Goal: Task Accomplishment & Management: Complete application form

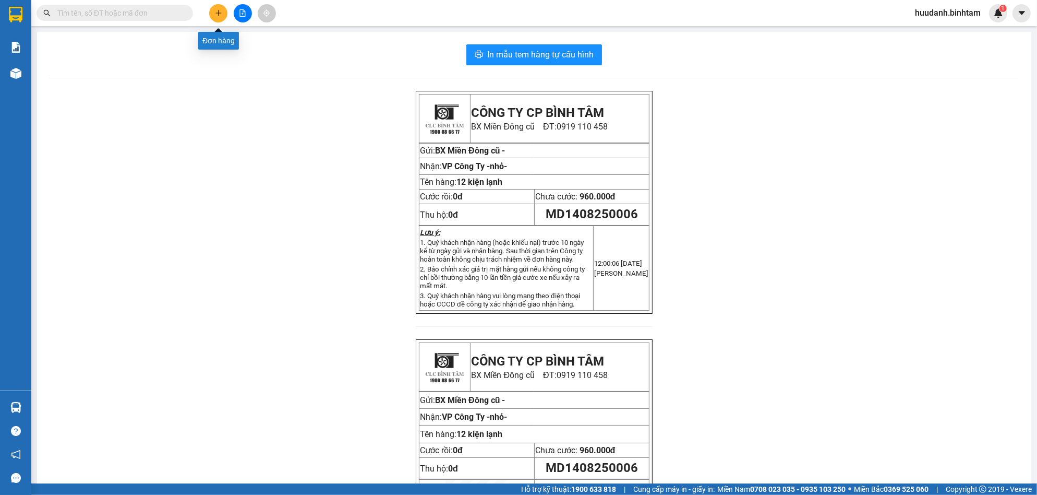
click at [218, 8] on button at bounding box center [218, 13] width 18 height 18
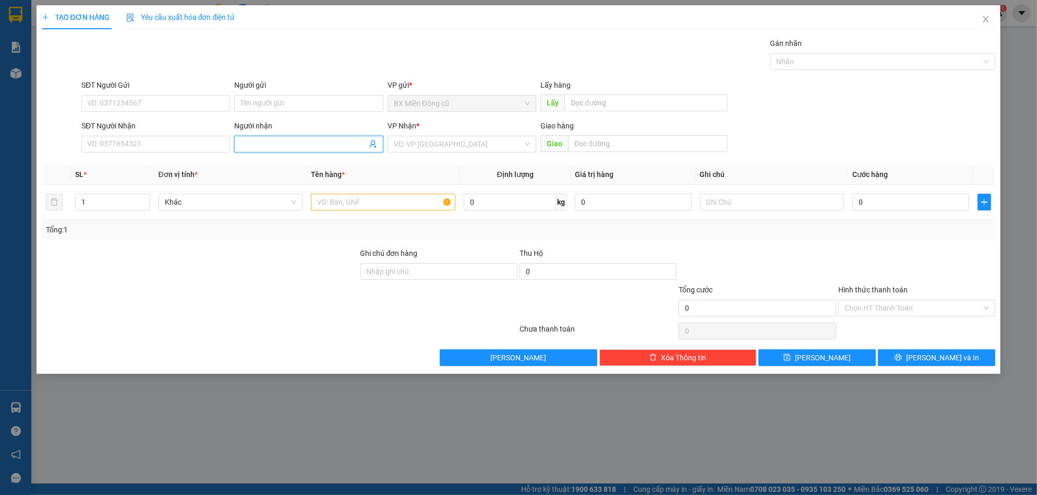
click at [261, 144] on input "Người nhận" at bounding box center [303, 143] width 126 height 11
paste input "ư"
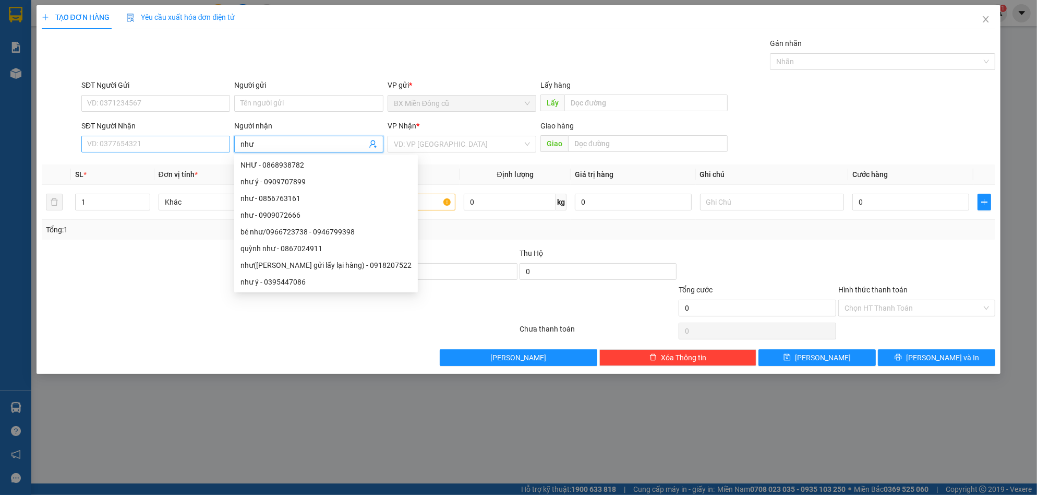
type input "như"
click at [186, 139] on input "SĐT Người Nhận" at bounding box center [155, 144] width 149 height 17
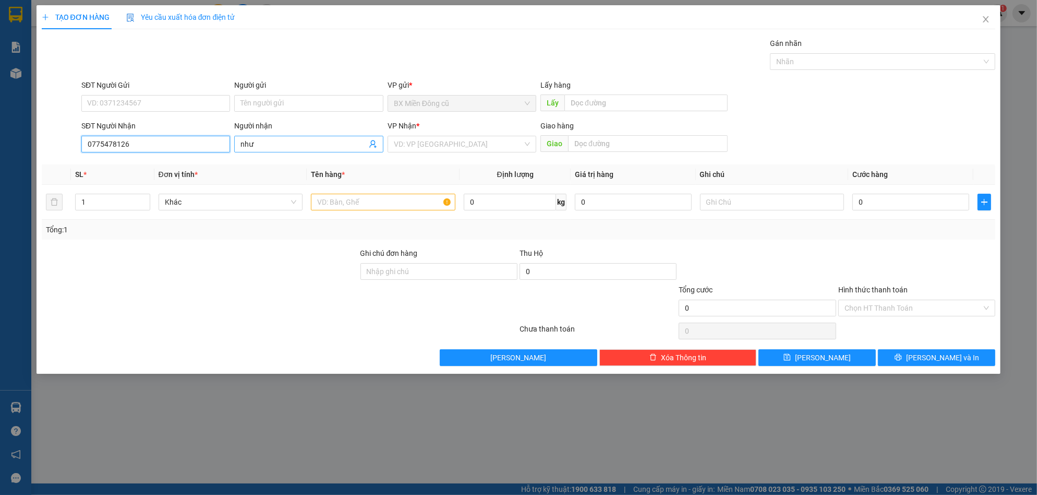
type input "0775478126"
click at [280, 139] on input "như" at bounding box center [303, 143] width 126 height 11
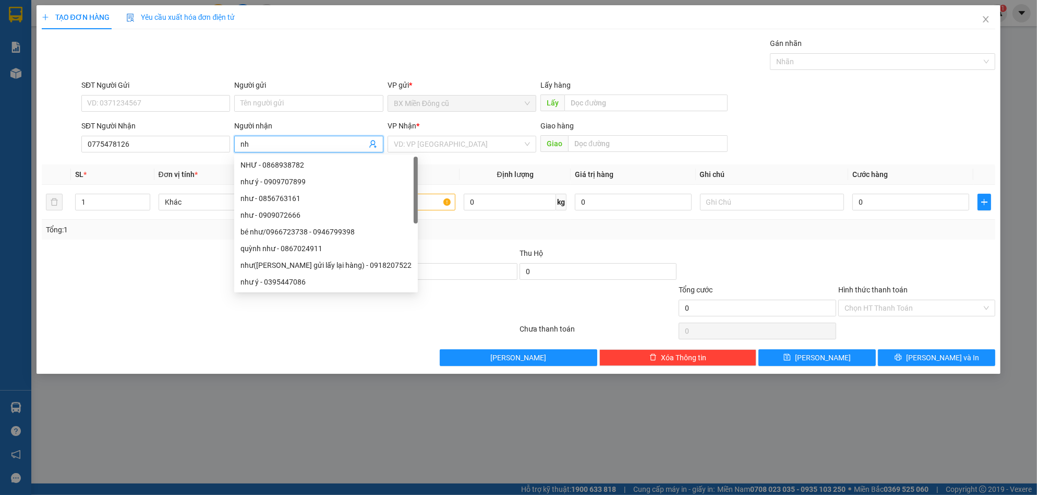
type input "n"
click at [421, 141] on input "search" at bounding box center [458, 144] width 129 height 16
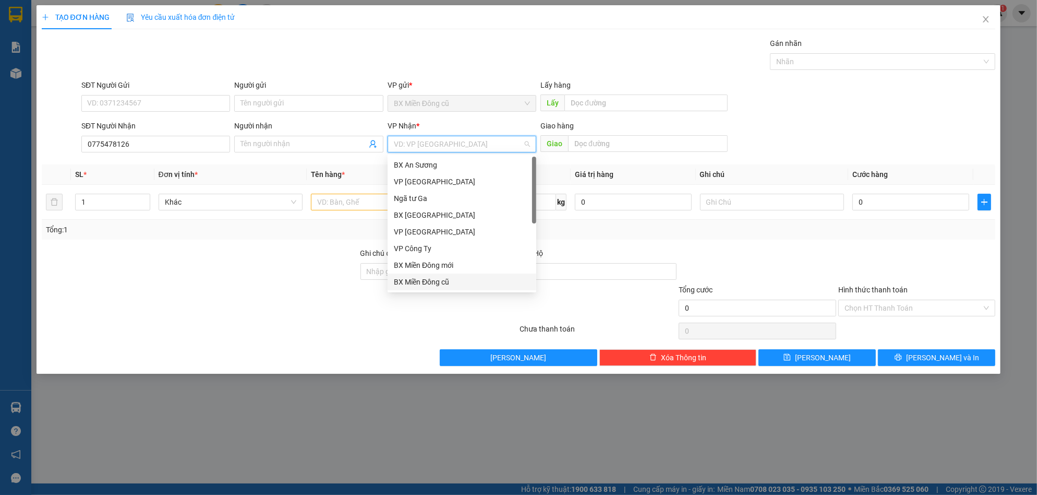
scroll to position [33, 0]
click at [419, 263] on div "Dọc đường" at bounding box center [462, 264] width 136 height 11
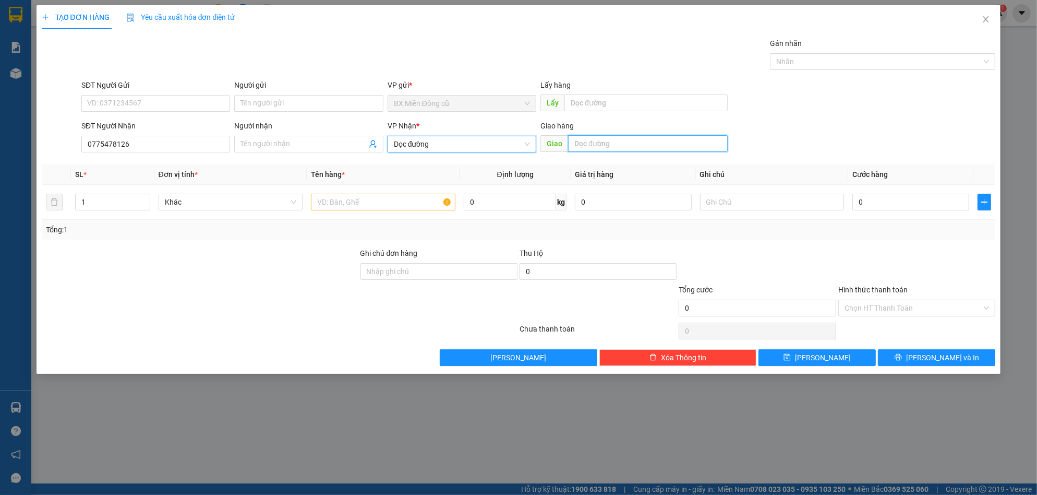
click at [594, 140] on input "text" at bounding box center [648, 143] width 160 height 17
paste input "à"
paste input "â"
type input "trà câu"
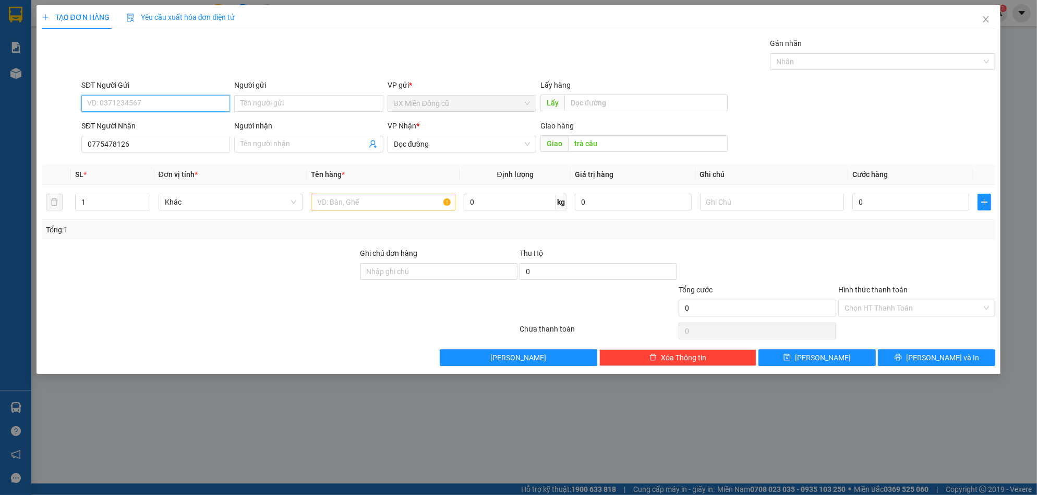
click at [123, 104] on input "SĐT Người Gửi" at bounding box center [155, 103] width 149 height 17
type input "0"
type input "0931332614"
click at [153, 123] on div "0931332614" at bounding box center [156, 123] width 136 height 11
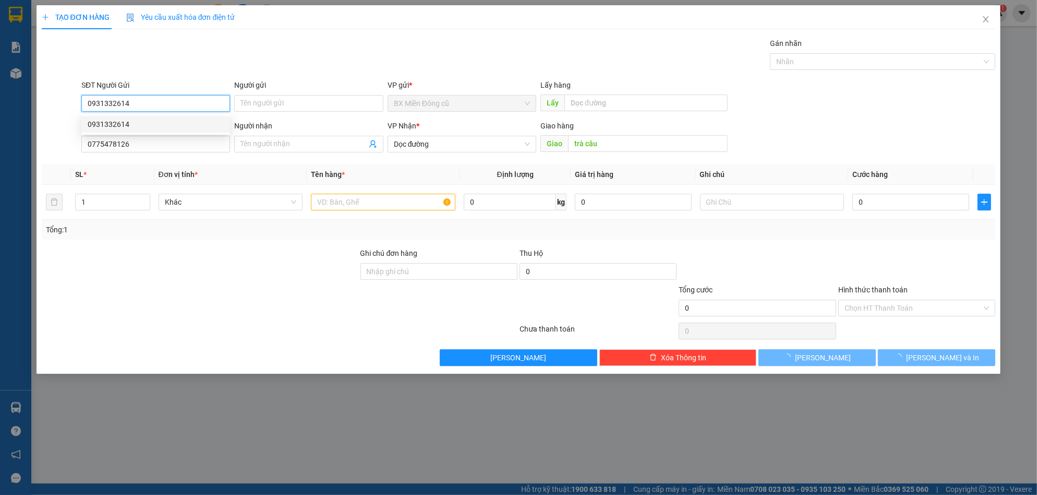
type input "350.000"
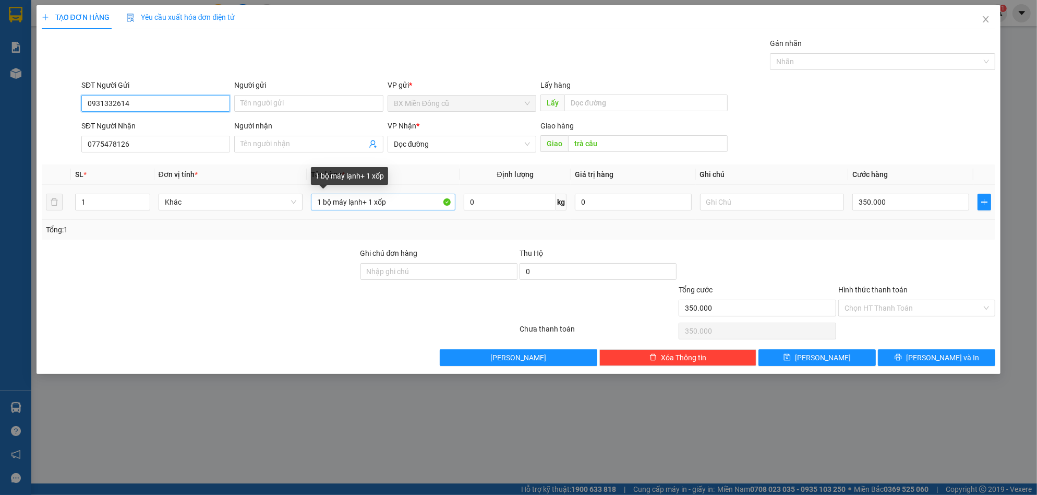
type input "0931332614"
click at [398, 200] on input "1 bộ máy lạnh+ 1 xốp" at bounding box center [383, 202] width 144 height 17
type input "1"
paste input "ê"
paste input "ệ"
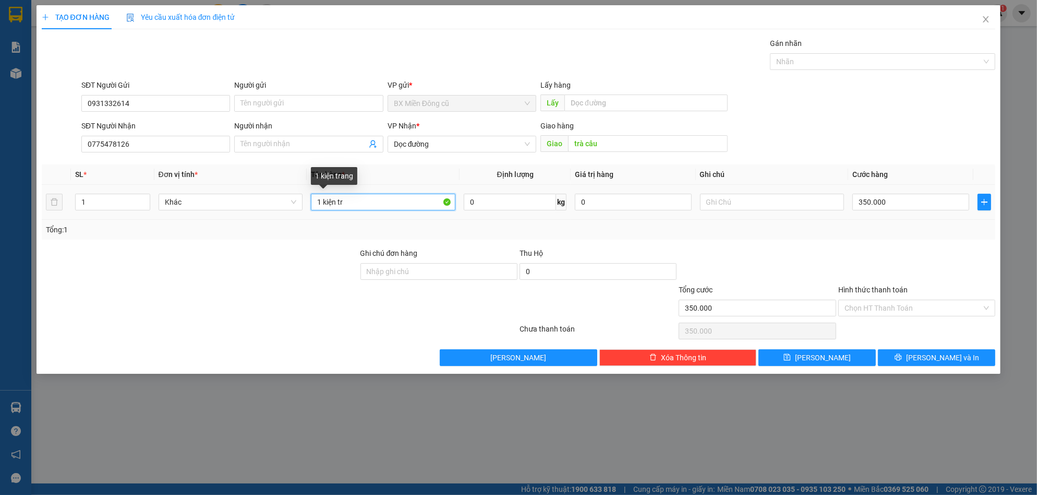
paste input "ắng"
type input "1 kiện trắng"
click at [909, 304] on input "Hình thức thanh toán" at bounding box center [913, 308] width 137 height 16
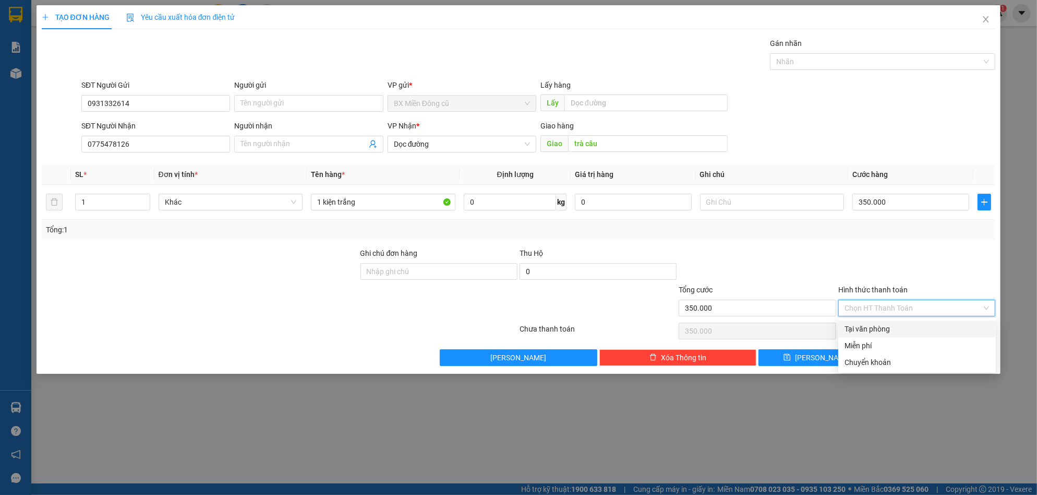
click at [877, 324] on div "Tại văn phòng" at bounding box center [917, 328] width 145 height 11
type input "0"
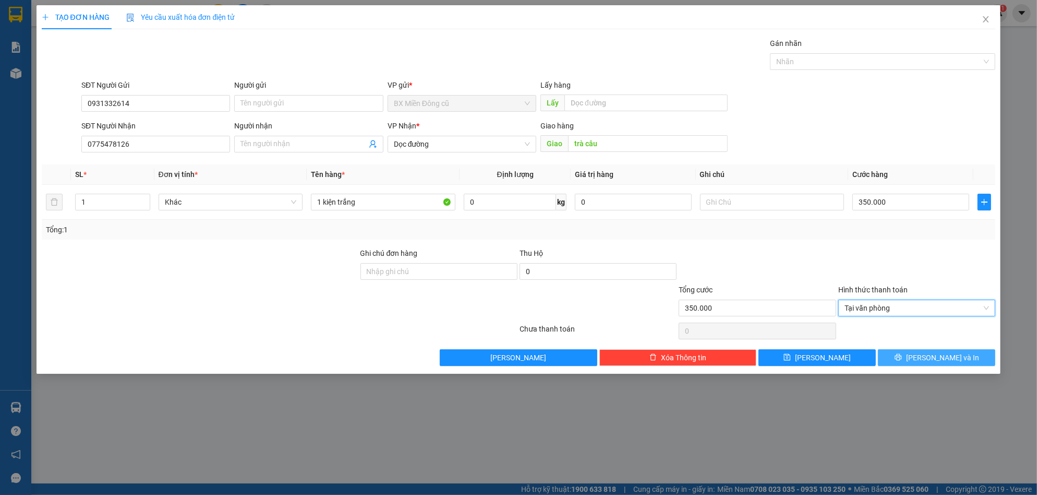
click at [937, 357] on span "[PERSON_NAME] và In" at bounding box center [942, 357] width 73 height 11
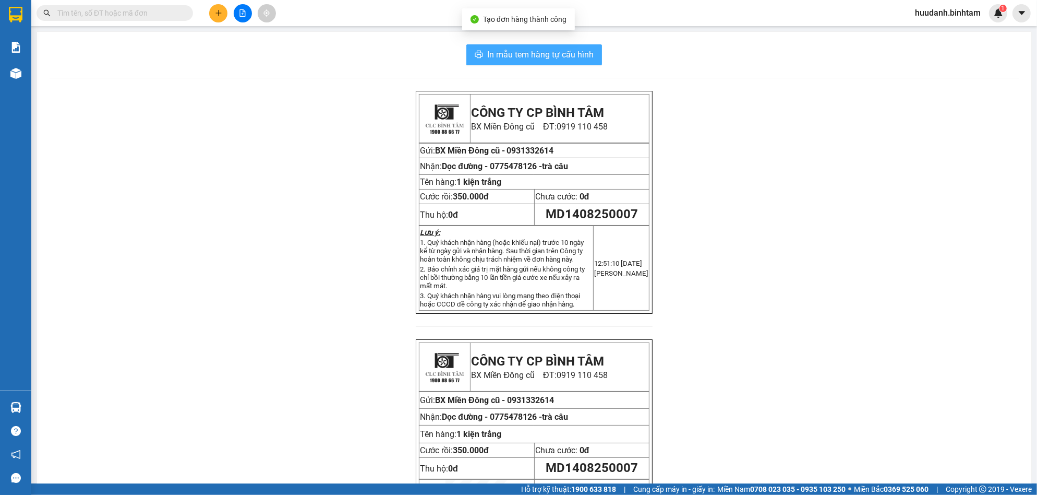
click at [585, 56] on span "In mẫu tem hàng tự cấu hình" at bounding box center [540, 54] width 106 height 13
click at [224, 14] on button at bounding box center [218, 13] width 18 height 18
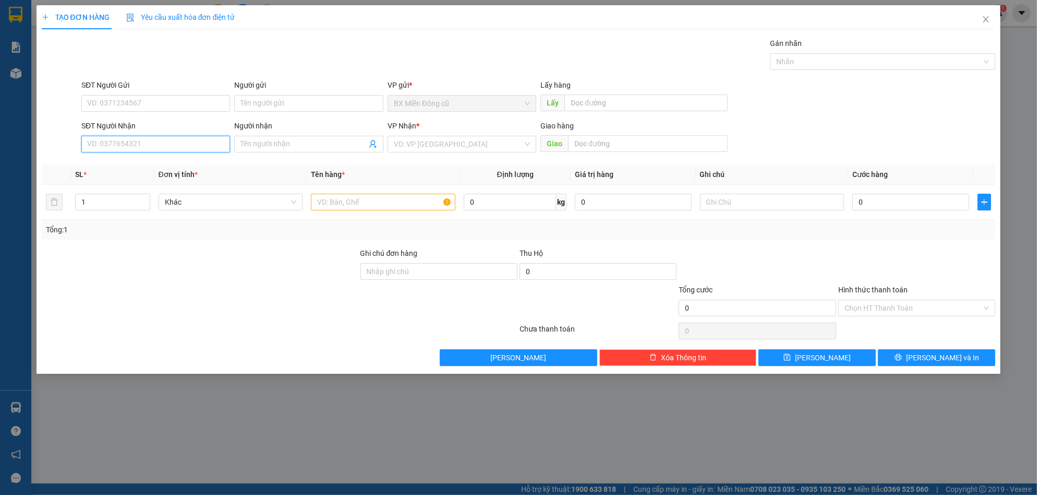
click at [148, 148] on input "SĐT Người Nhận" at bounding box center [155, 144] width 149 height 17
type input "0379847976"
click at [132, 167] on div "0379847976 - huyền" at bounding box center [156, 164] width 136 height 11
type input "huyền"
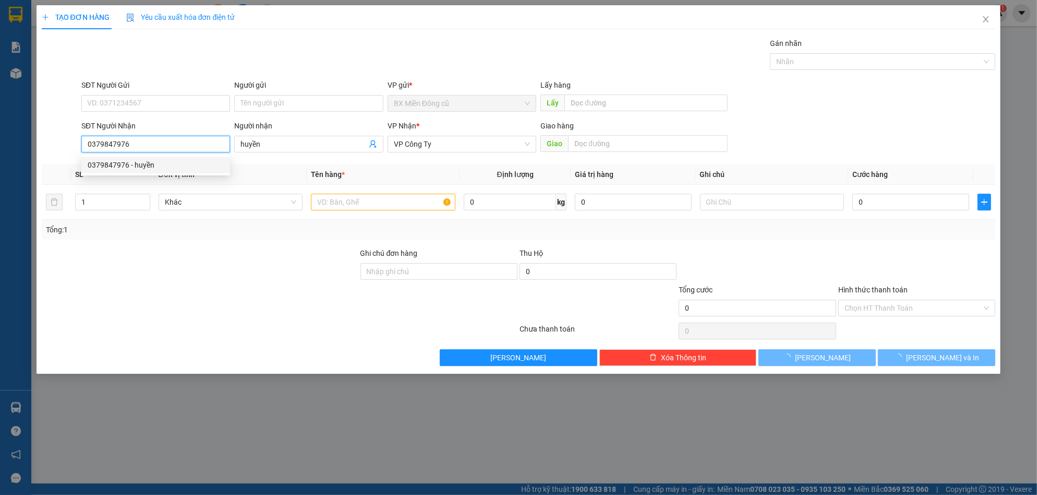
type input "270.000"
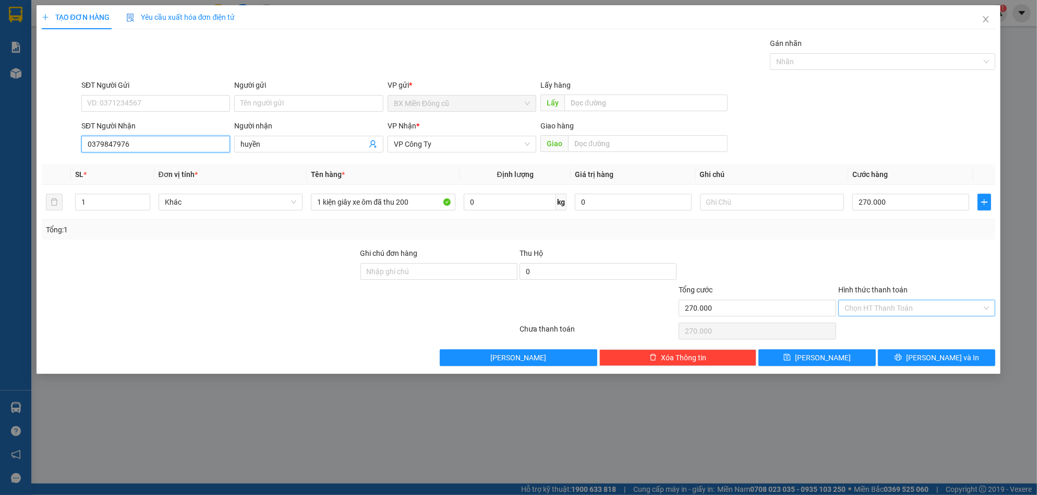
type input "0379847976"
drag, startPoint x: 860, startPoint y: 306, endPoint x: 850, endPoint y: 308, distance: 10.1
click at [860, 309] on input "Hình thức thanh toán" at bounding box center [913, 308] width 137 height 16
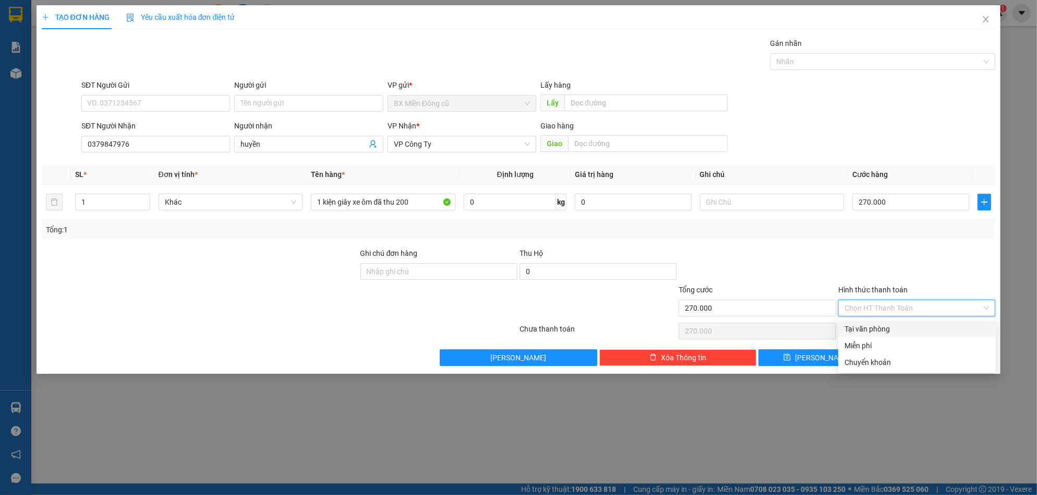
click at [892, 328] on div "Tại văn phòng" at bounding box center [917, 328] width 145 height 11
type input "0"
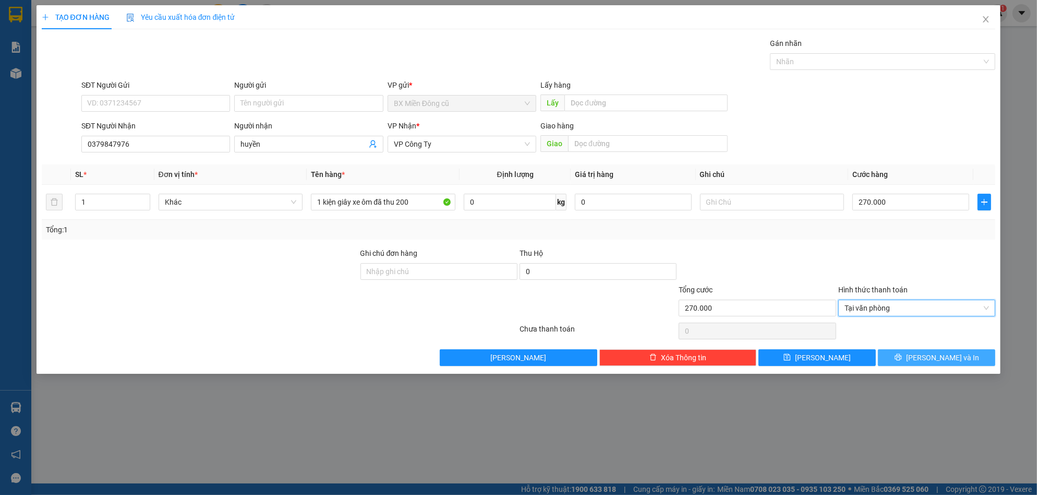
click at [925, 363] on button "[PERSON_NAME] và In" at bounding box center [936, 357] width 117 height 17
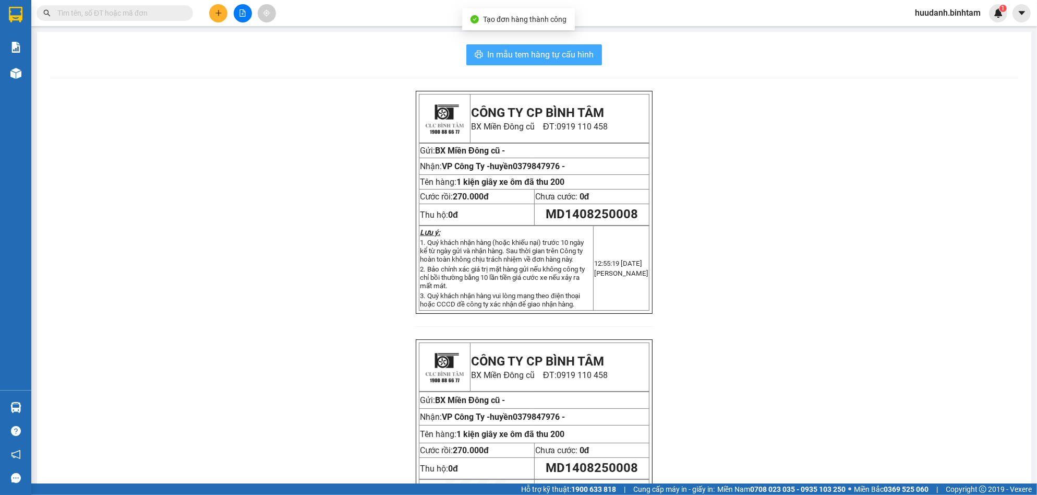
click at [573, 58] on span "In mẫu tem hàng tự cấu hình" at bounding box center [540, 54] width 106 height 13
click at [209, 6] on div at bounding box center [242, 13] width 78 height 18
click at [214, 8] on button at bounding box center [218, 13] width 18 height 18
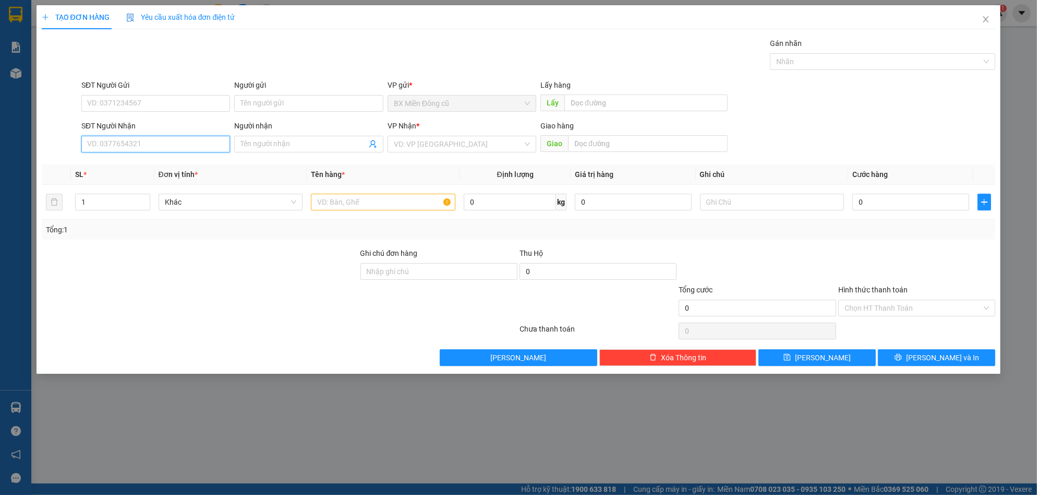
click at [132, 146] on input "SĐT Người Nhận" at bounding box center [155, 144] width 149 height 17
type input "0329167676"
click at [137, 162] on div "0329167676" at bounding box center [156, 164] width 136 height 11
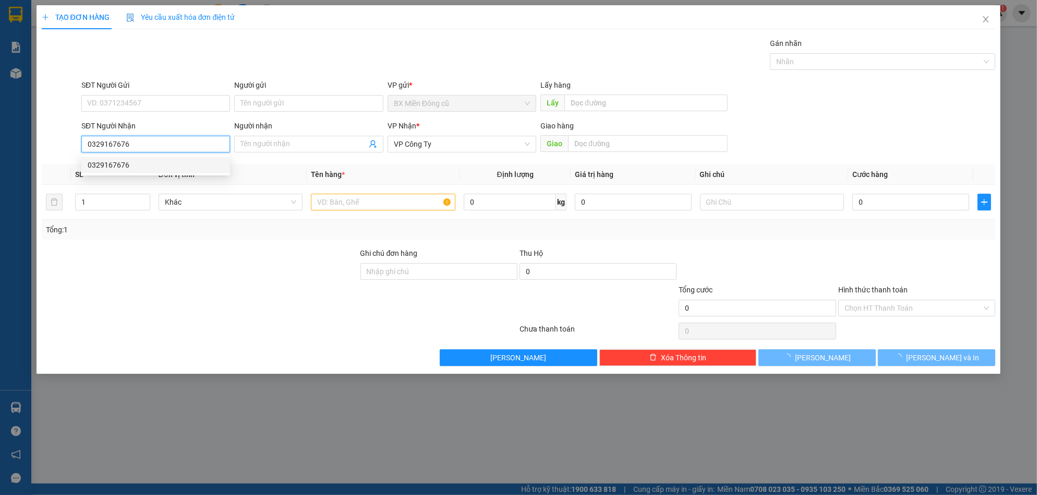
type input "150.000"
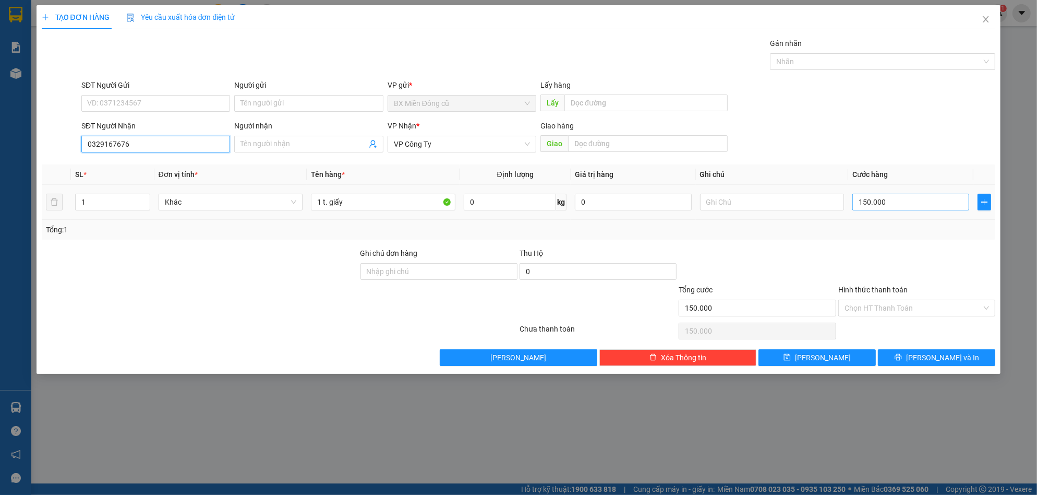
type input "0329167676"
click at [906, 202] on input "150.000" at bounding box center [910, 202] width 117 height 17
type input "1"
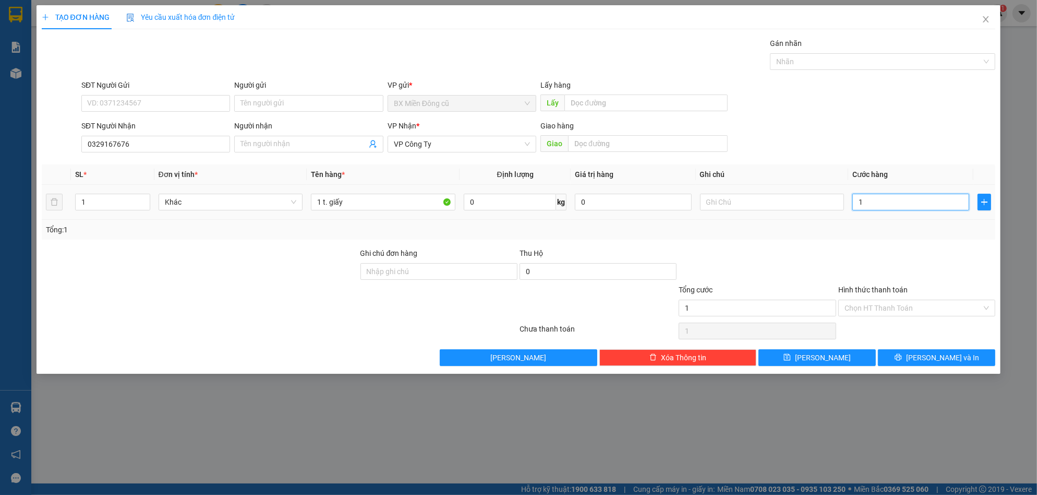
type input "10"
type input "100"
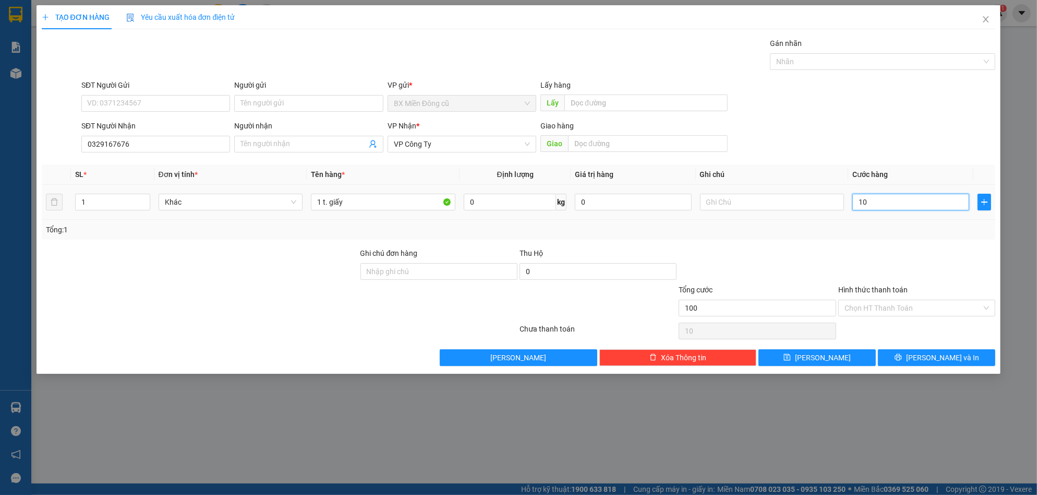
type input "100"
type input "1.000"
type input "10.000"
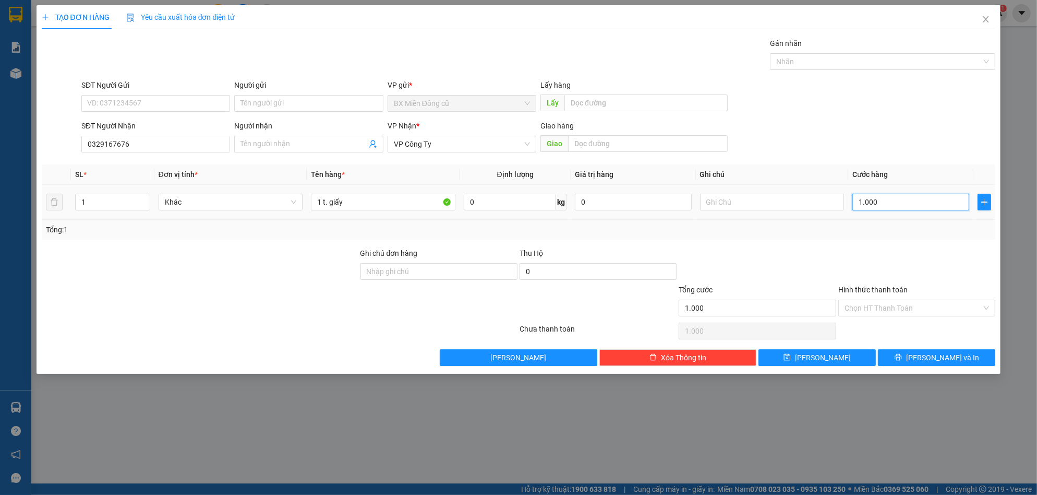
type input "10.000"
type input "100.000"
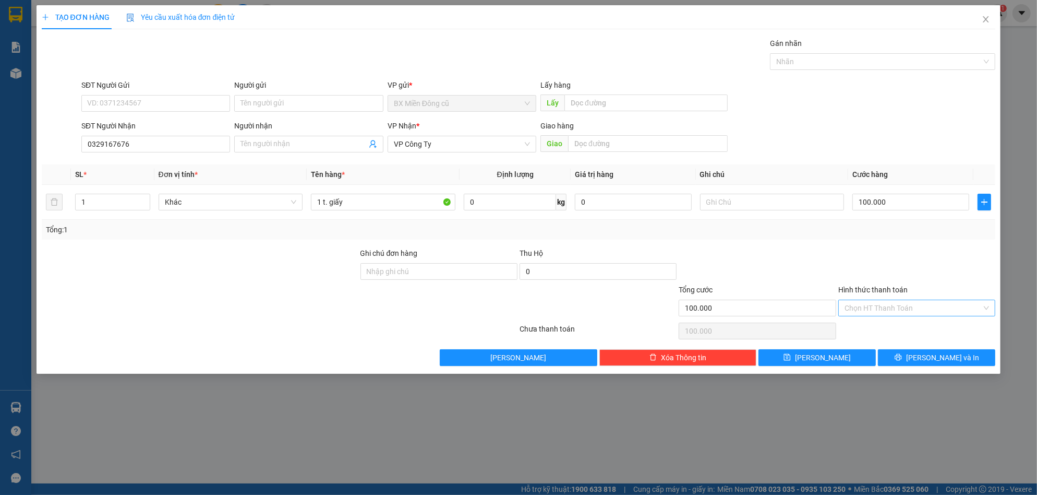
click at [887, 303] on input "Hình thức thanh toán" at bounding box center [913, 308] width 137 height 16
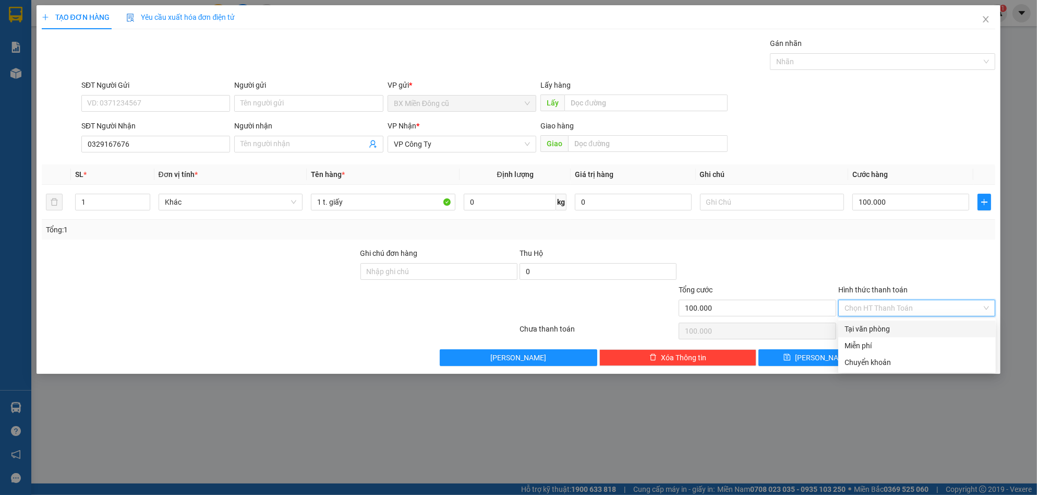
click at [868, 328] on div "Tại văn phòng" at bounding box center [917, 328] width 145 height 11
type input "0"
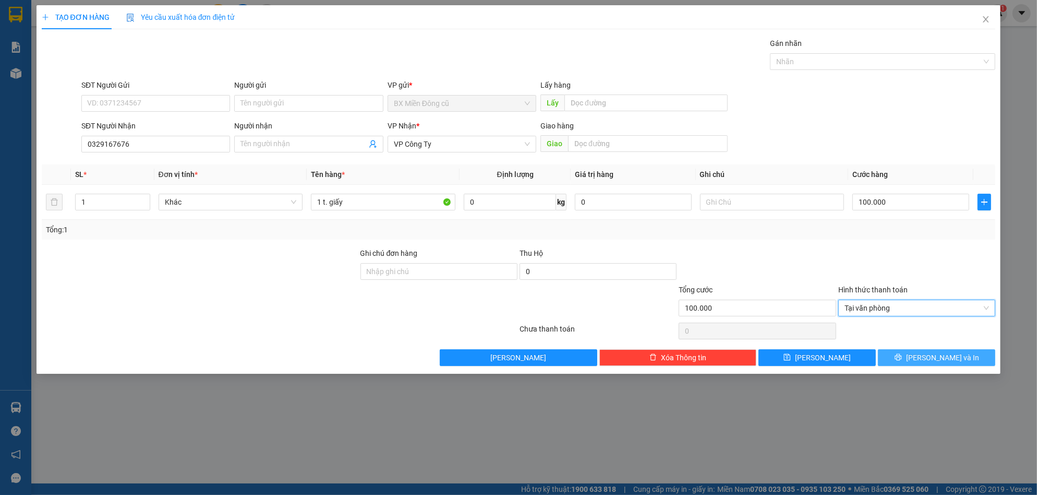
click at [912, 361] on button "[PERSON_NAME] và In" at bounding box center [936, 357] width 117 height 17
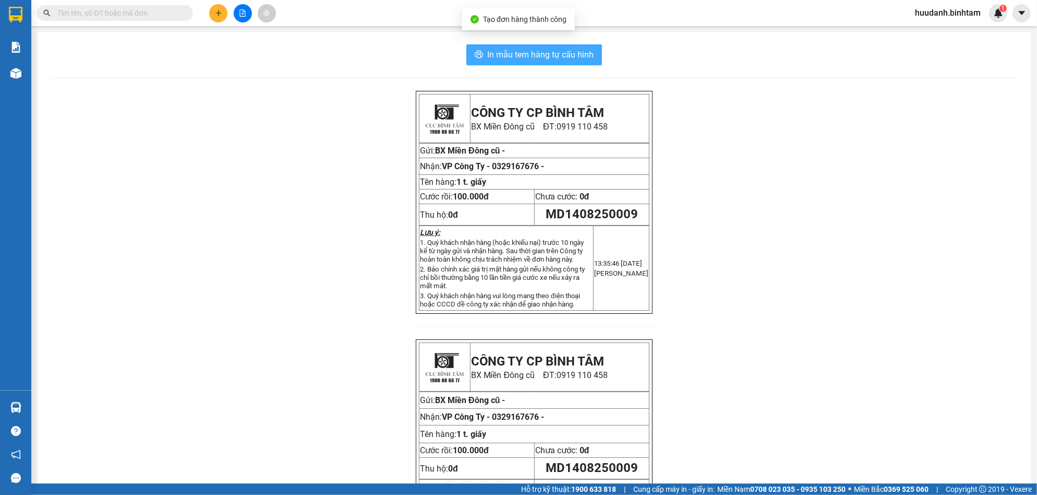
click at [523, 64] on button "In mẫu tem hàng tự cấu hình" at bounding box center [534, 54] width 136 height 21
click at [218, 15] on icon "plus" at bounding box center [218, 12] width 7 height 7
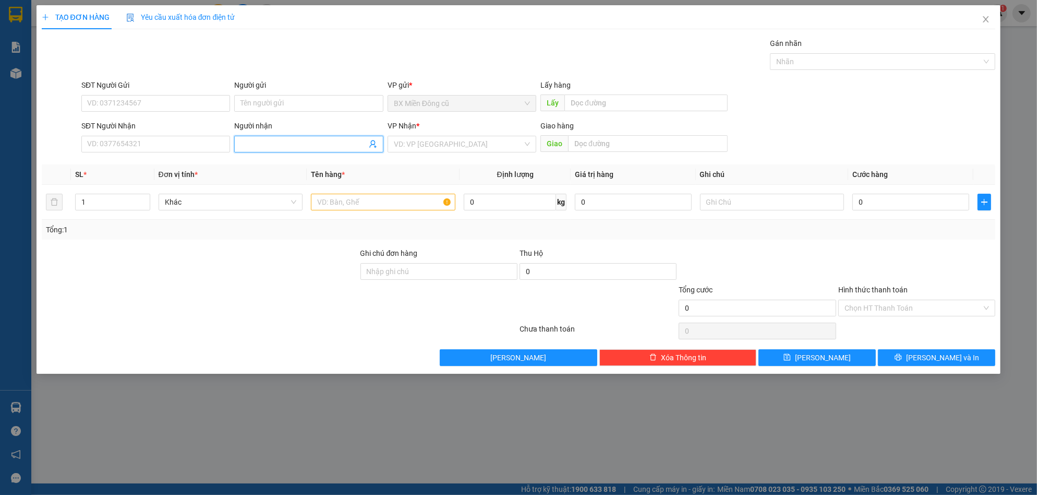
click at [251, 142] on input "Người nhận" at bounding box center [303, 143] width 126 height 11
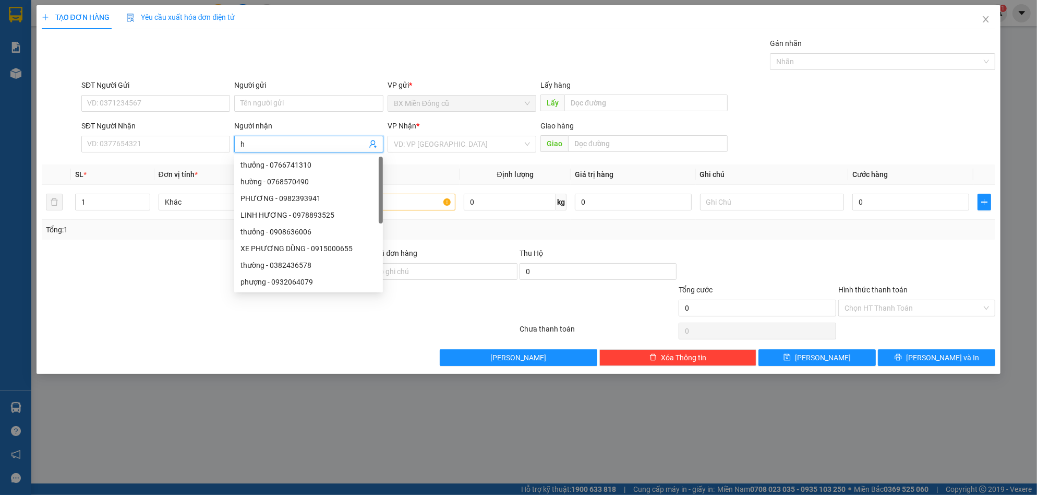
paste input "ương"
type input "hương"
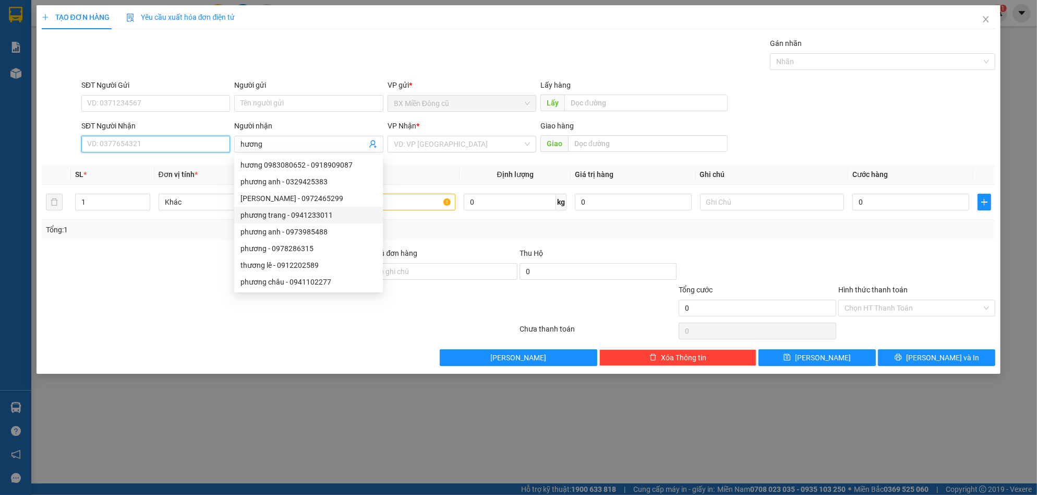
click at [151, 144] on input "SĐT Người Nhận" at bounding box center [155, 144] width 149 height 17
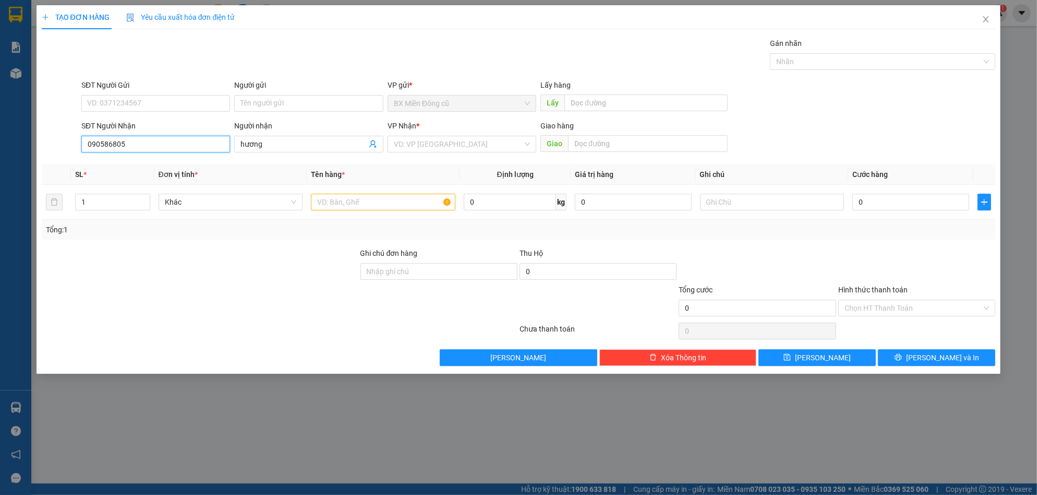
type input "0905868055"
click at [172, 161] on div "0905868055 - Hương cục đen" at bounding box center [156, 164] width 136 height 11
type input "Hương cục đen"
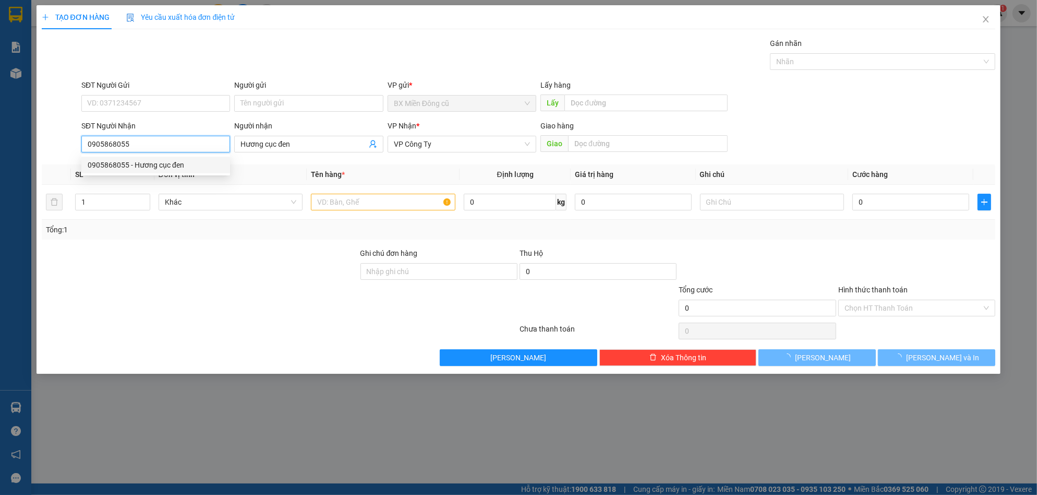
type input "70.000"
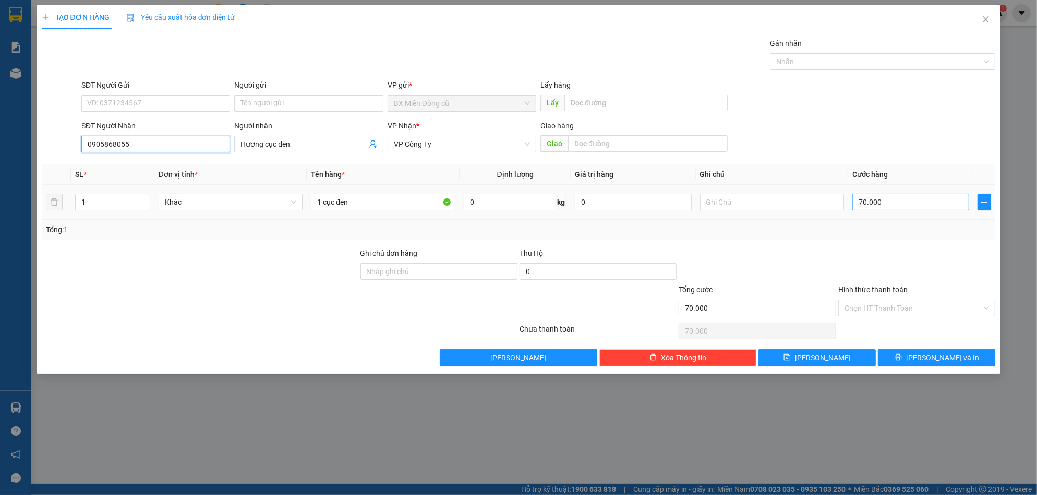
type input "0905868055"
click at [944, 200] on input "70.000" at bounding box center [910, 202] width 117 height 17
type input "0"
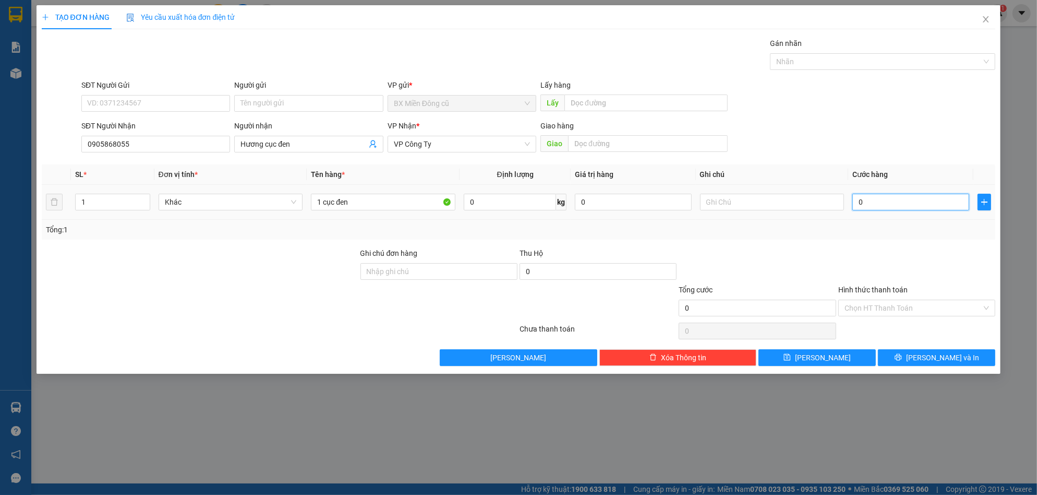
type input "5"
type input "05"
type input "50"
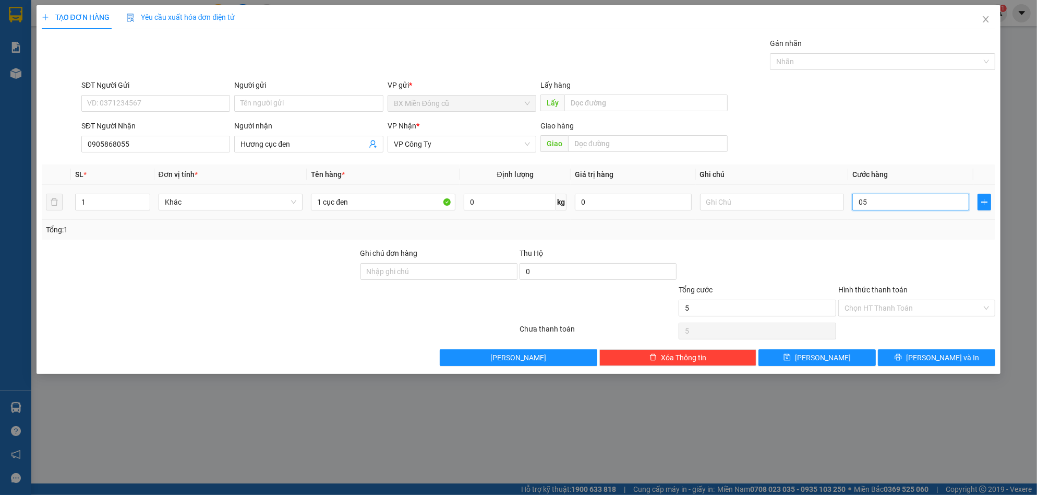
type input "050"
type input "500"
type input "0.500"
type input "5.000"
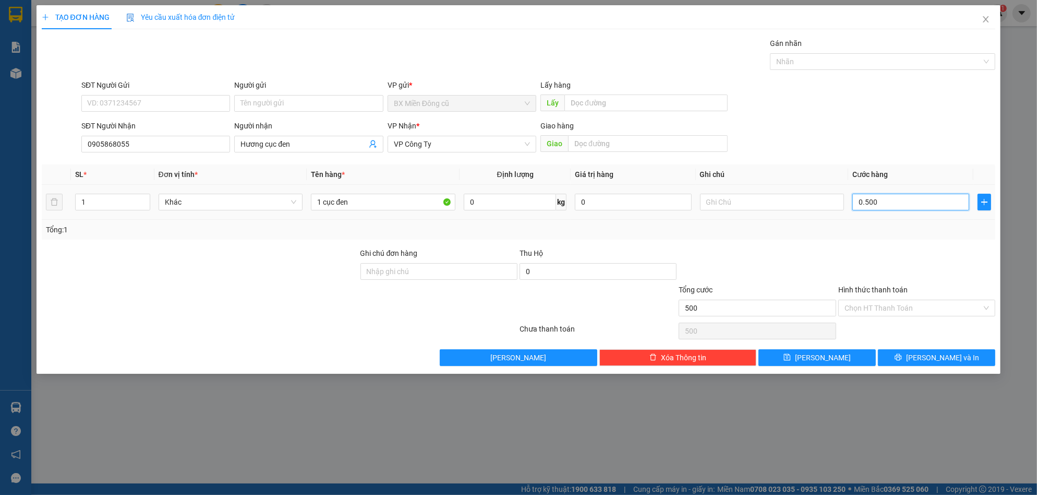
type input "5.000"
type input "05.000"
type input "50.000"
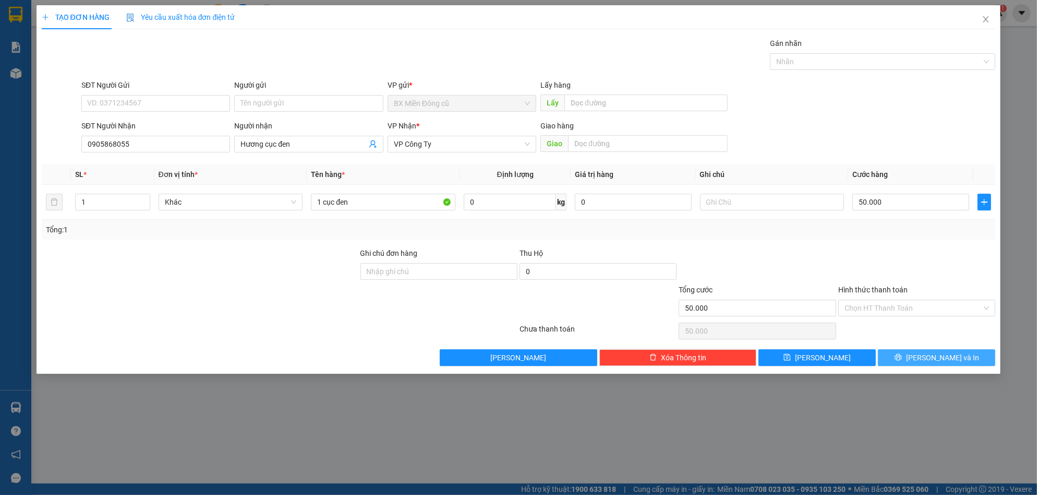
click at [937, 353] on span "[PERSON_NAME] và In" at bounding box center [942, 357] width 73 height 11
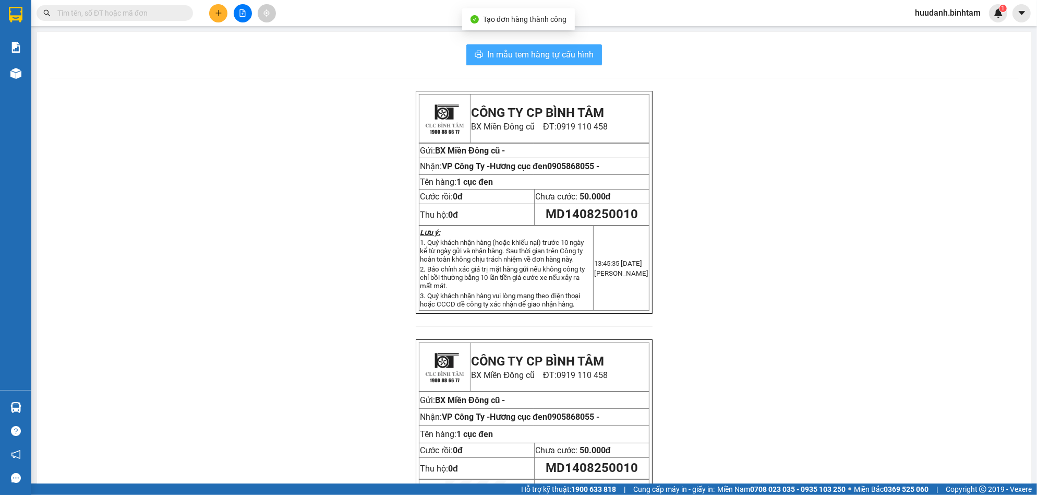
click at [546, 53] on span "In mẫu tem hàng tự cấu hình" at bounding box center [540, 54] width 106 height 13
click at [223, 15] on button at bounding box center [218, 13] width 18 height 18
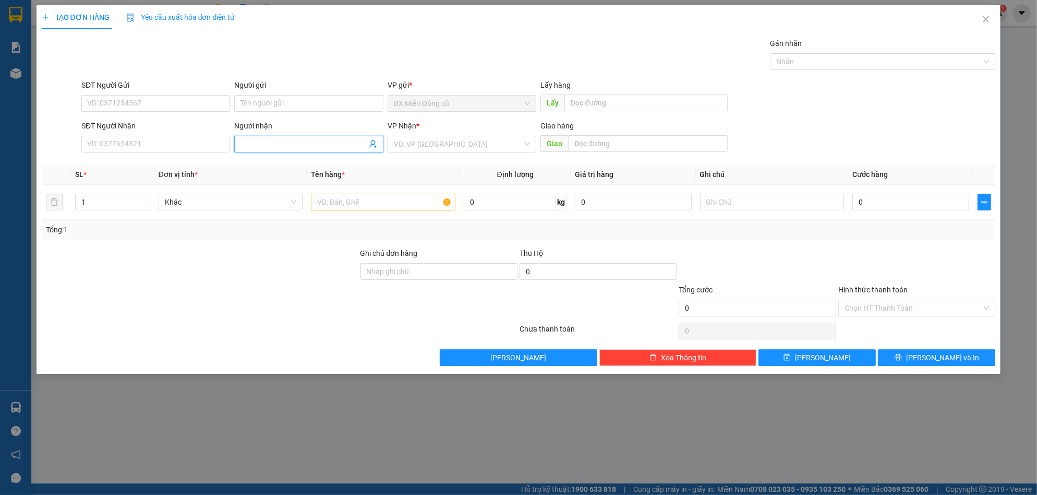
click at [273, 141] on input "Người nhận" at bounding box center [303, 143] width 126 height 11
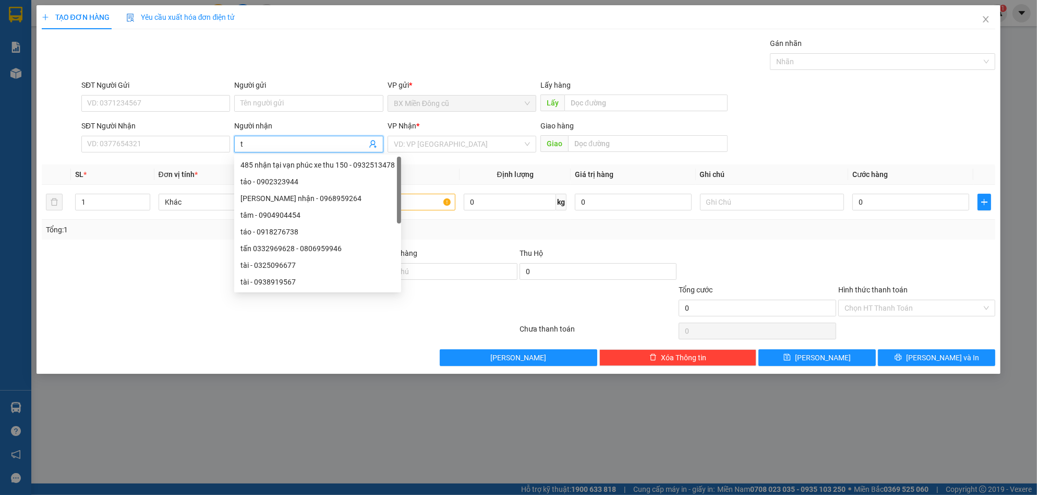
paste input "ài"
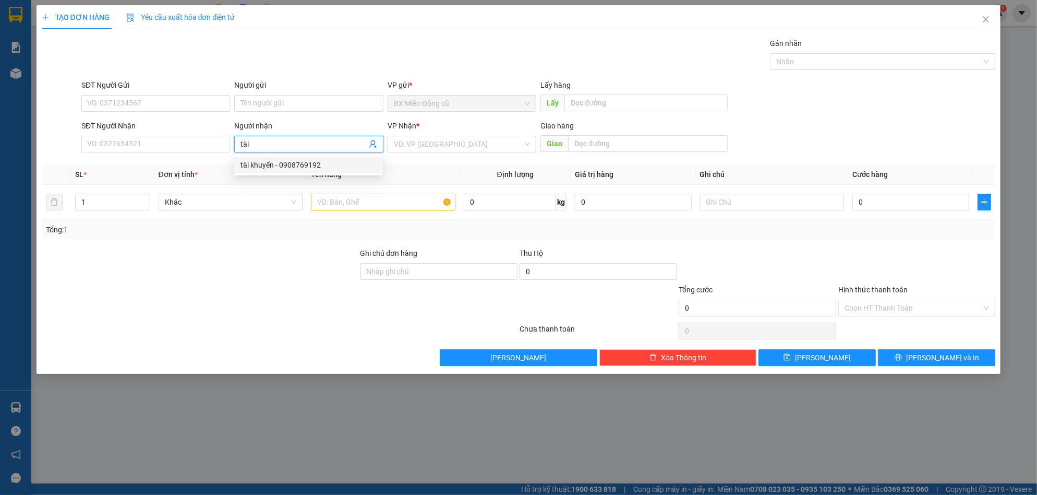
click at [268, 139] on input "tài" at bounding box center [303, 143] width 126 height 11
click at [269, 138] on input "tài" at bounding box center [303, 143] width 126 height 11
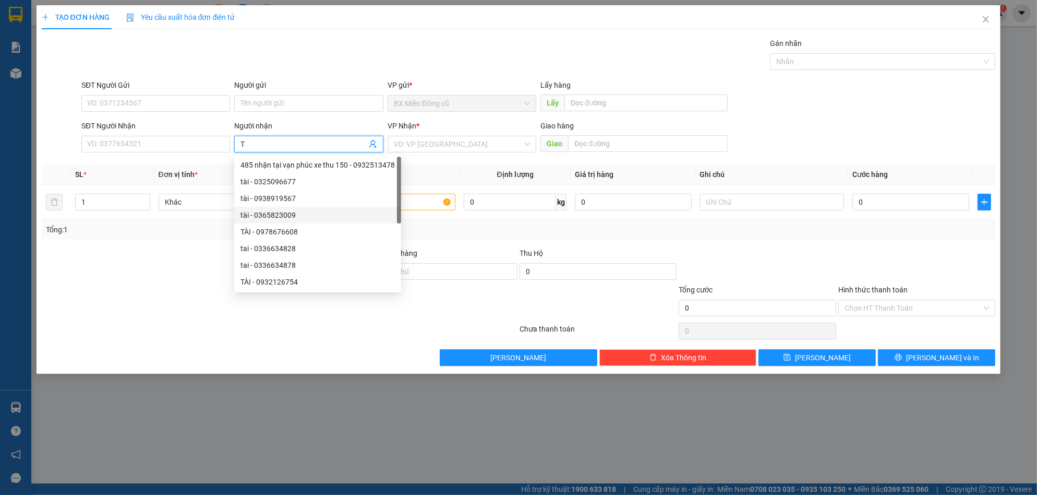
paste input "ài"
drag, startPoint x: 380, startPoint y: 212, endPoint x: 371, endPoint y: 282, distance: 70.9
click at [371, 282] on div "tài - 0325096677 tài - 0938919567 tài - 0365823009 TÀI - 0978676608 TÀI - 09321…" at bounding box center [308, 223] width 149 height 134
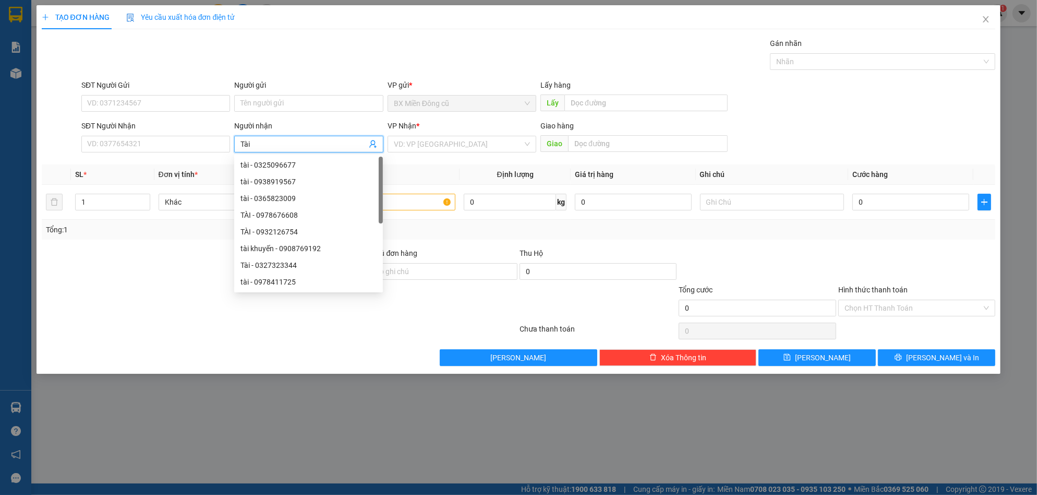
drag, startPoint x: 382, startPoint y: 270, endPoint x: 402, endPoint y: 183, distance: 88.9
click at [407, 176] on body "Kết quả tìm kiếm ( 0 ) Bộ lọc No Data huudanh.binhtam 1 Báo cáo Kho hàng mới Hà…" at bounding box center [518, 247] width 1037 height 495
type input "Tài"
click at [101, 330] on div at bounding box center [280, 330] width 478 height 21
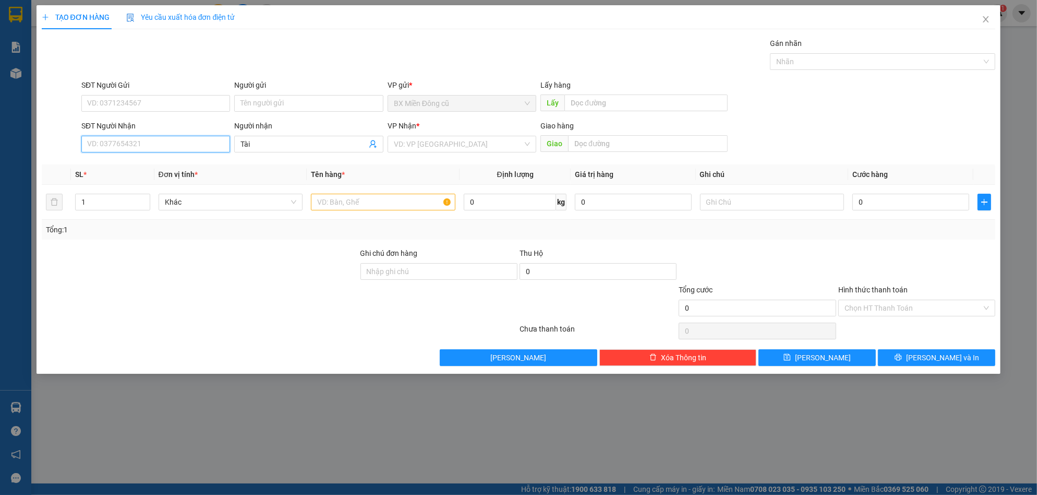
click at [100, 141] on input "SĐT Người Nhận" at bounding box center [155, 144] width 149 height 17
type input "0908591234"
click at [234, 165] on div "0908591234 - khách đi 14 bọc cam xe phụ thu 200" at bounding box center [169, 164] width 163 height 11
type input "khách đi 14 bọc cam xe phụ thu 200"
type input "chợ tre"
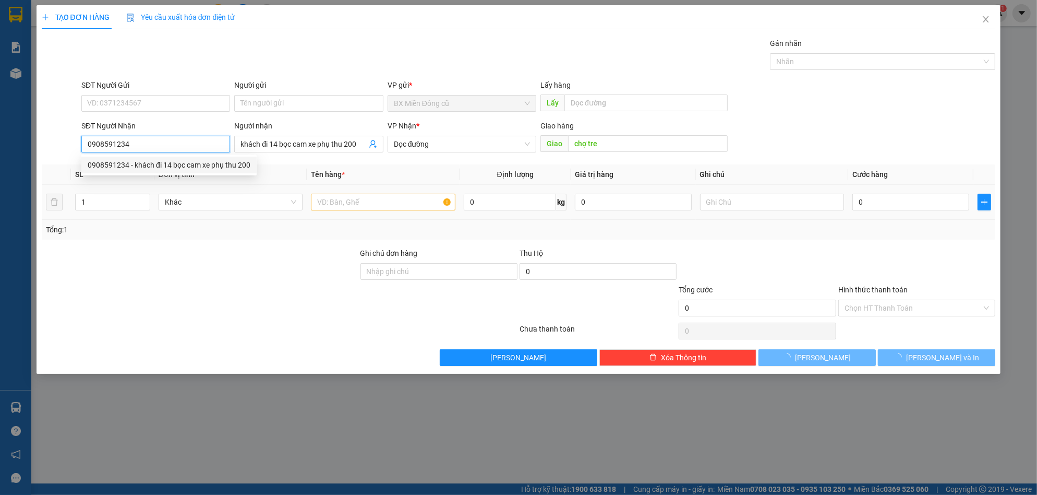
type input "200.000"
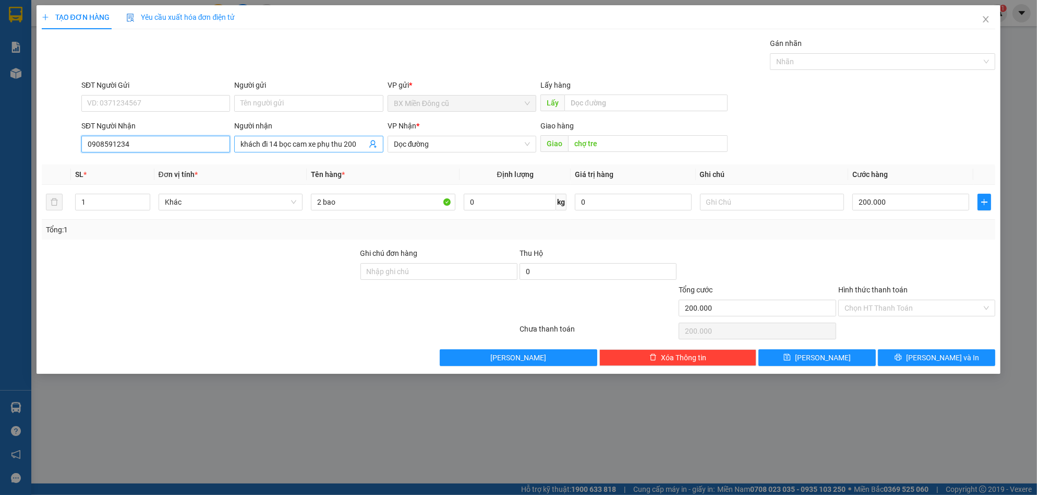
type input "0908591234"
click at [359, 144] on input "khách đi 14 bọc cam xe phụ thu 200" at bounding box center [303, 143] width 126 height 11
click at [356, 144] on input "khách đi 14 bọc cam xe phụ thu 200" at bounding box center [303, 143] width 126 height 11
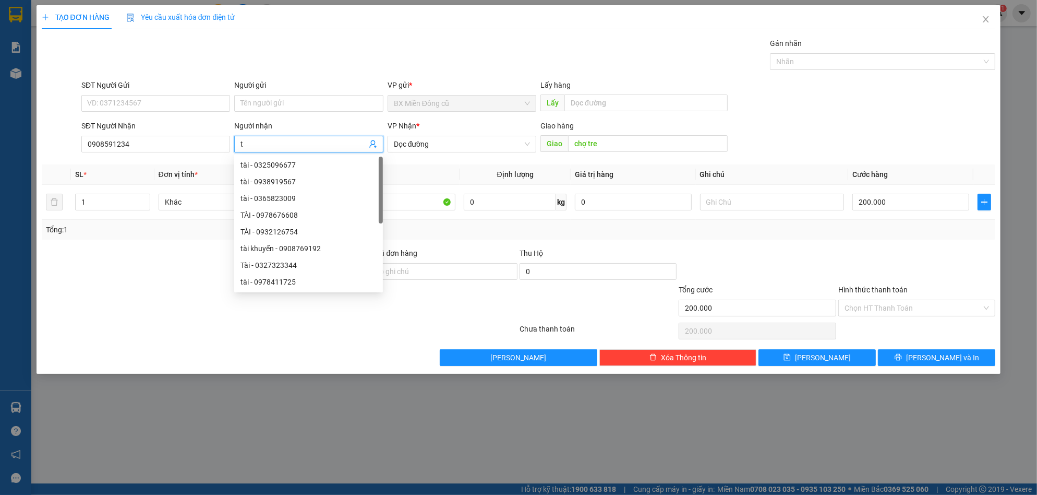
paste input "ài"
paste input "ẹ"
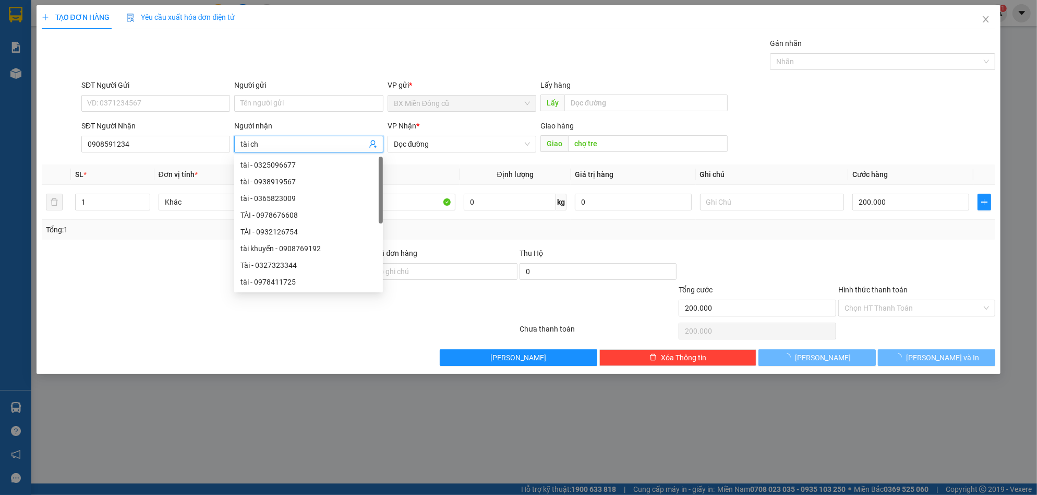
paste input "ơ"
paste input "ợ"
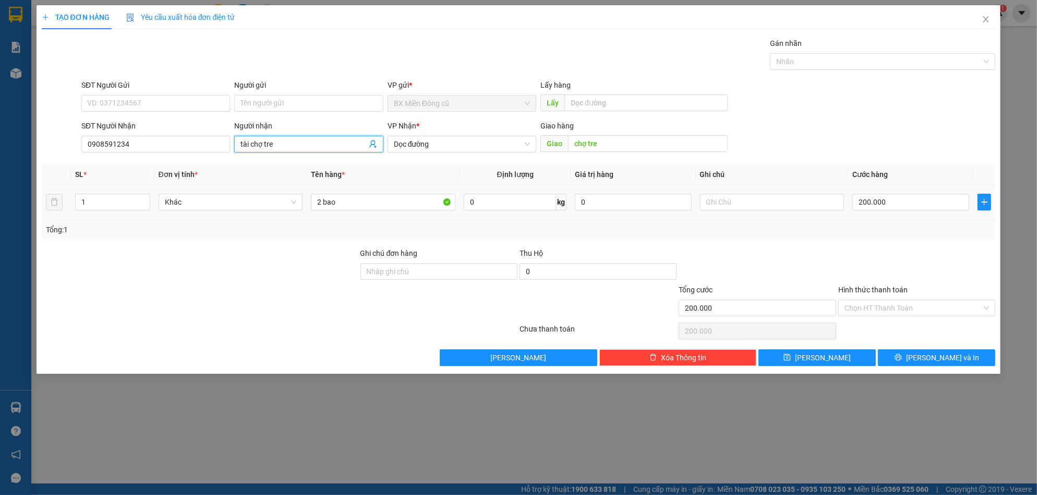
type input "tài chợ tre"
click at [390, 212] on div "2 bao" at bounding box center [383, 201] width 144 height 21
click at [383, 205] on input "2 bao" at bounding box center [383, 202] width 144 height 17
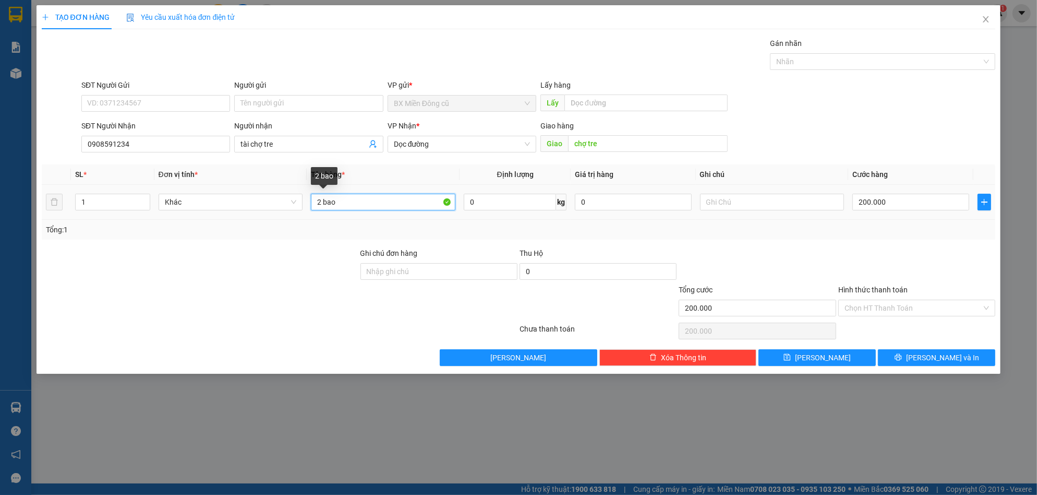
click at [383, 205] on input "2 bao" at bounding box center [383, 202] width 144 height 17
click at [382, 205] on input "13" at bounding box center [383, 202] width 144 height 17
type input "12 bao"
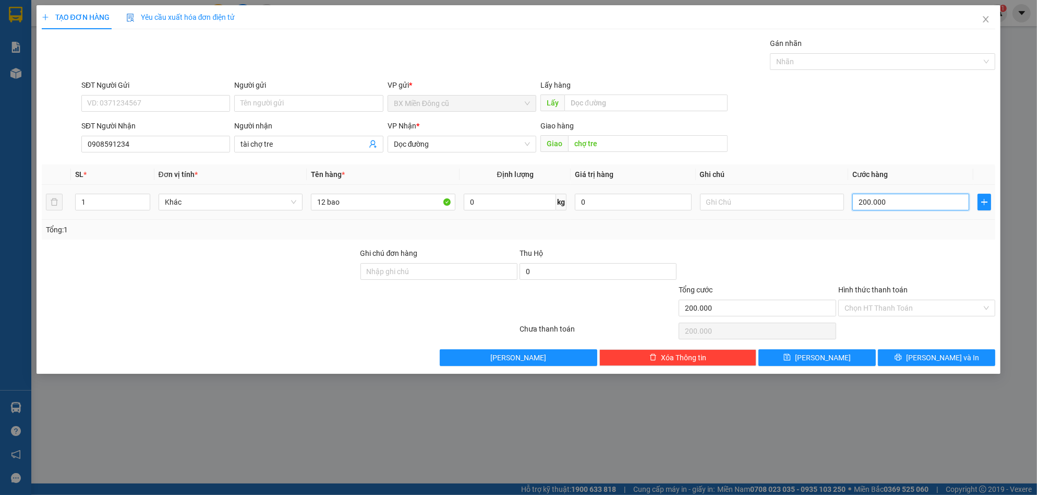
click at [926, 196] on input "200.000" at bounding box center [910, 202] width 117 height 17
type input "1"
type input "12"
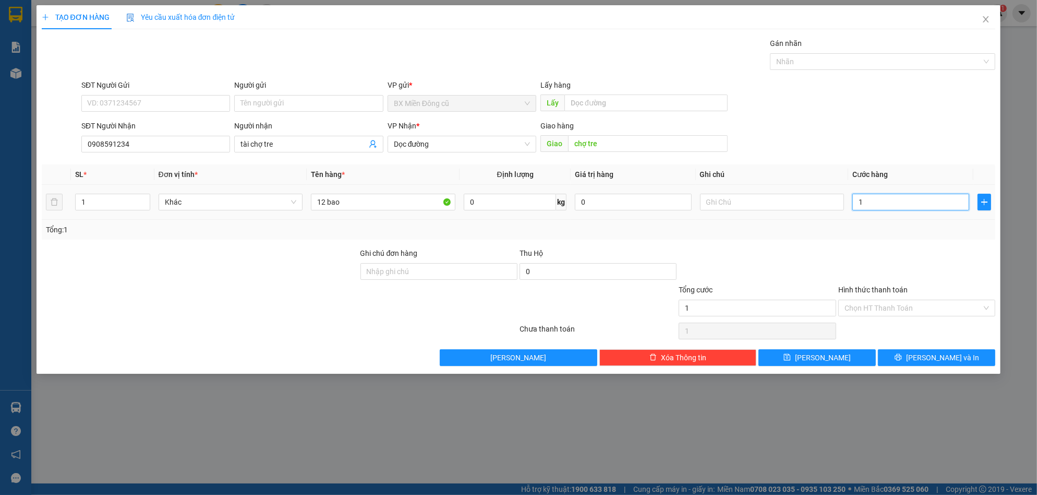
type input "12"
type input "120"
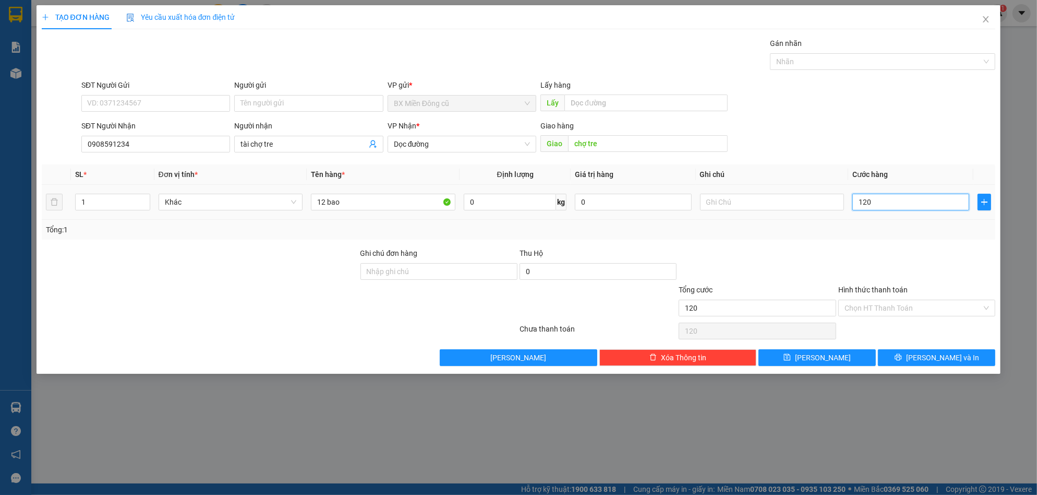
type input "1.200"
type input "12.000"
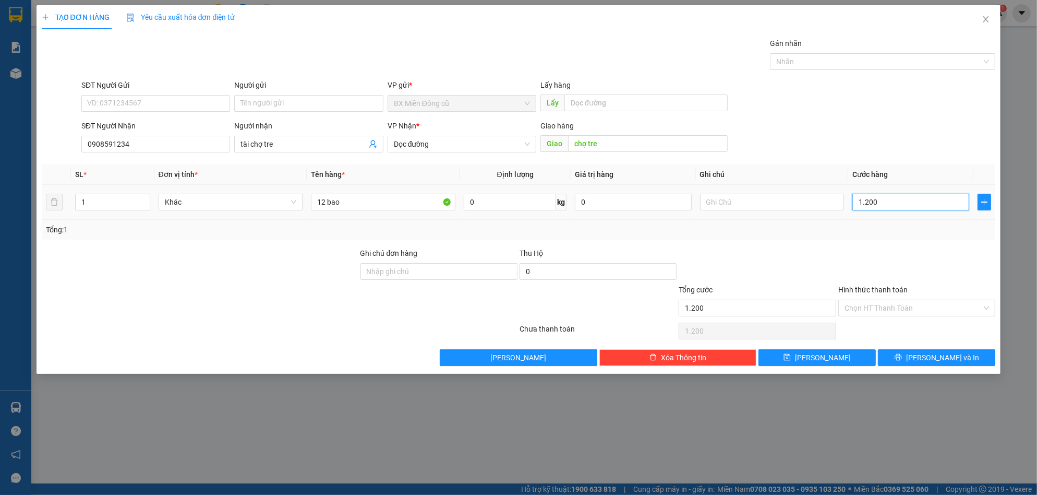
type input "12.000"
type input "120.000"
type input "1.200.000"
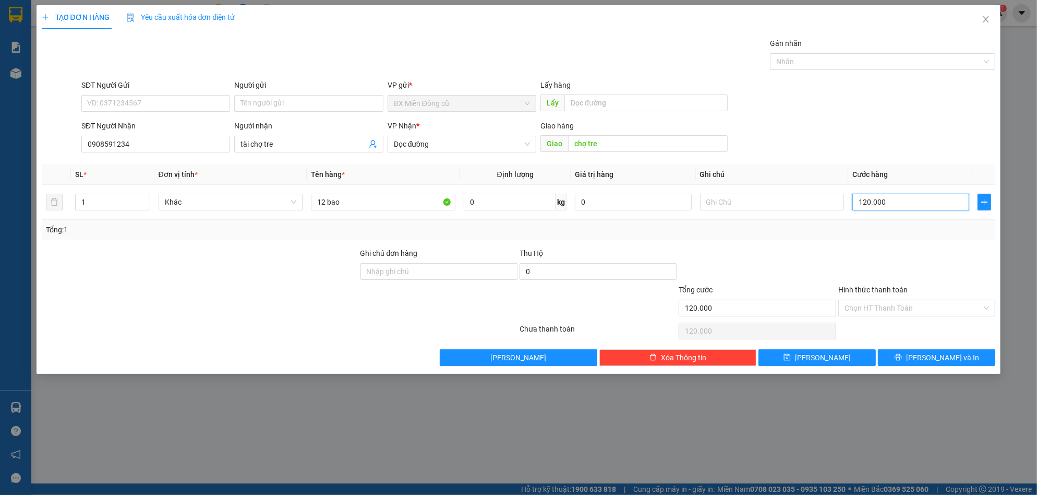
type input "1.200.000"
click at [906, 364] on button "[PERSON_NAME] và In" at bounding box center [936, 357] width 117 height 17
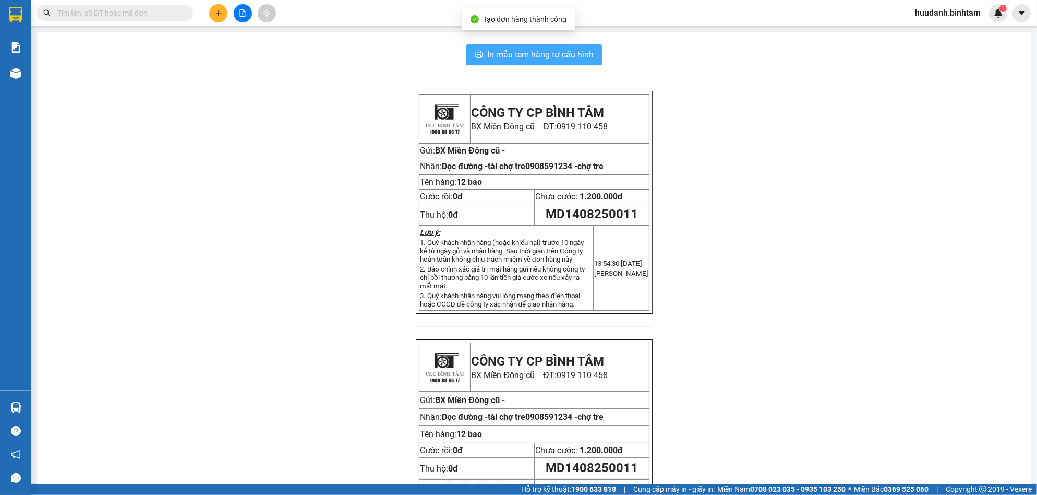
click at [569, 58] on span "In mẫu tem hàng tự cấu hình" at bounding box center [540, 54] width 106 height 13
click at [220, 14] on icon "plus" at bounding box center [218, 12] width 7 height 7
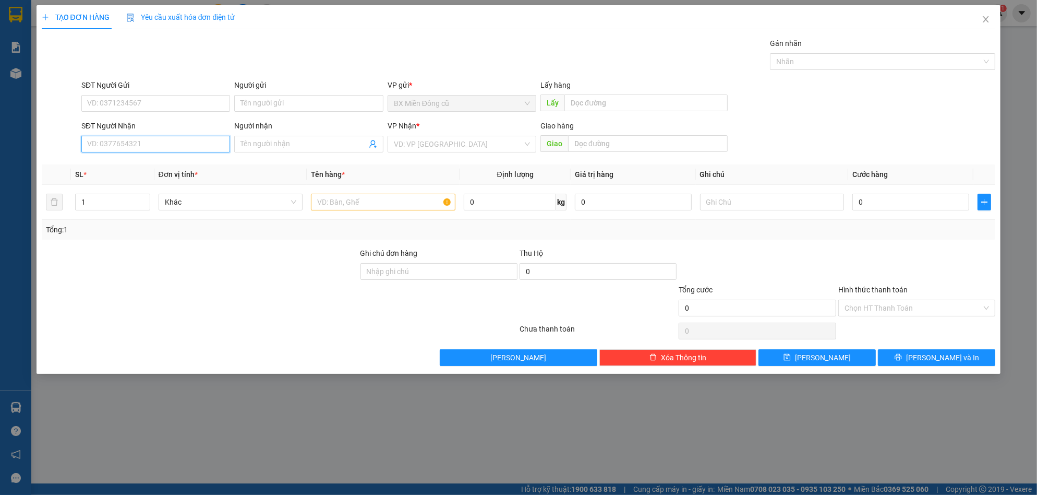
click at [157, 144] on input "SĐT Người Nhận" at bounding box center [155, 144] width 149 height 17
click at [158, 138] on input "SĐT Người Nhận" at bounding box center [155, 144] width 149 height 17
click at [154, 141] on input "SĐT Người Nhận" at bounding box center [155, 144] width 149 height 17
type input "0914226839"
click at [159, 168] on div "0914226839 - phùng hà" at bounding box center [156, 164] width 136 height 11
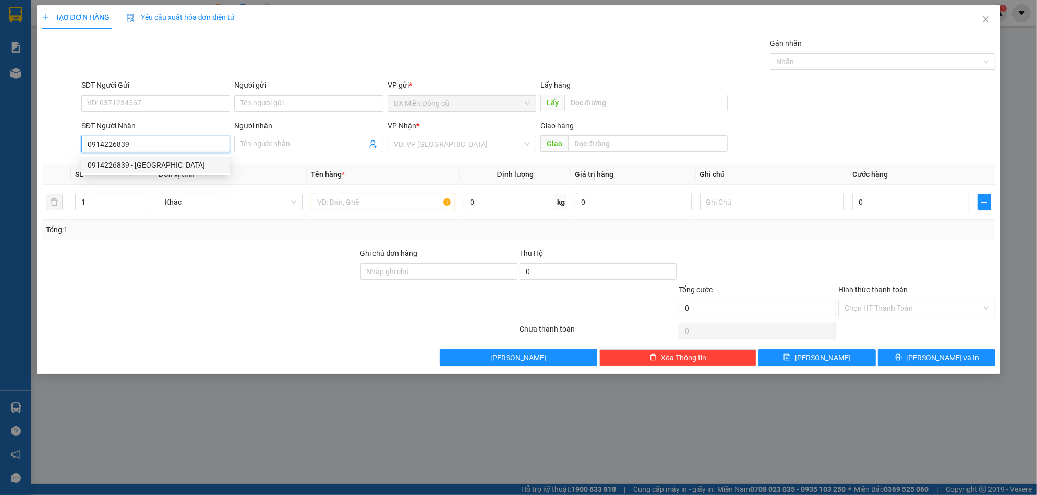
type input "[PERSON_NAME]"
type input "50.000"
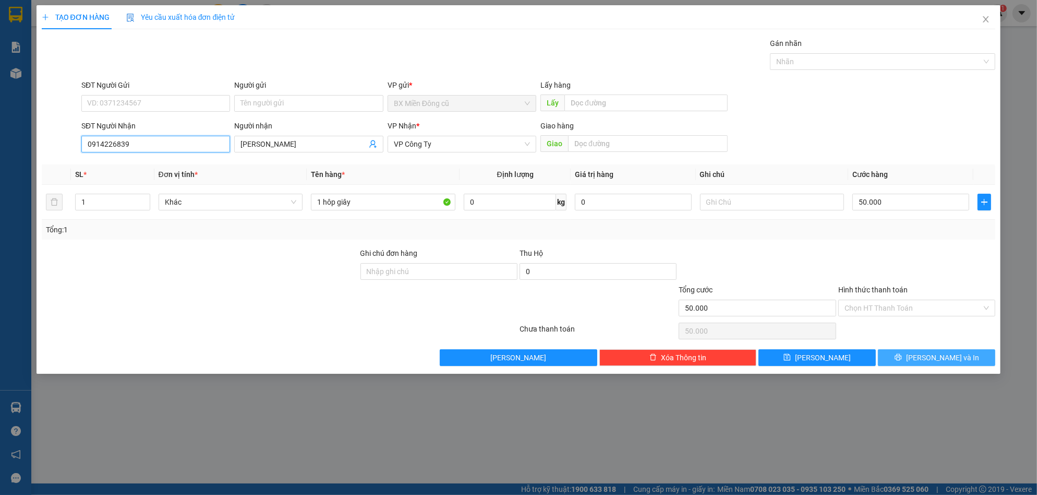
type input "0914226839"
click at [902, 354] on icon "printer" at bounding box center [898, 356] width 7 height 7
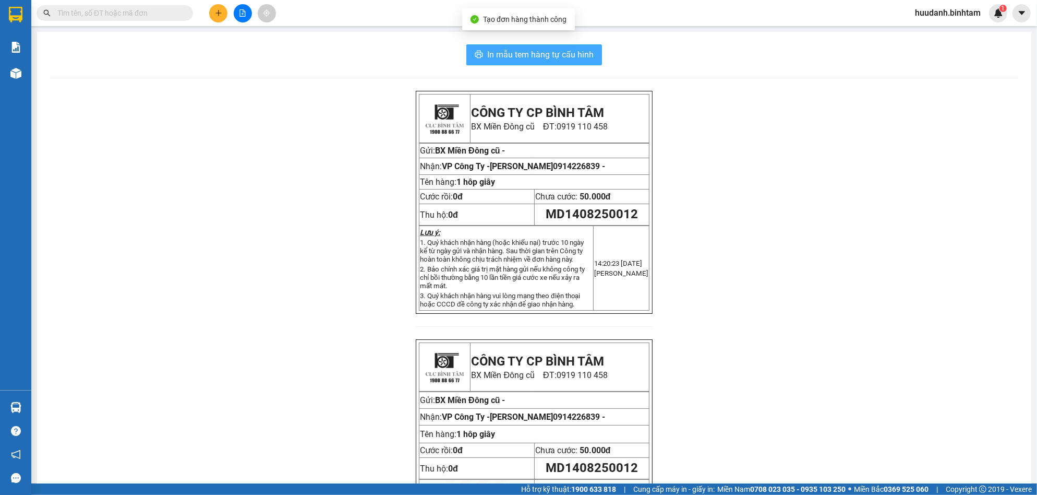
click at [580, 57] on span "In mẫu tem hàng tự cấu hình" at bounding box center [540, 54] width 106 height 13
click at [220, 11] on icon "plus" at bounding box center [218, 12] width 7 height 7
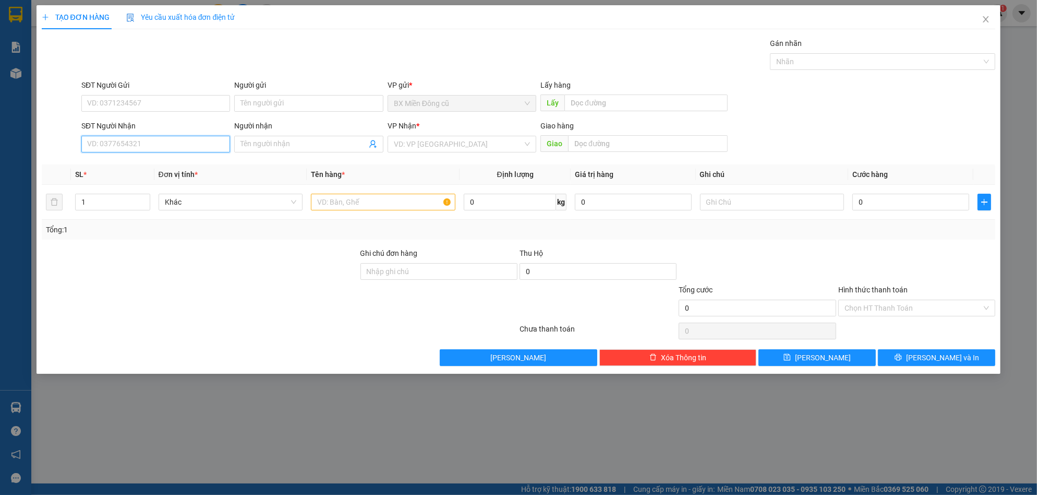
click at [180, 139] on input "SĐT Người Nhận" at bounding box center [155, 144] width 149 height 17
type input "0357116895"
click at [170, 169] on div "0357116895" at bounding box center [156, 164] width 136 height 11
type input "tịnh khê"
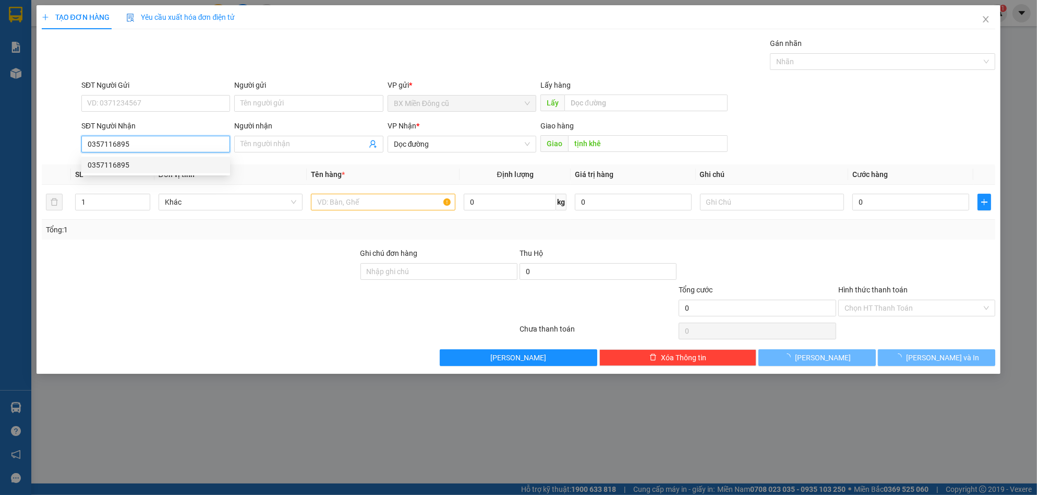
type input "50.000"
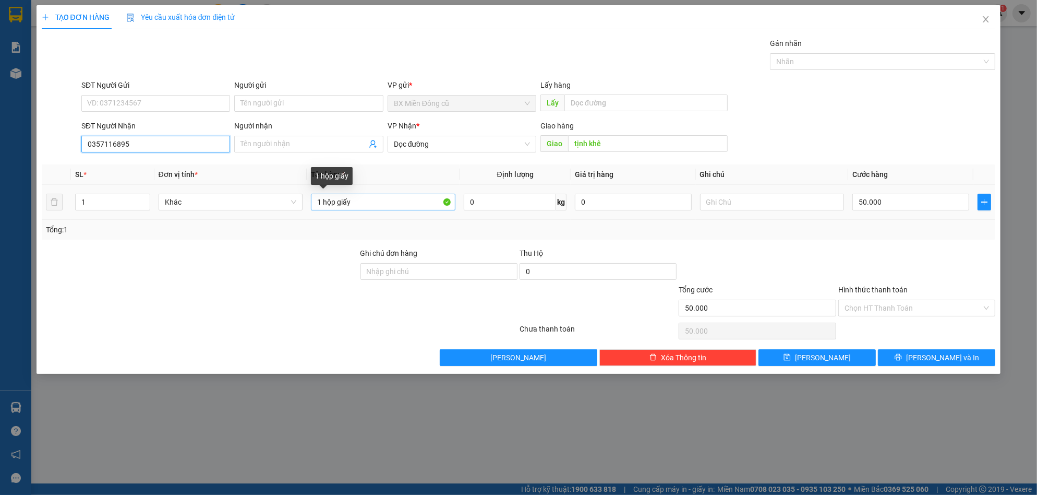
type input "0357116895"
click at [382, 203] on input "1 hộp giấy" at bounding box center [383, 202] width 144 height 17
paste input "ị"
paste input "ám"
type input "1 bịch xám"
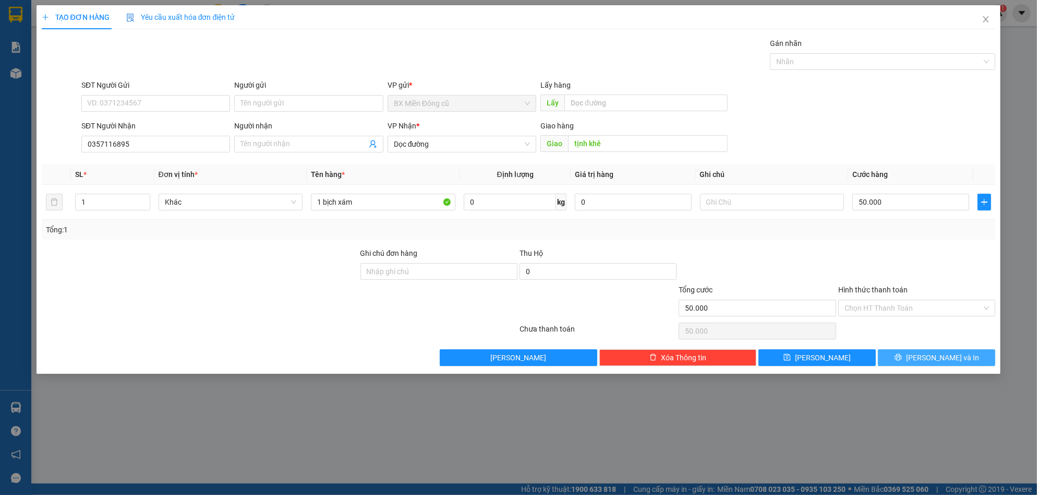
click at [912, 357] on button "[PERSON_NAME] và In" at bounding box center [936, 357] width 117 height 17
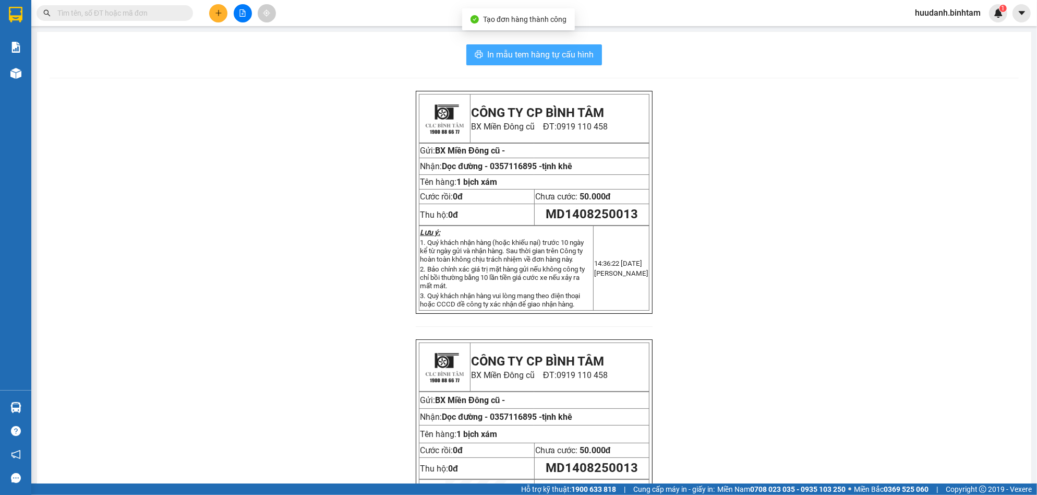
click at [558, 53] on span "In mẫu tem hàng tự cấu hình" at bounding box center [540, 54] width 106 height 13
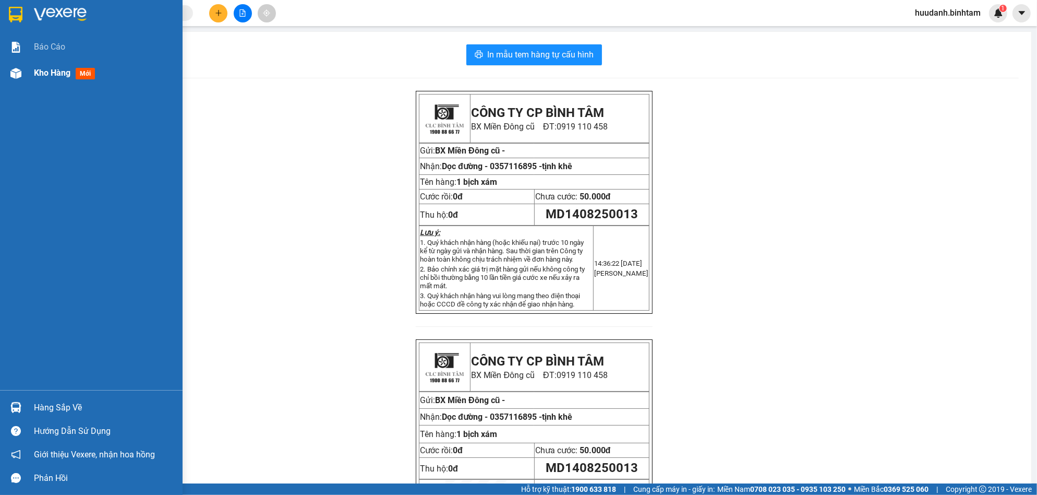
click at [52, 70] on span "Kho hàng" at bounding box center [52, 73] width 37 height 10
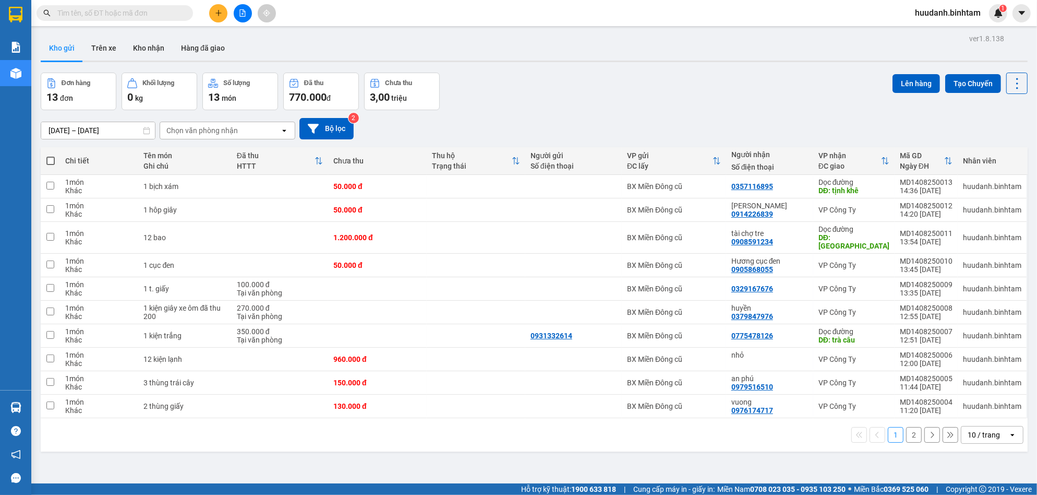
click at [970, 429] on div "10 / trang" at bounding box center [984, 434] width 32 height 10
click at [964, 372] on div "50 / trang" at bounding box center [980, 366] width 63 height 19
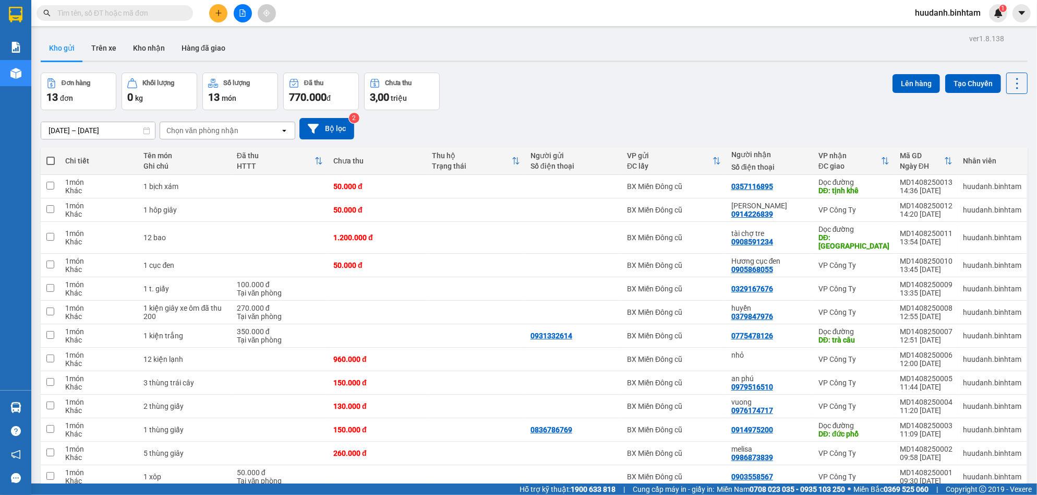
click at [223, 17] on button at bounding box center [218, 13] width 18 height 18
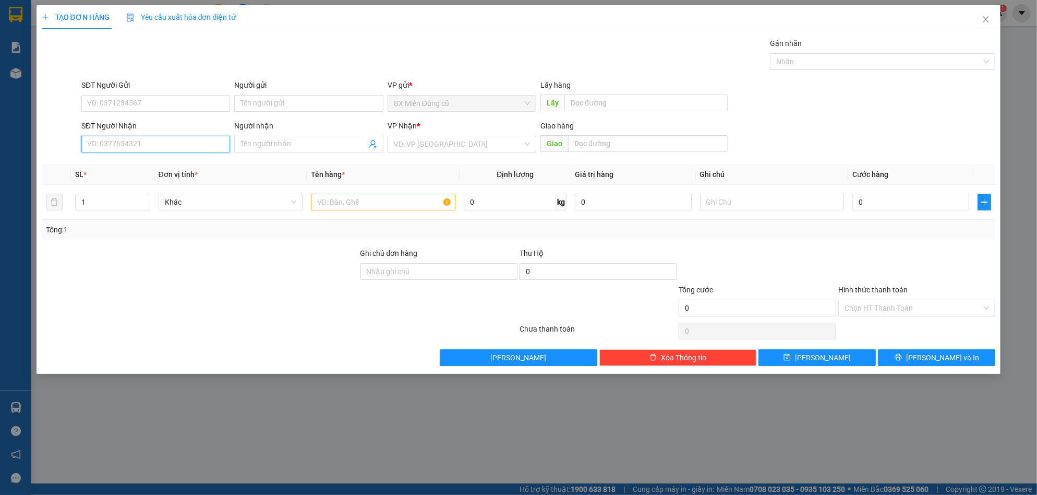
click at [134, 142] on input "SĐT Người Nhận" at bounding box center [155, 144] width 149 height 17
type input "0359429472"
click at [148, 167] on div "0359429472 - trang" at bounding box center [156, 164] width 136 height 11
type input "trang"
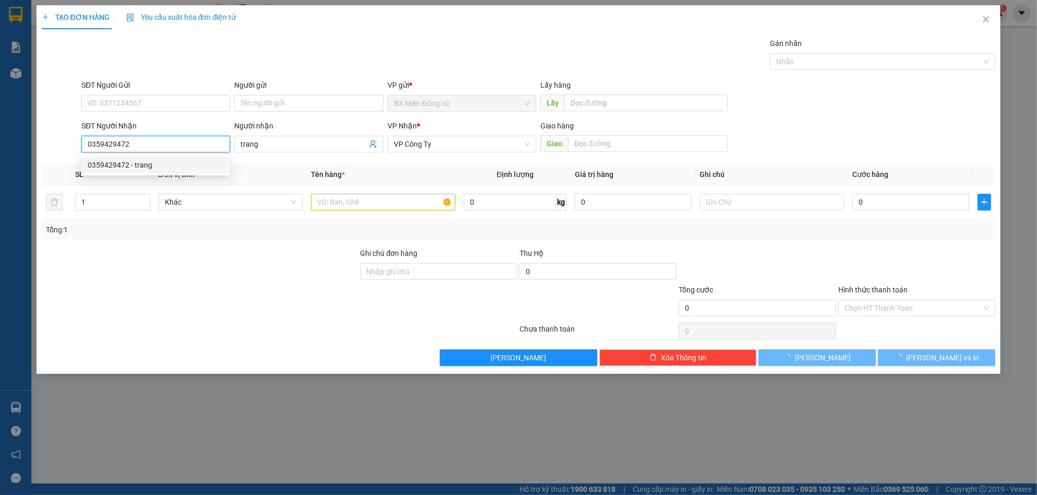
type input "150.000"
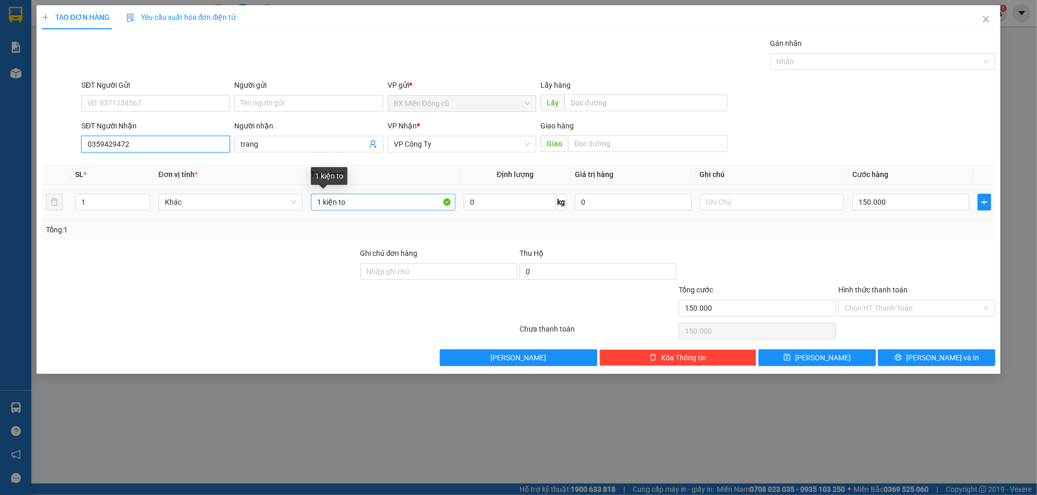
type input "0359429472"
drag, startPoint x: 321, startPoint y: 203, endPoint x: 257, endPoint y: 230, distance: 69.9
click at [257, 230] on div "SL * Đơn vị tính * Tên hàng * Định lượng Giá trị hàng Ghi chú Cước hàng 1 Khác …" at bounding box center [519, 201] width 954 height 75
click at [257, 17] on div "TẠO ĐƠN HÀNG Yêu cầu xuất hóa đơn điện tử" at bounding box center [519, 17] width 954 height 24
drag, startPoint x: 321, startPoint y: 203, endPoint x: 285, endPoint y: 217, distance: 39.1
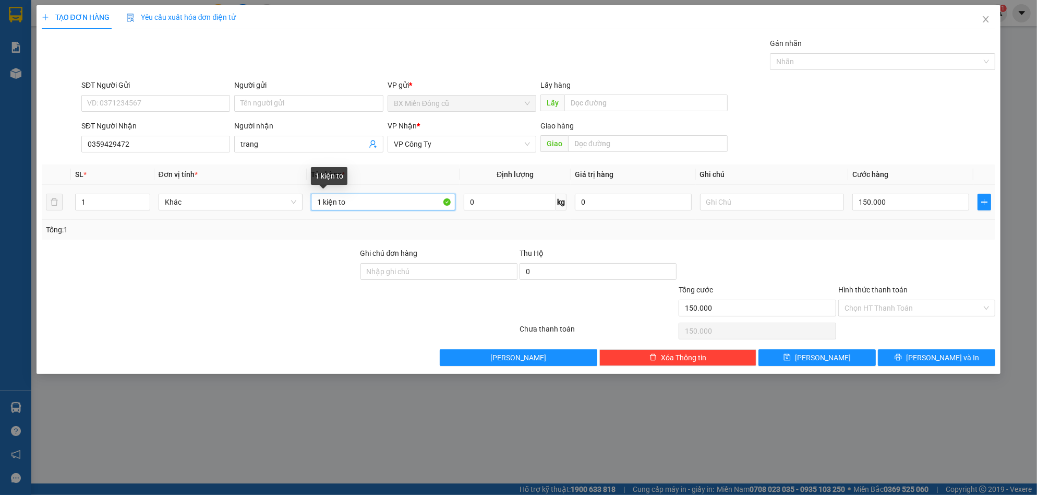
click at [285, 215] on tr "1 Khác 1 kiện to 0 kg 0 150.000" at bounding box center [519, 202] width 954 height 35
click at [371, 199] on input "4 kiện to" at bounding box center [383, 202] width 144 height 17
type input "4 kiện"
click at [906, 204] on input "150.000" at bounding box center [910, 202] width 117 height 17
type input "3"
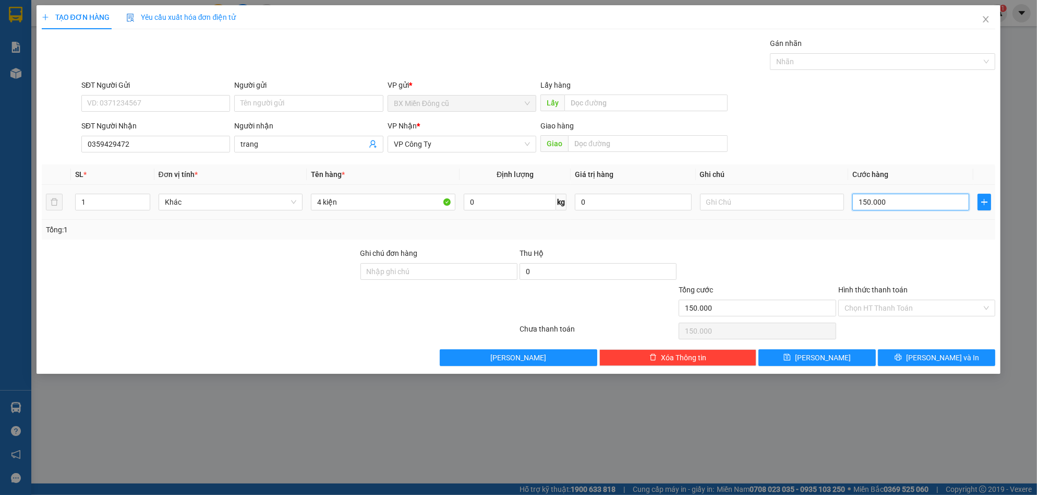
type input "3"
type input "30"
type input "300"
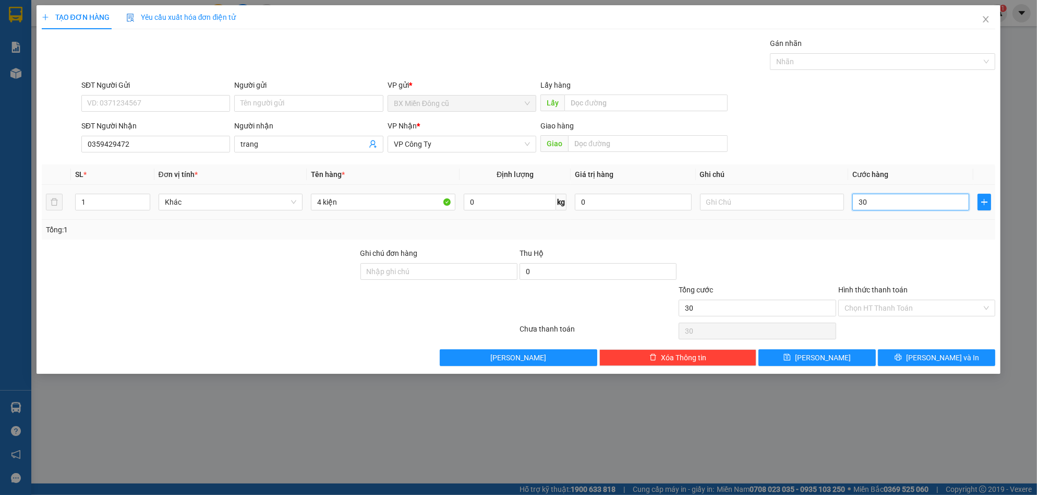
type input "300"
type input "3.000"
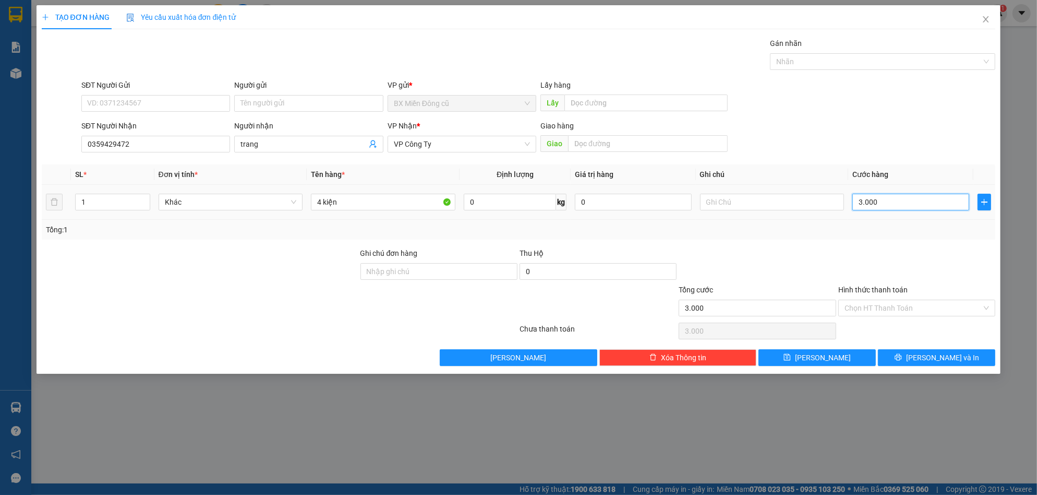
type input "30.000"
type input "300.000"
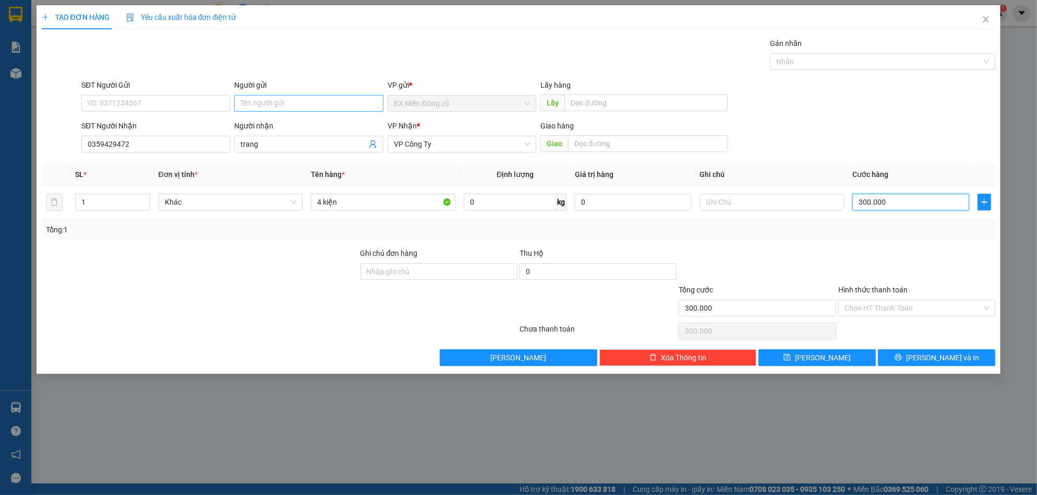
type input "300.000"
click at [265, 105] on input "Người gửi" at bounding box center [308, 103] width 149 height 17
type input "0935830092"
click at [907, 359] on button "[PERSON_NAME] và In" at bounding box center [936, 357] width 117 height 17
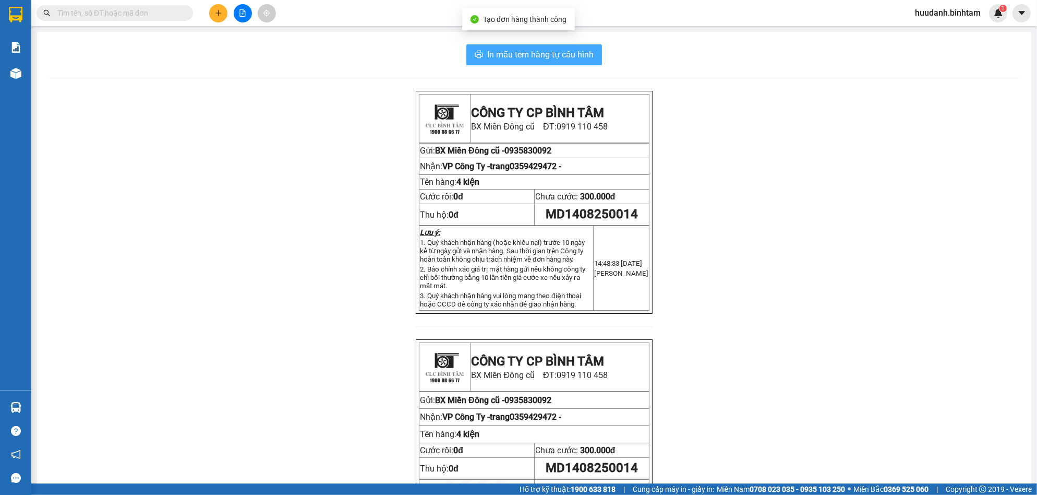
click at [491, 51] on span "In mẫu tem hàng tự cấu hình" at bounding box center [540, 54] width 106 height 13
click at [213, 9] on button at bounding box center [218, 13] width 18 height 18
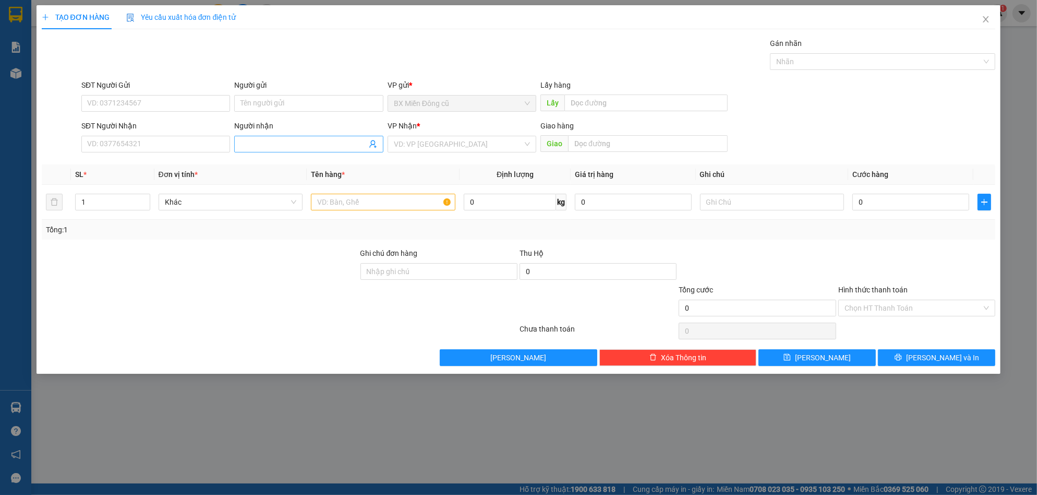
click at [264, 148] on input "Người nhận" at bounding box center [303, 143] width 126 height 11
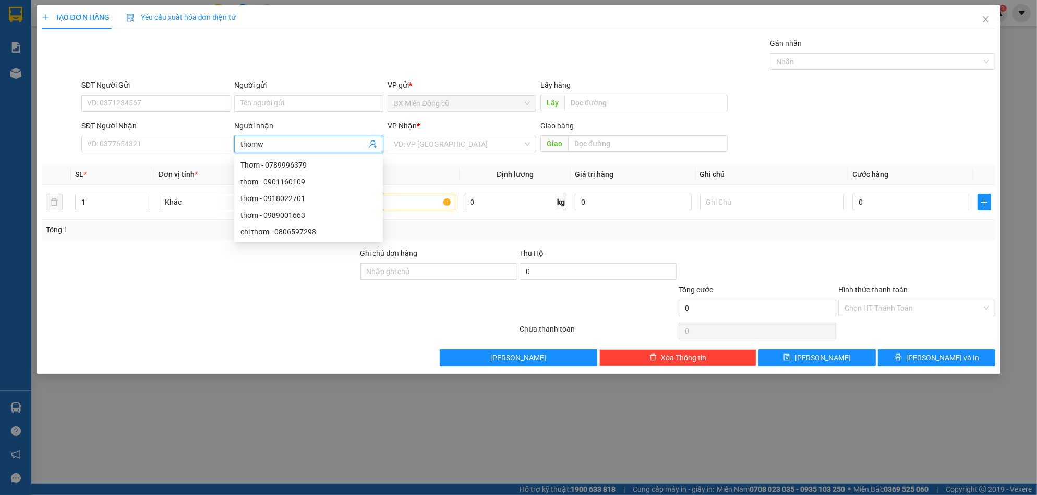
type input "[PERSON_NAME]"
click at [315, 230] on div "chị thơm - 0806597298" at bounding box center [308, 231] width 136 height 11
type input "0806597298"
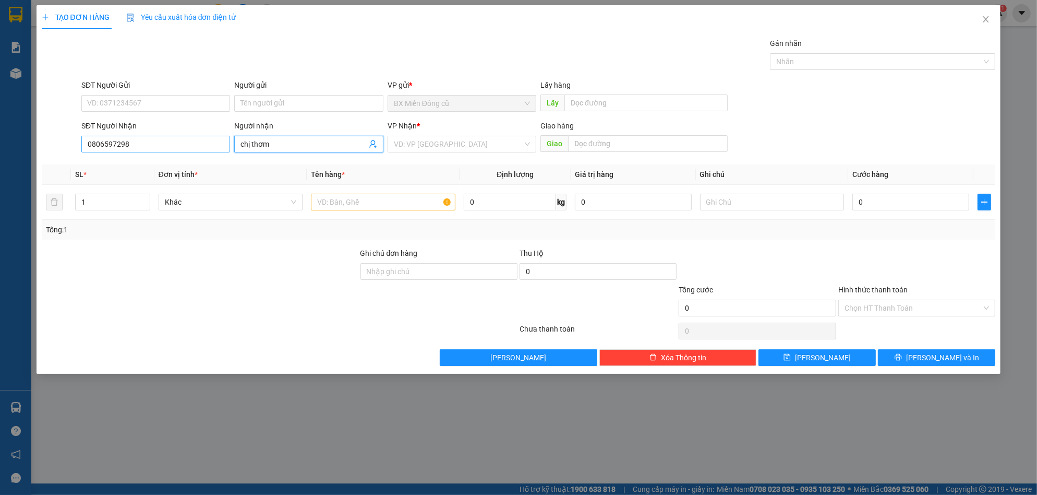
type input "chị thơm"
click at [93, 141] on input "0806597298" at bounding box center [155, 144] width 149 height 17
click at [93, 143] on input "0806597298" at bounding box center [155, 144] width 149 height 17
click at [96, 144] on input "0806597298" at bounding box center [155, 144] width 149 height 17
type input "0906597298"
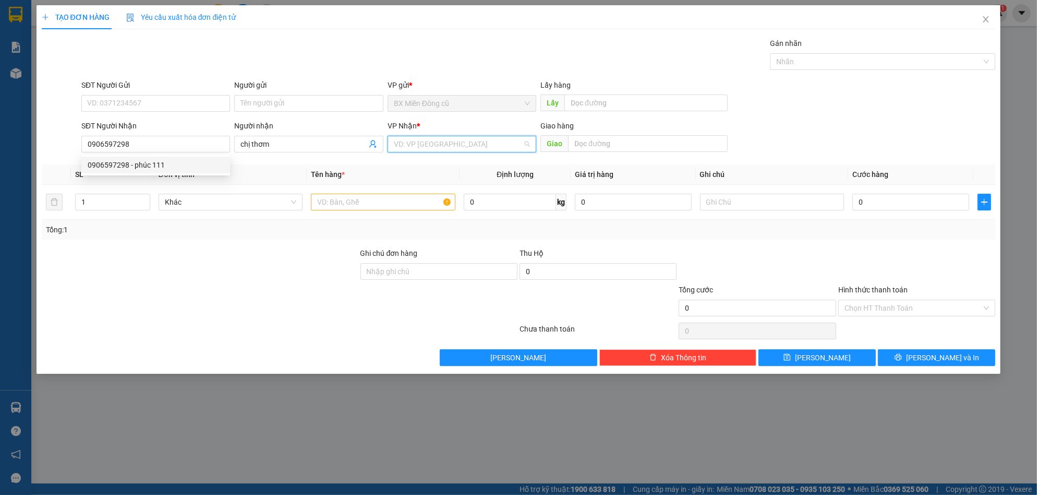
click at [464, 141] on input "search" at bounding box center [458, 144] width 129 height 16
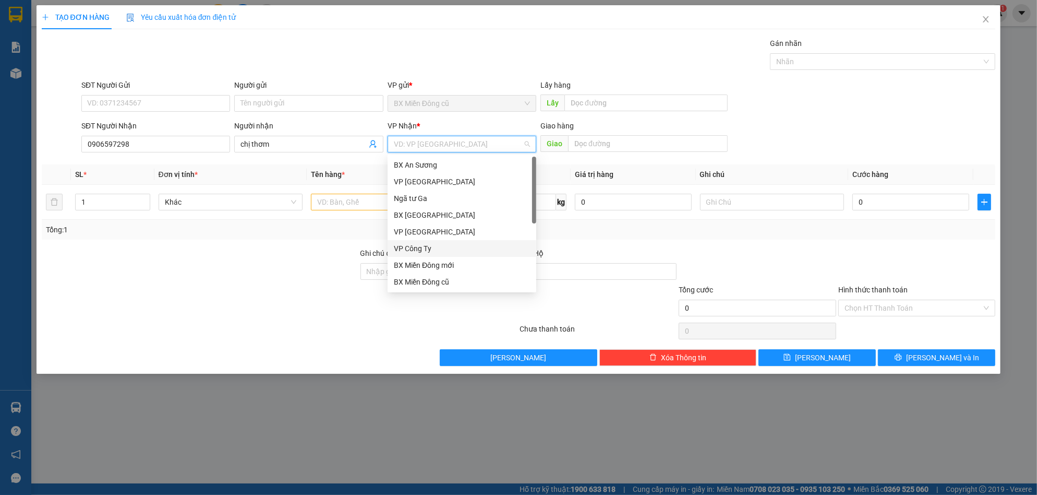
click at [412, 248] on div "VP Công Ty" at bounding box center [462, 248] width 136 height 11
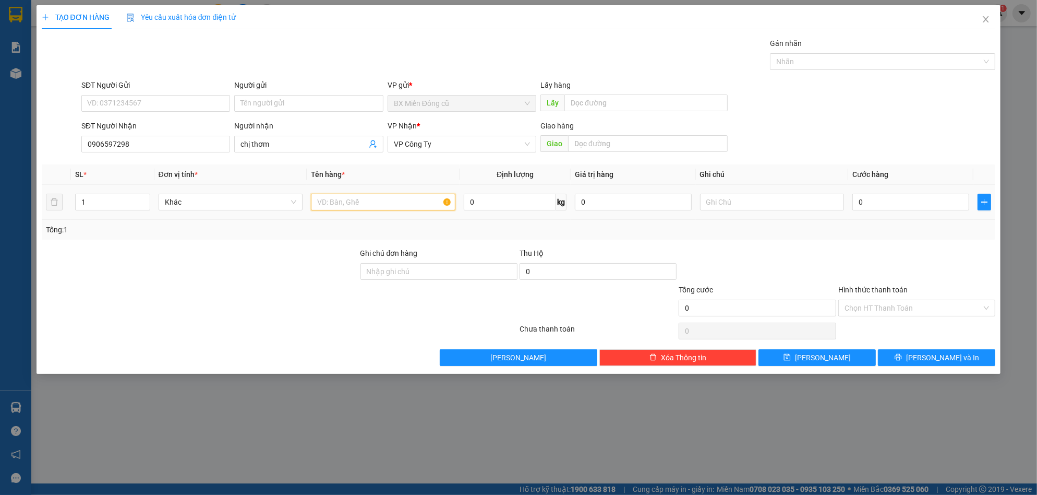
click at [359, 198] on input "text" at bounding box center [383, 202] width 144 height 17
type input "1 cuc den"
click at [913, 198] on input "0" at bounding box center [910, 202] width 117 height 17
type input "5"
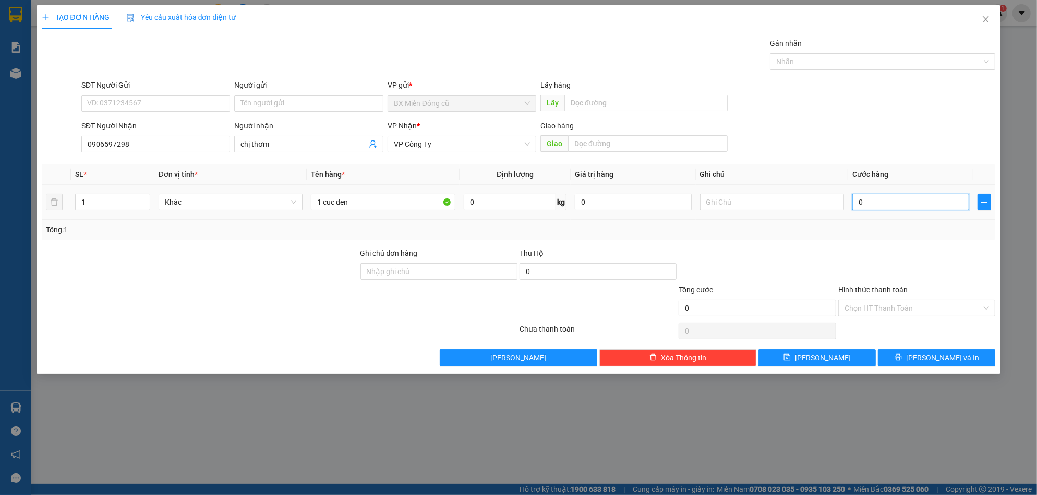
type input "5"
type input "50"
type input "500"
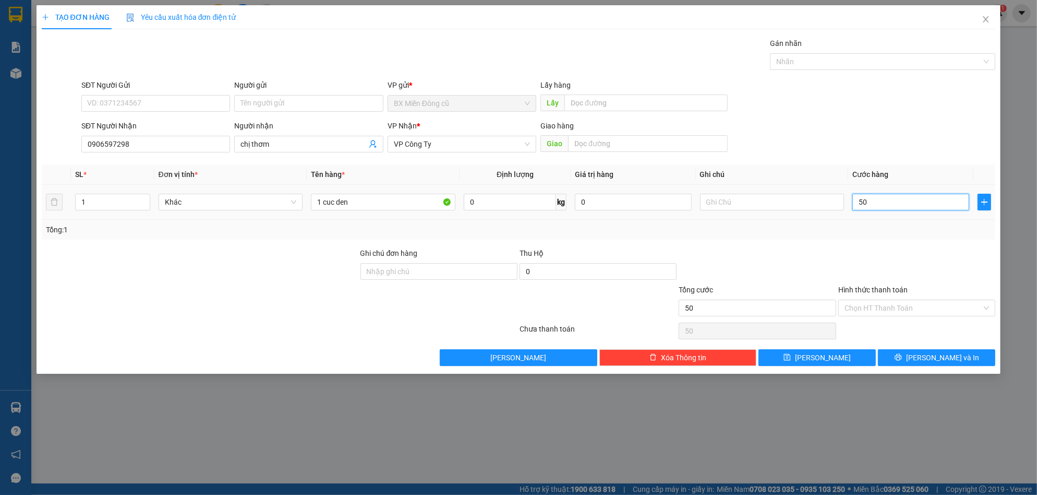
type input "500"
type input "5.000"
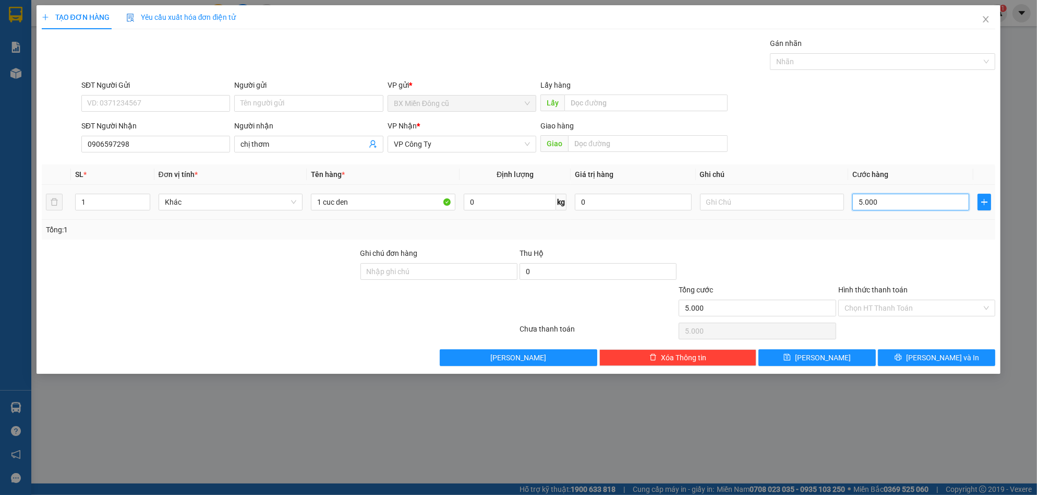
type input "50.000"
click at [930, 356] on span "[PERSON_NAME] và In" at bounding box center [942, 357] width 73 height 11
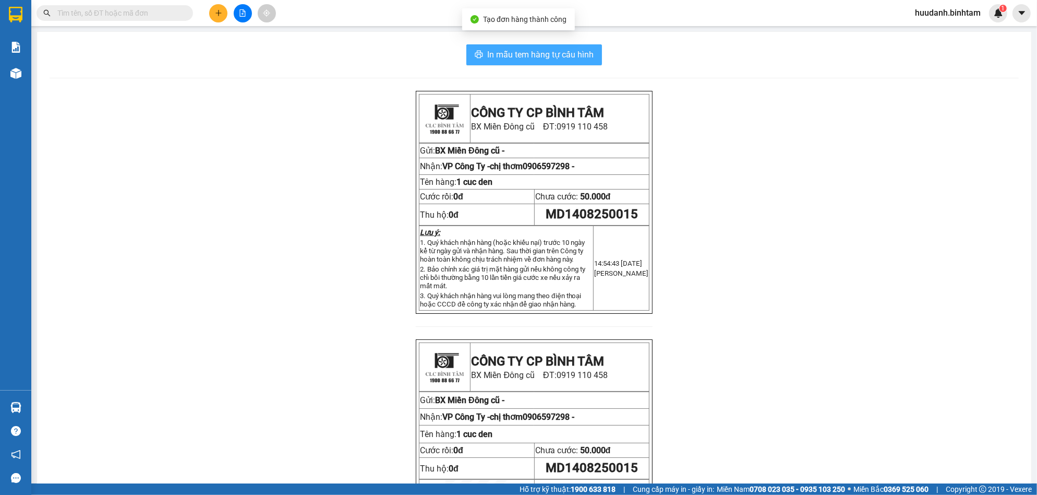
click at [532, 52] on span "In mẫu tem hàng tự cấu hình" at bounding box center [540, 54] width 106 height 13
click at [220, 9] on icon "plus" at bounding box center [218, 12] width 7 height 7
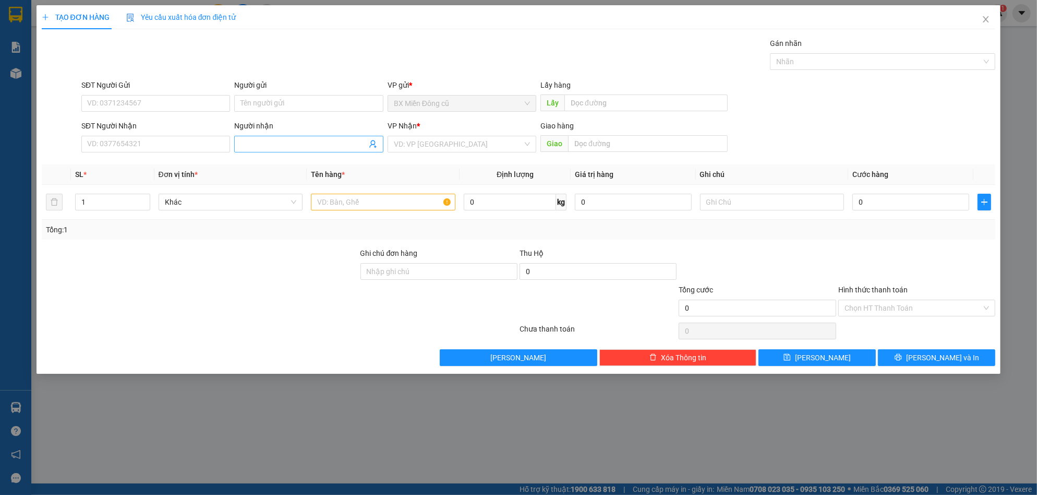
click at [262, 141] on input "Người nhận" at bounding box center [303, 143] width 126 height 11
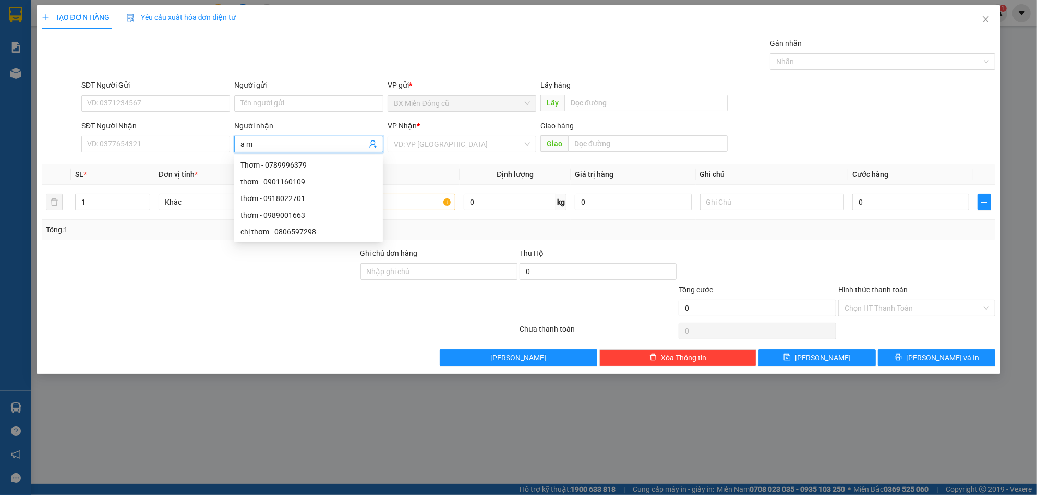
paste input "â"
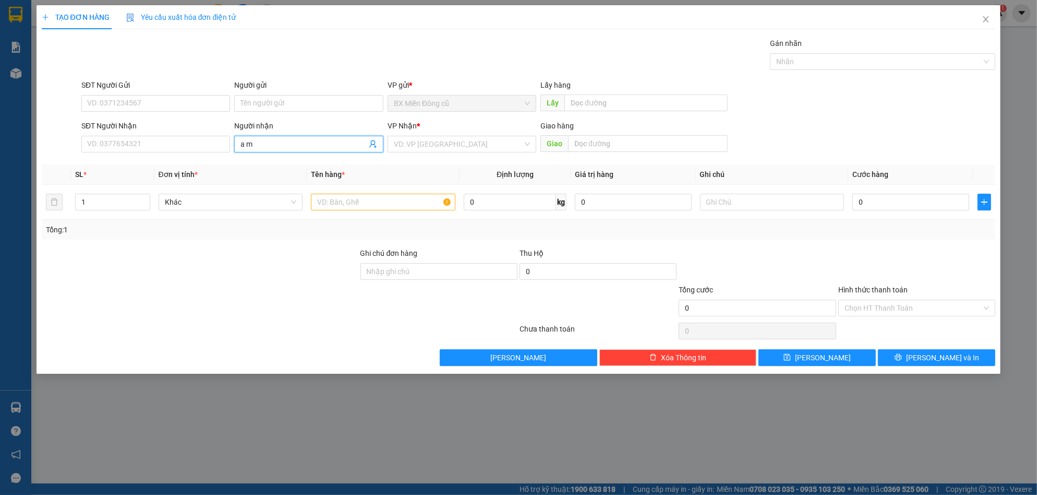
paste input "ẫn"
type input "a mẫn"
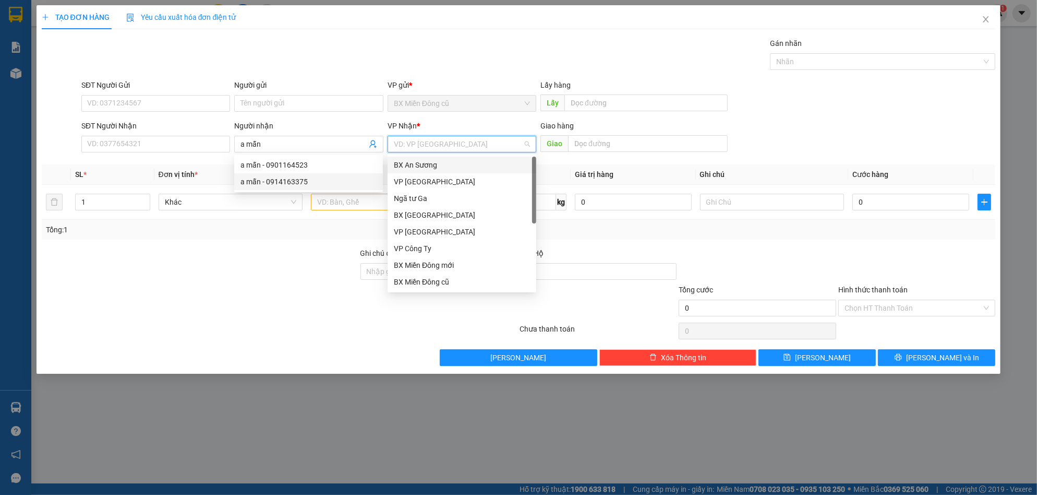
click at [420, 138] on input "search" at bounding box center [458, 144] width 129 height 16
click at [423, 247] on div "VP Công Ty" at bounding box center [462, 248] width 136 height 11
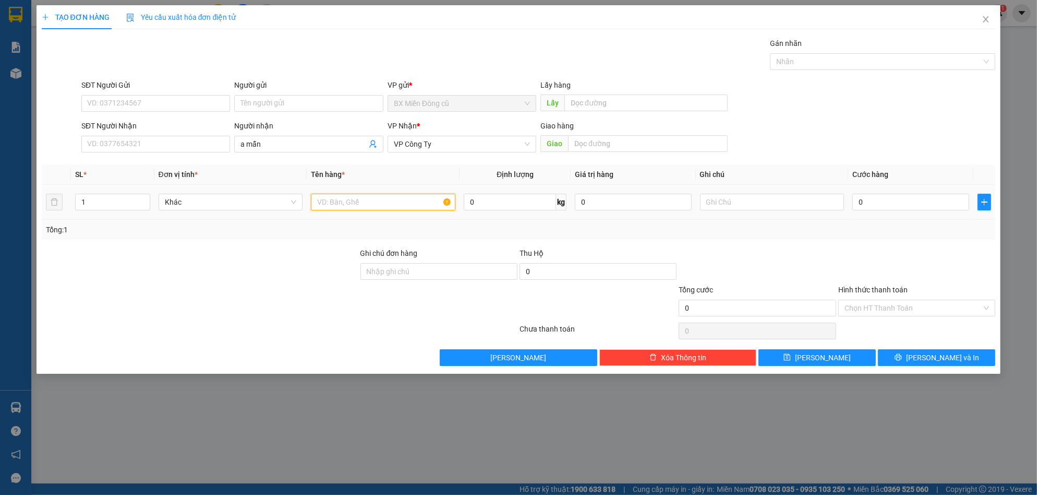
click at [365, 204] on input "text" at bounding box center [383, 202] width 144 height 17
type input "2 bao xanh"
click at [891, 198] on input "0" at bounding box center [910, 202] width 117 height 17
type input "3"
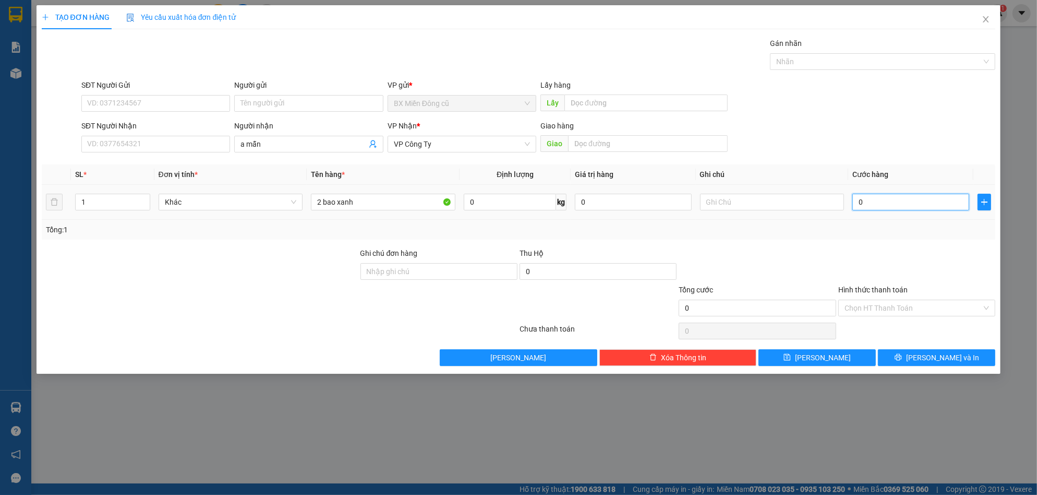
type input "3"
type input "30"
type input "300"
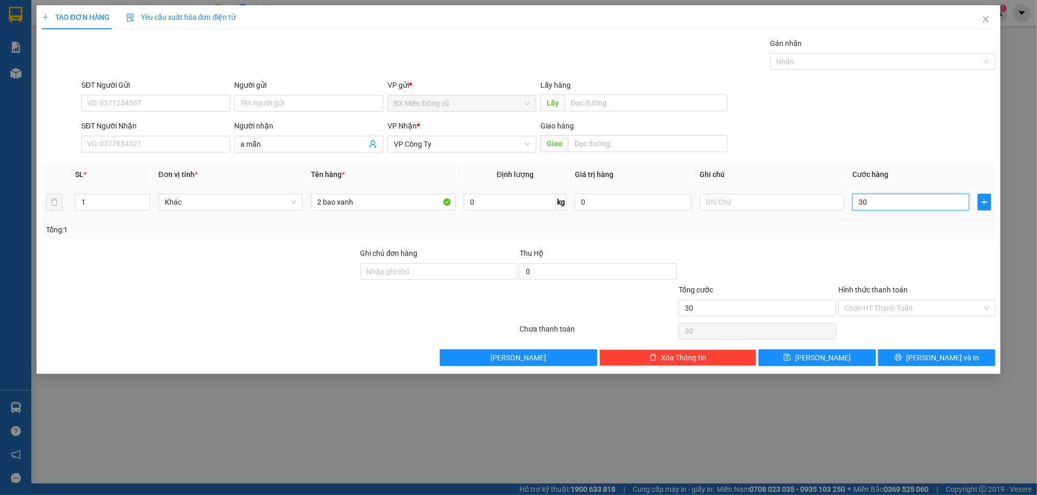
type input "300"
type input "3.000"
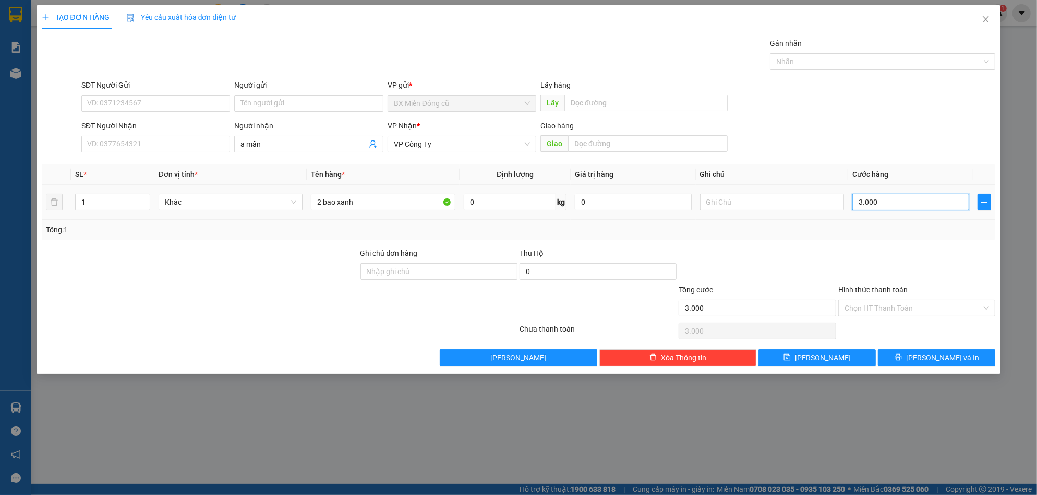
type input "30.000"
type input "300.000"
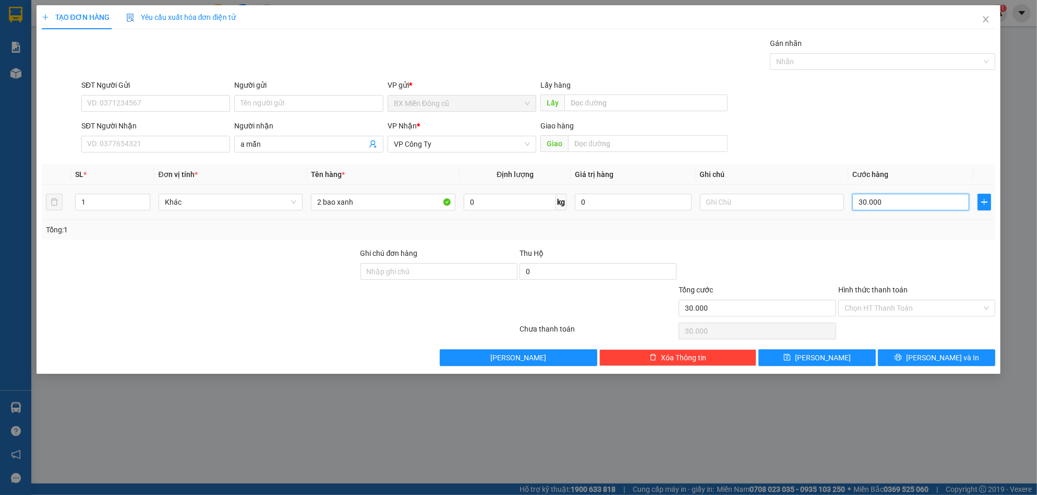
type input "300.000"
click at [937, 353] on span "[PERSON_NAME] và In" at bounding box center [942, 357] width 73 height 11
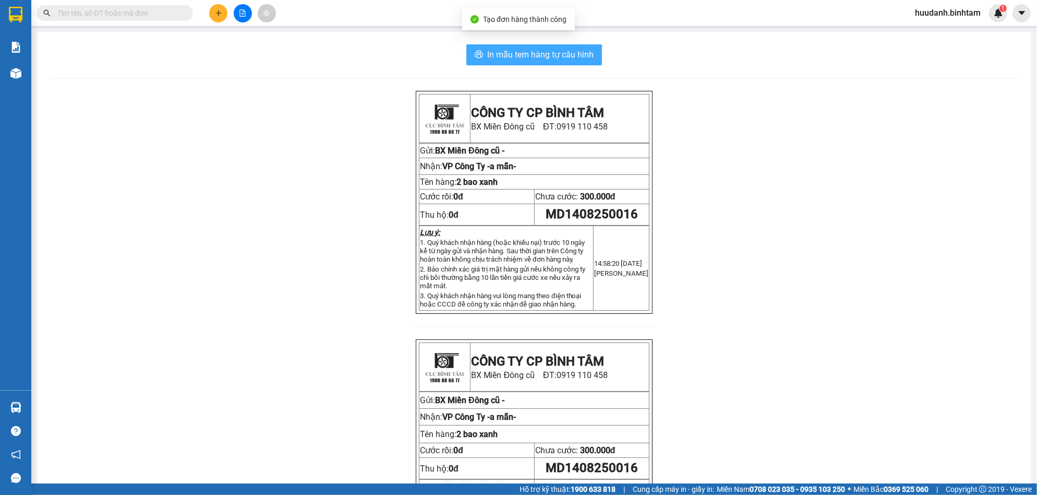
click at [546, 46] on button "In mẫu tem hàng tự cấu hình" at bounding box center [534, 54] width 136 height 21
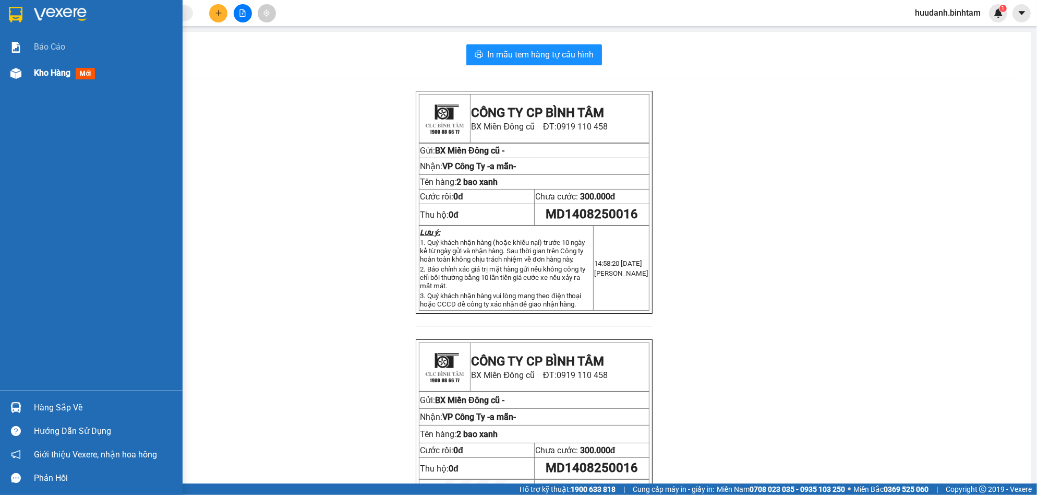
click at [57, 69] on span "Kho hàng" at bounding box center [52, 73] width 37 height 10
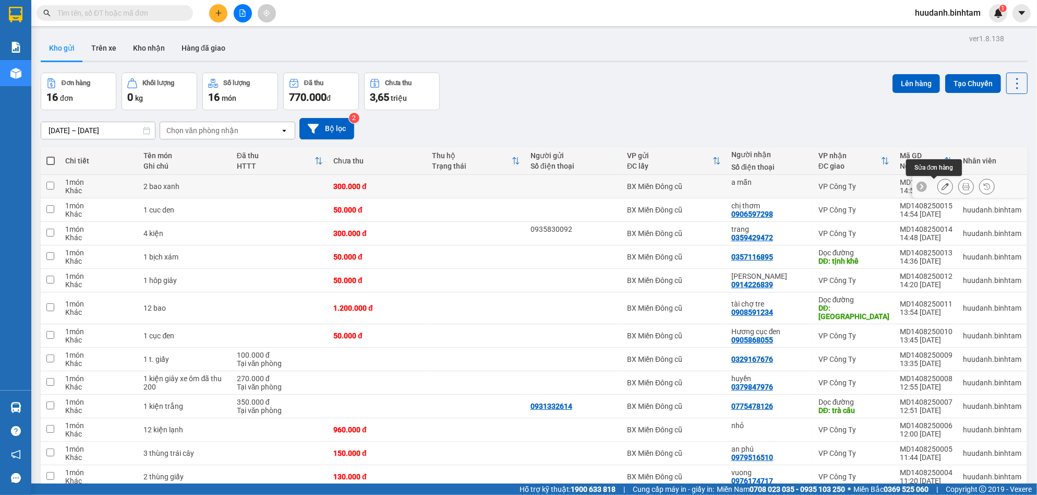
click at [942, 184] on icon at bounding box center [945, 186] width 7 height 7
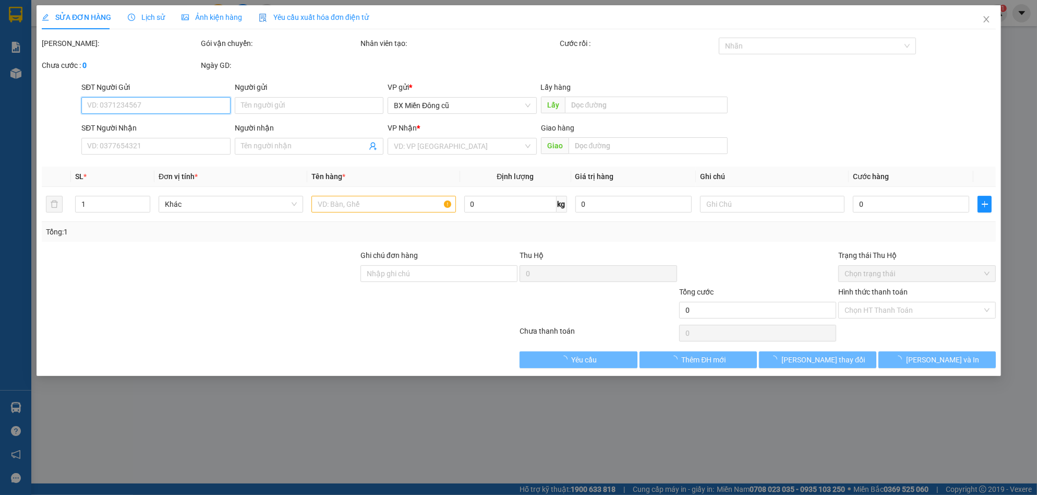
type input "a mẫn"
type input "300.000"
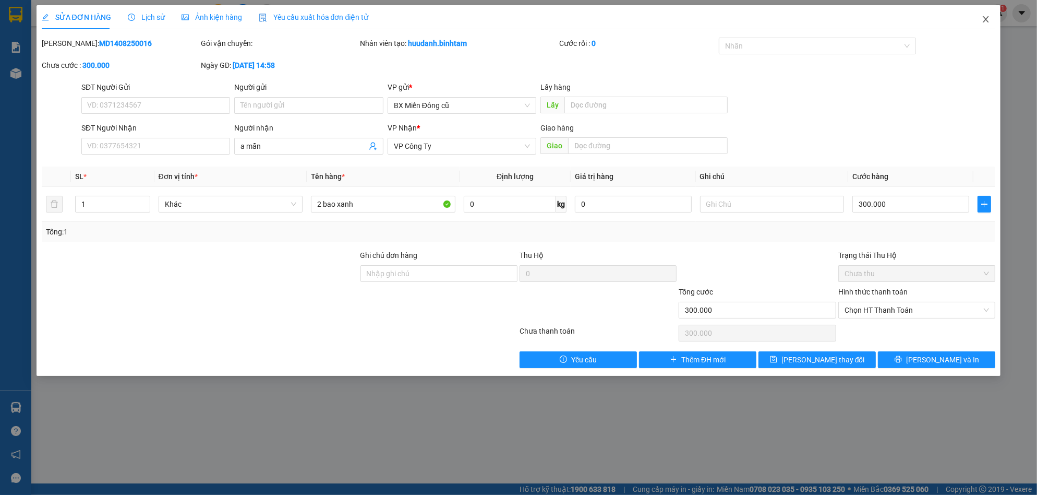
click at [984, 19] on icon "close" at bounding box center [986, 19] width 8 height 8
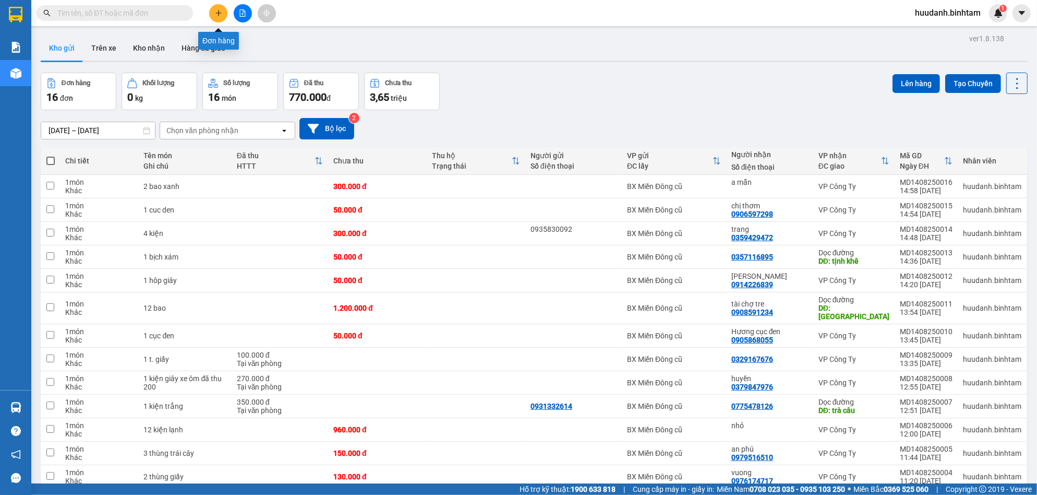
click at [217, 7] on button at bounding box center [218, 13] width 18 height 18
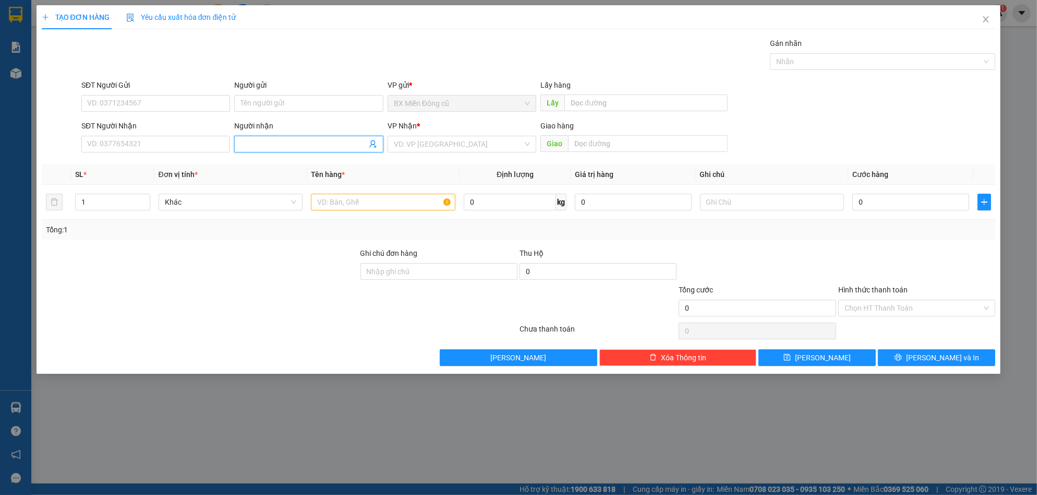
click at [256, 140] on input "Người nhận" at bounding box center [303, 143] width 126 height 11
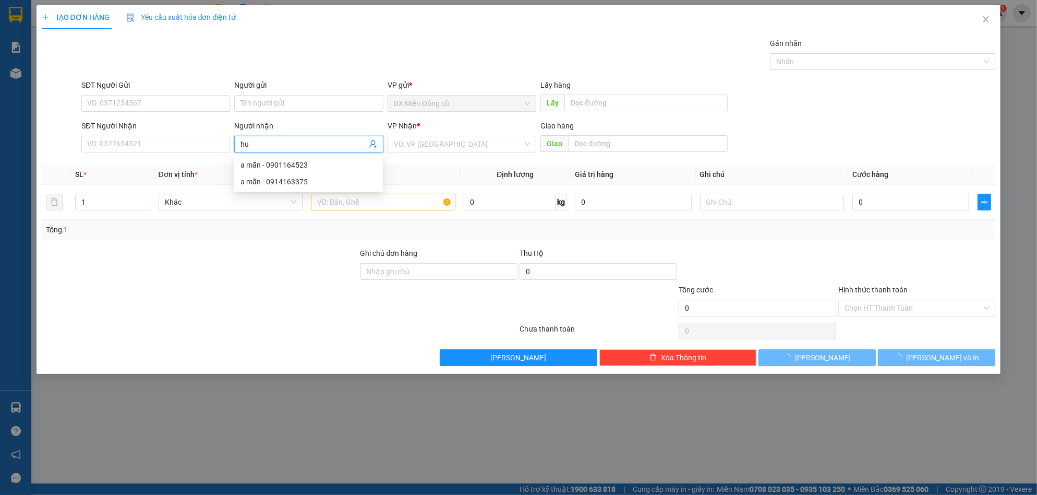
paste input "ê"
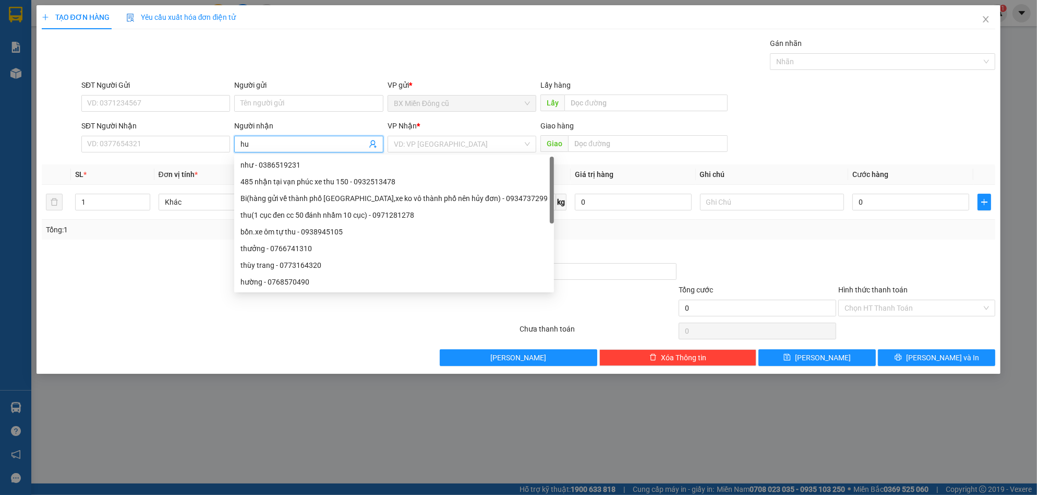
paste input "ệ"
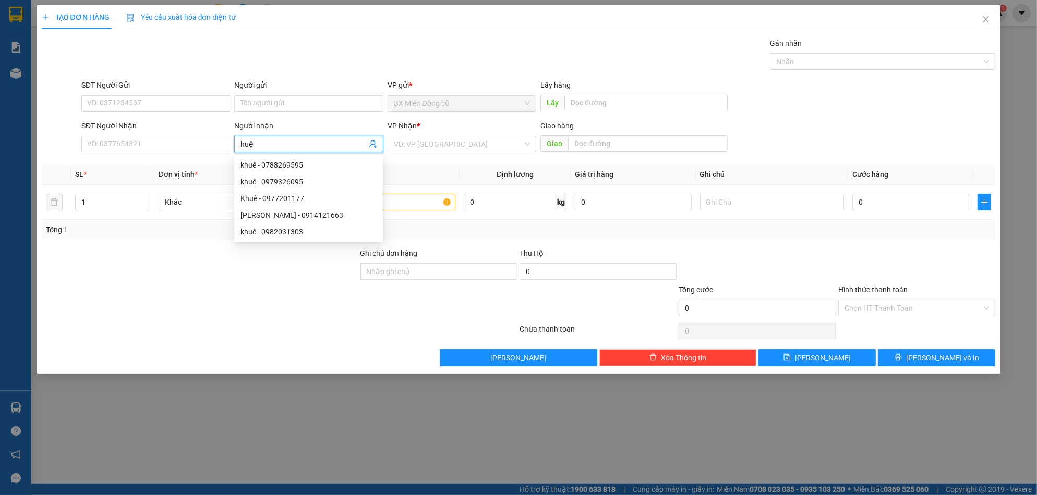
type input "huệ"
click at [281, 195] on div "huệ ngô - 0932560035" at bounding box center [308, 197] width 136 height 11
type input "0932560035"
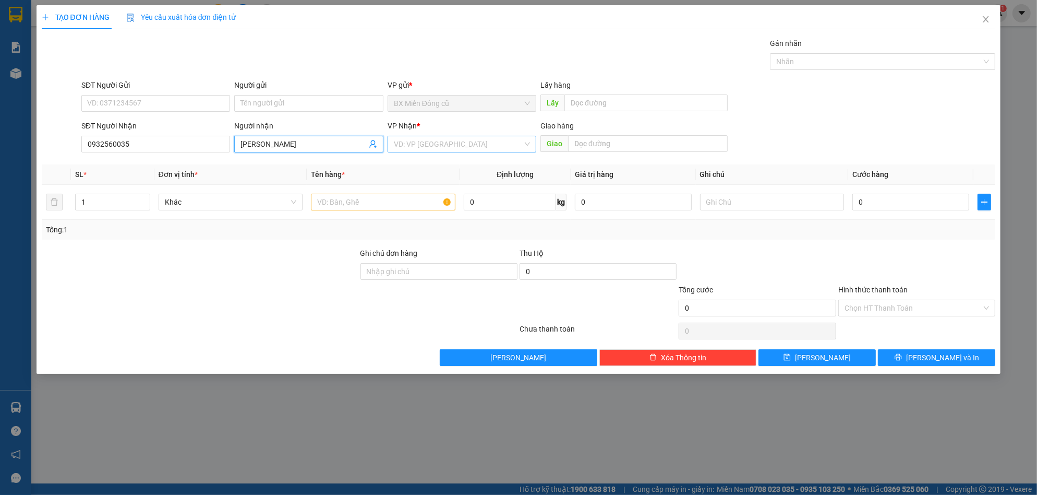
type input "[PERSON_NAME]"
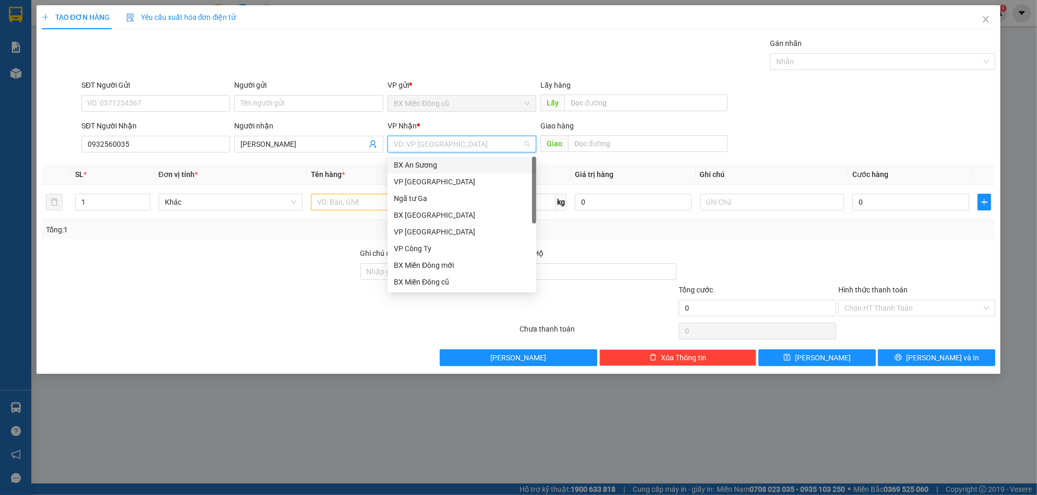
click at [435, 144] on input "search" at bounding box center [458, 144] width 129 height 16
click at [420, 250] on div "VP Công Ty" at bounding box center [462, 248] width 136 height 11
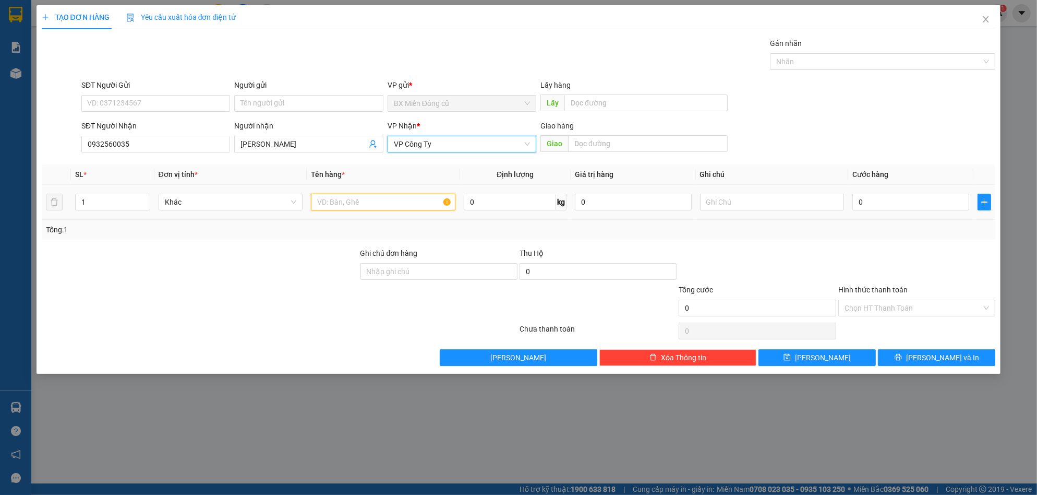
click at [361, 205] on input "text" at bounding box center [383, 202] width 144 height 17
paste input "ụ"
paste input "đ"
type input "1 cục đen"
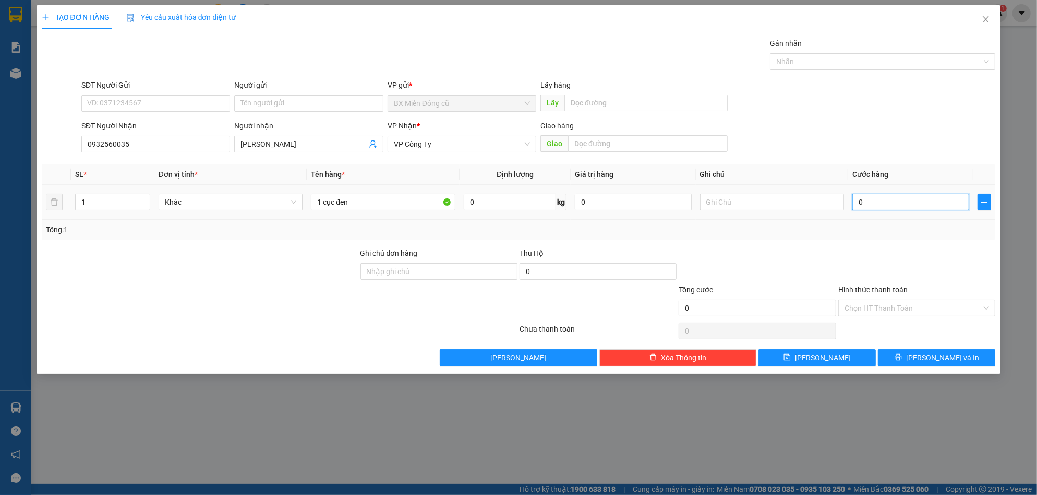
click at [887, 195] on input "0" at bounding box center [910, 202] width 117 height 17
type input "5"
type input "50"
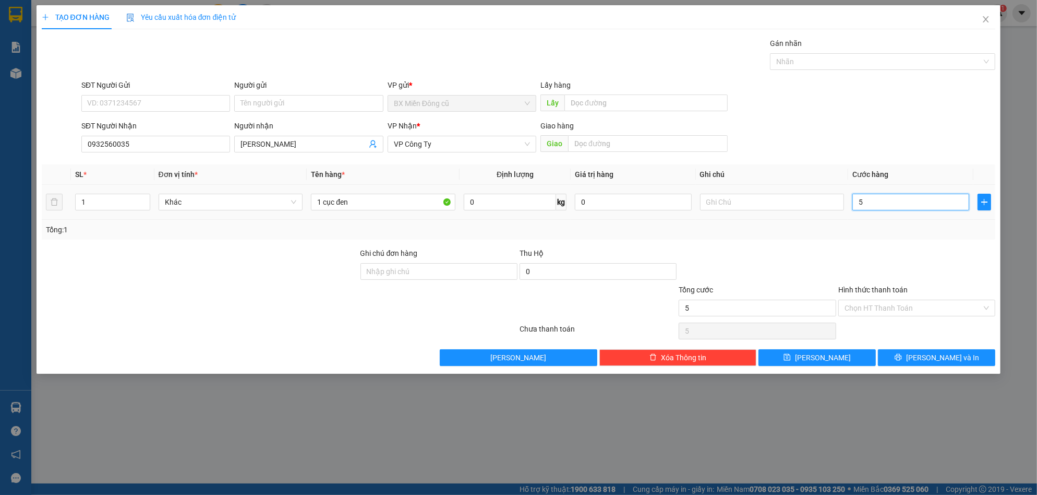
type input "50"
type input "500"
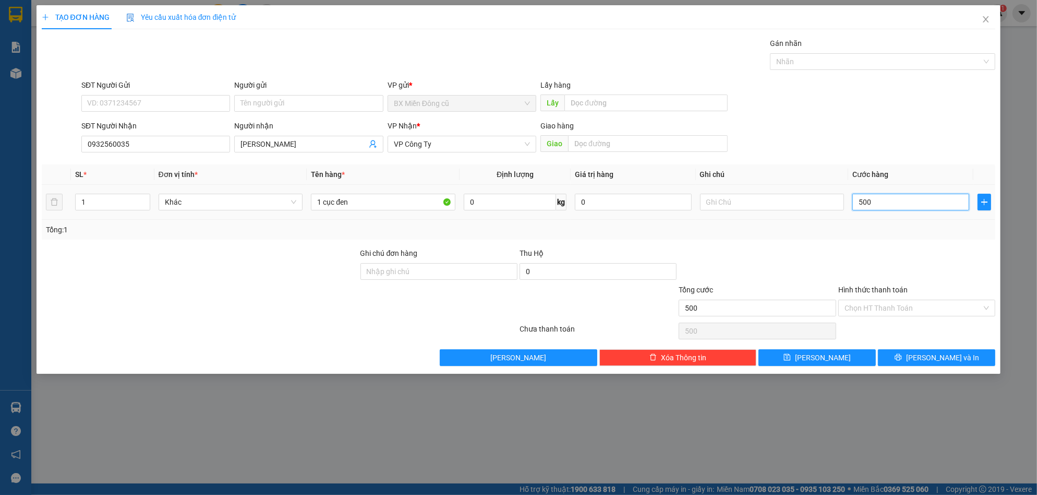
type input "5.000"
type input "50.000"
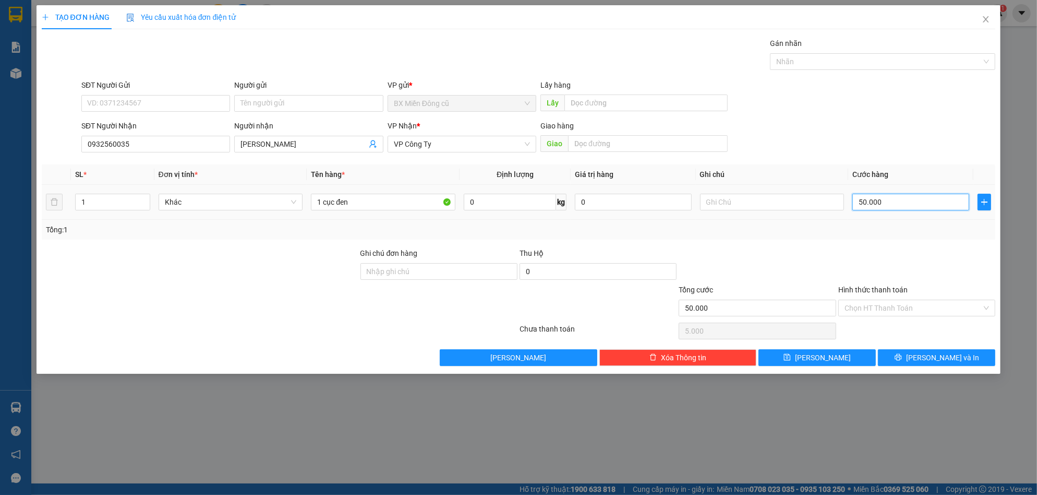
type input "50.000"
click at [906, 358] on button "[PERSON_NAME] và In" at bounding box center [936, 357] width 117 height 17
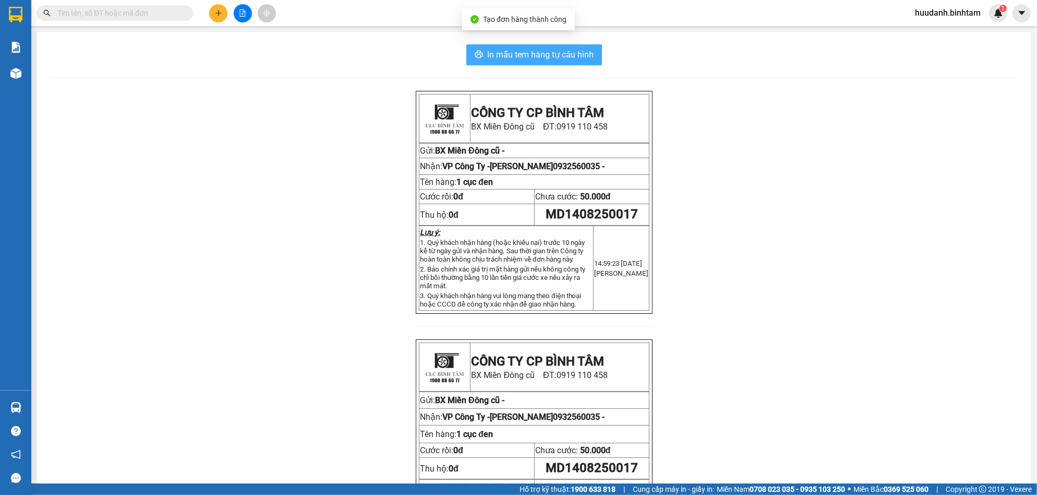
click at [571, 52] on span "In mẫu tem hàng tự cấu hình" at bounding box center [540, 54] width 106 height 13
click at [214, 22] on div "Kết quả tìm kiếm ( 0 ) Bộ lọc No Data huudanh.binhtam 1" at bounding box center [518, 13] width 1037 height 26
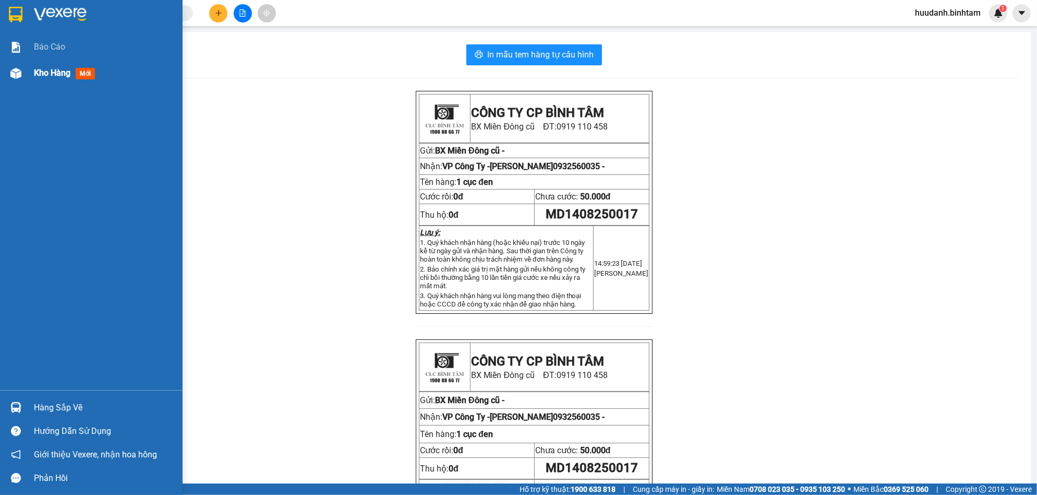
click at [56, 70] on span "Kho hàng" at bounding box center [52, 73] width 37 height 10
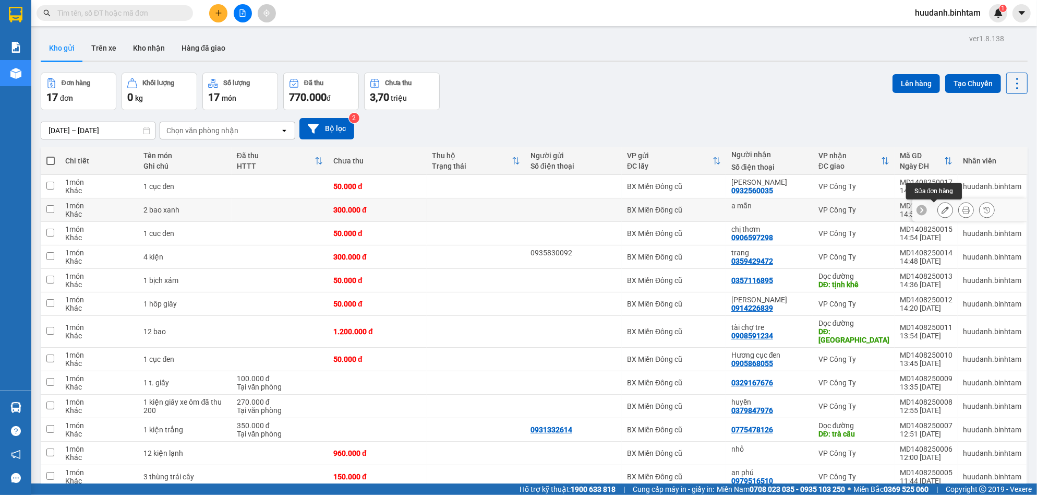
click at [942, 210] on icon at bounding box center [945, 209] width 7 height 7
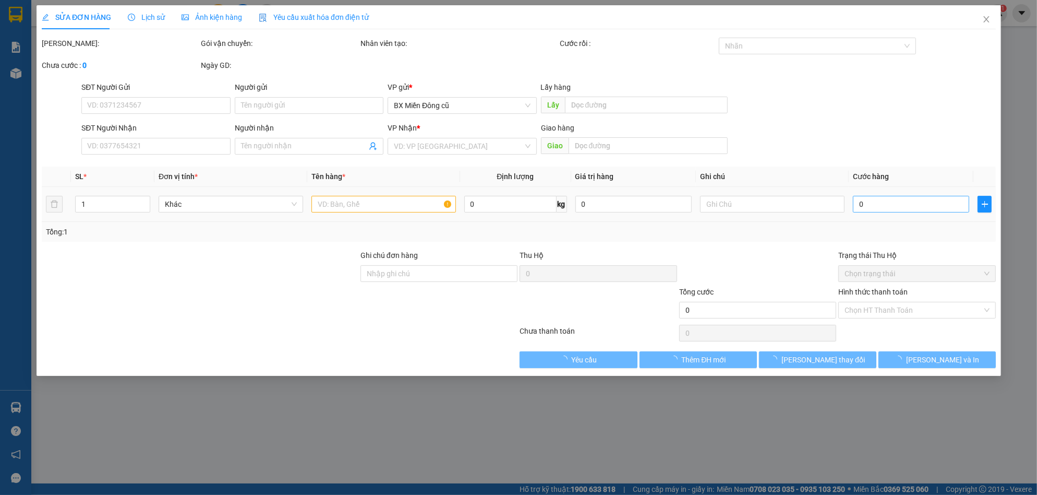
type input "a mẫn"
type input "300.000"
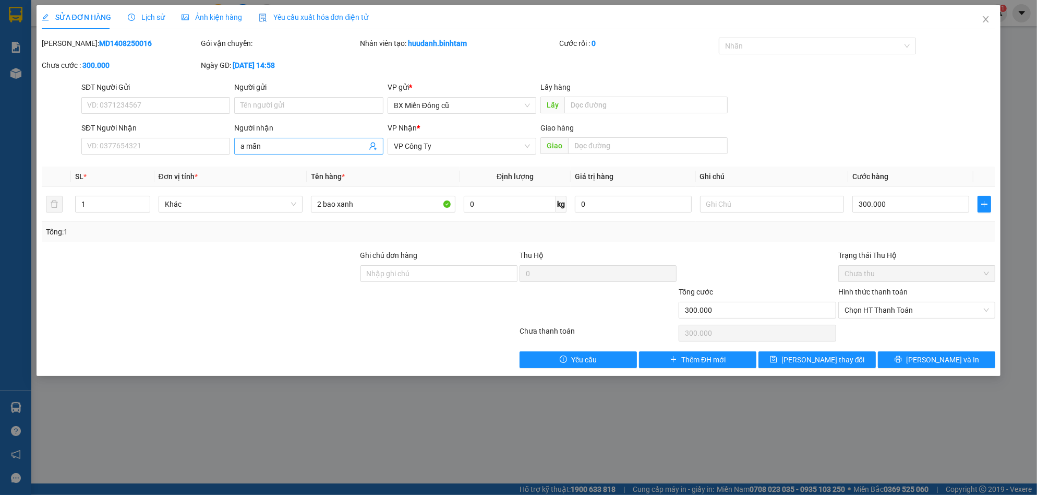
click at [337, 147] on input "a mẫn" at bounding box center [303, 145] width 126 height 11
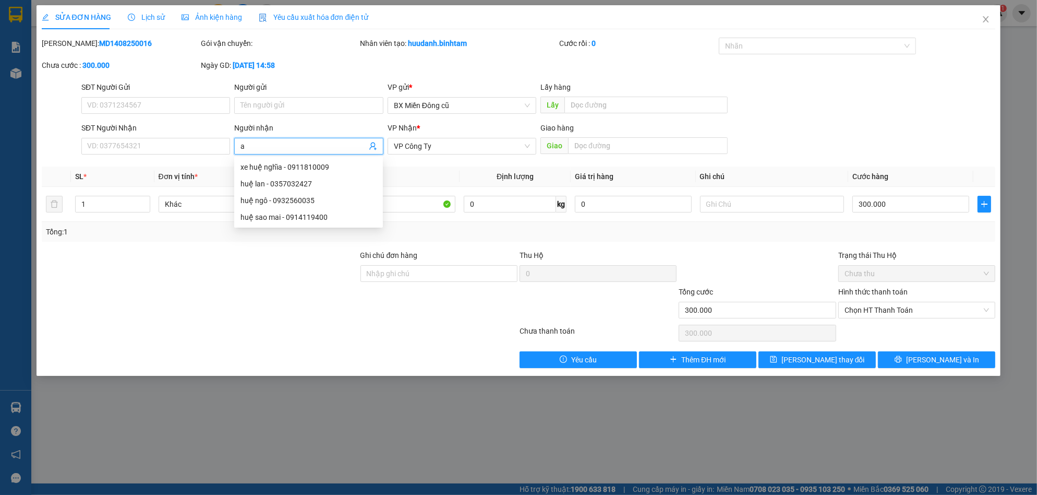
type input "a"
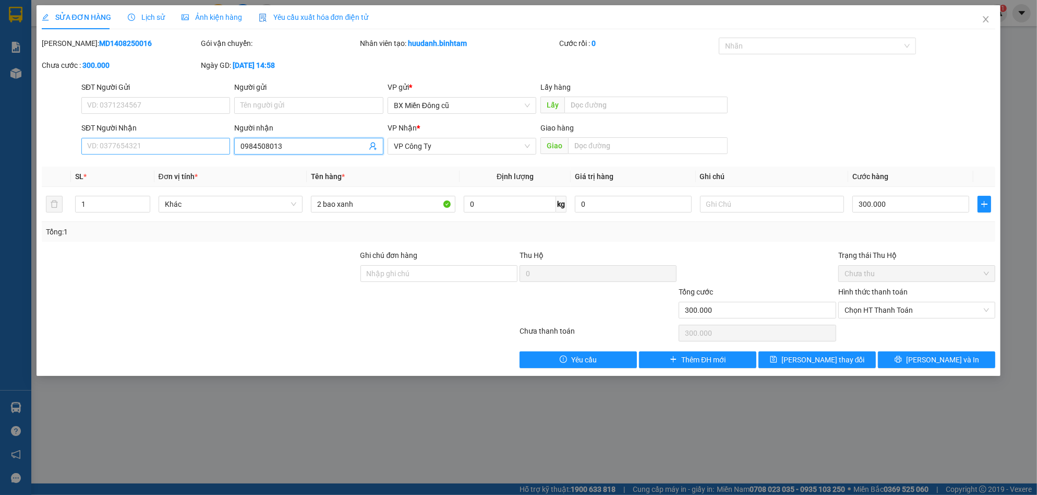
type input "0984508013"
click at [161, 146] on input "SĐT Người Nhận" at bounding box center [155, 146] width 149 height 17
type input "0984508013"
click at [300, 148] on input "0984508013" at bounding box center [303, 145] width 126 height 11
type input "0"
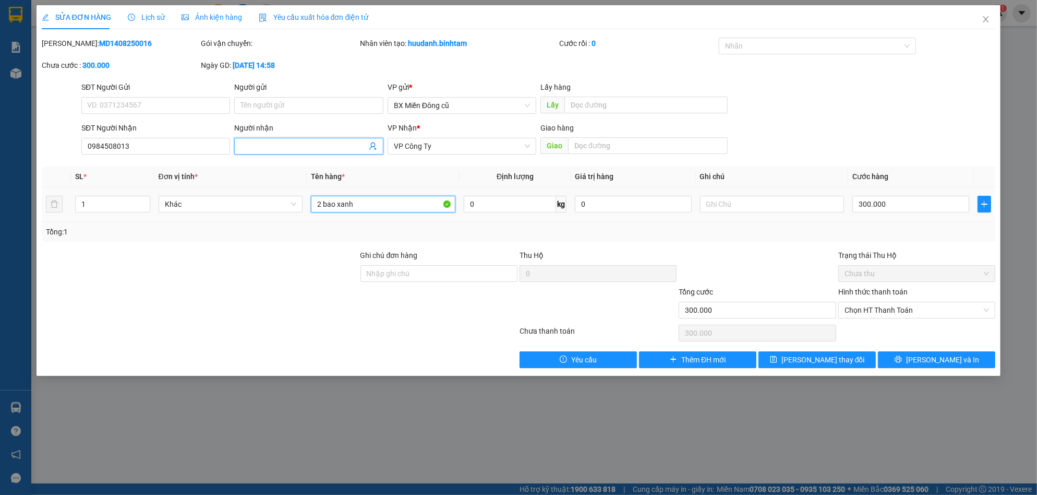
click at [365, 204] on input "2 bao xanh" at bounding box center [383, 204] width 144 height 17
type input "2"
paste input "ụ"
paste input "đ"
type input "1 cục đen"
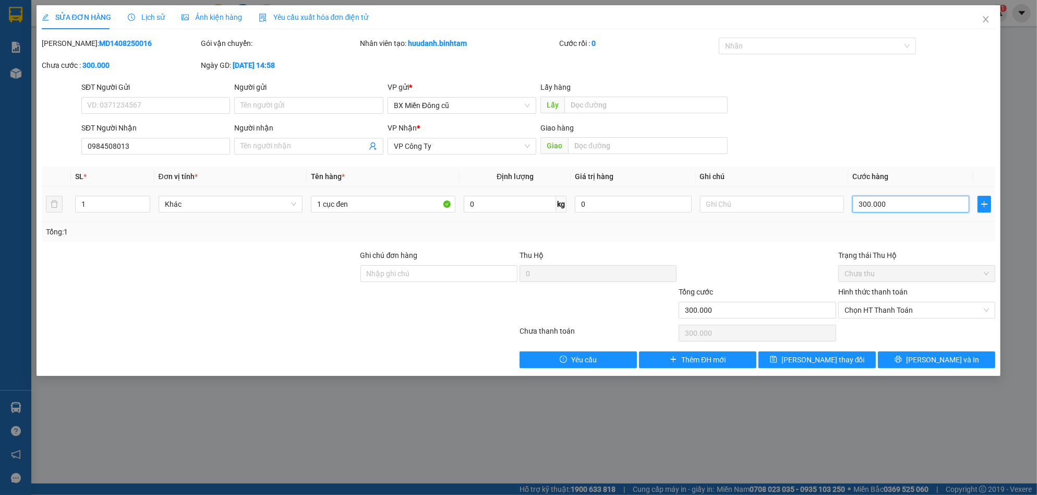
click at [895, 203] on input "300.000" at bounding box center [910, 204] width 117 height 17
type input "0"
type input "7"
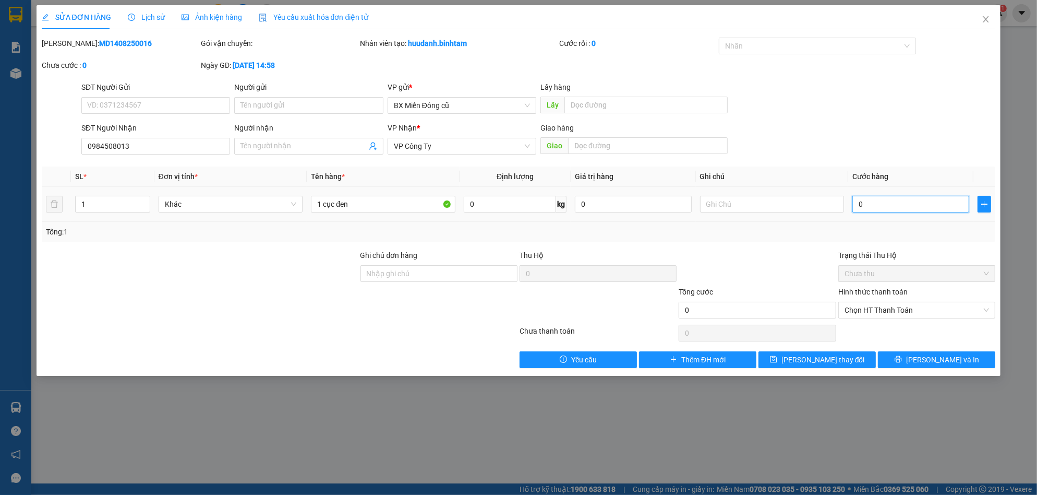
type input "7"
type input "07"
type input "70"
type input "070"
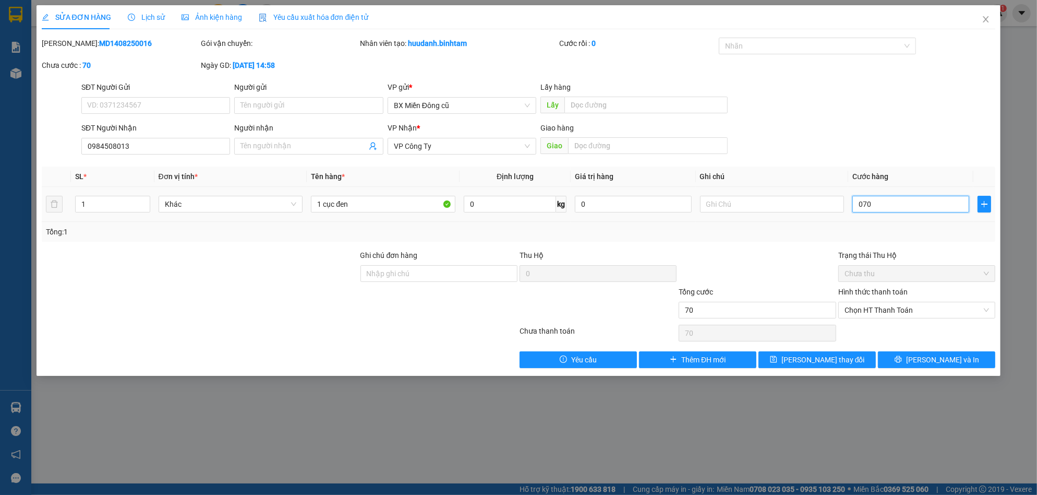
type input "700"
type input "0.700"
type input "7.000"
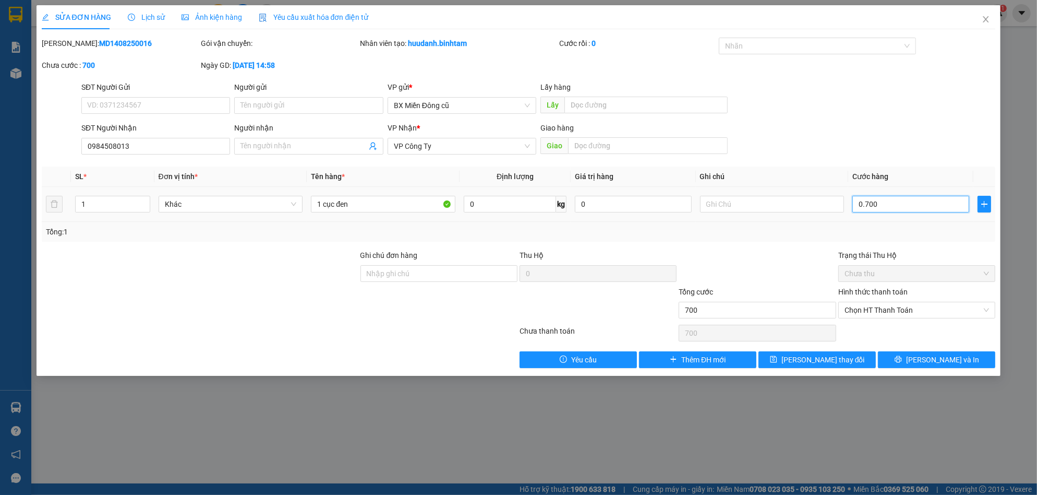
type input "07.000"
type input "70.000"
click at [919, 354] on button "[PERSON_NAME] và In" at bounding box center [936, 359] width 117 height 17
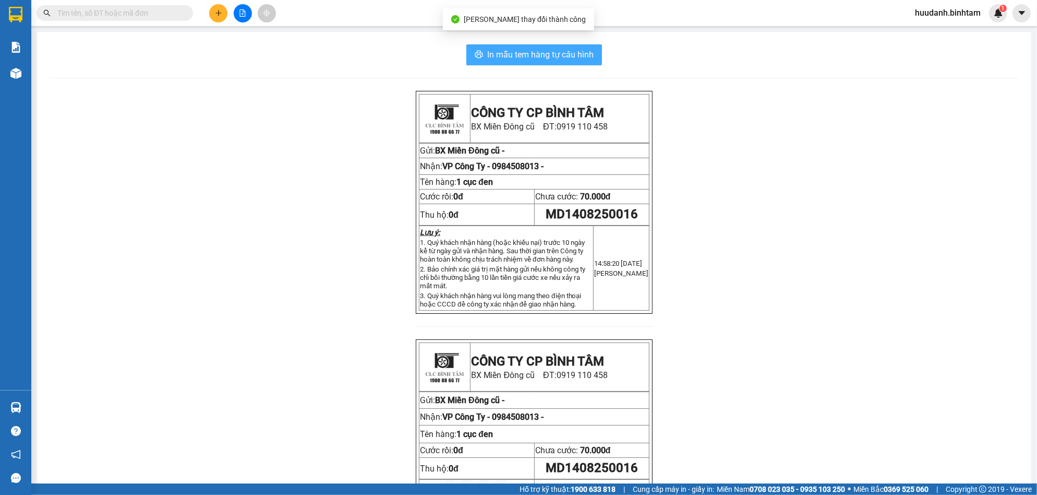
click at [576, 57] on span "In mẫu tem hàng tự cấu hình" at bounding box center [540, 54] width 106 height 13
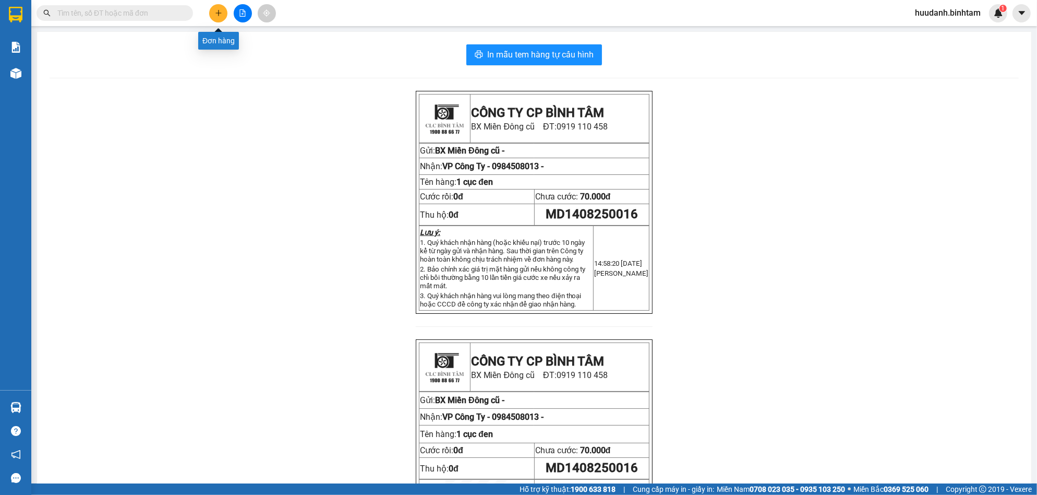
click at [220, 17] on button at bounding box center [218, 13] width 18 height 18
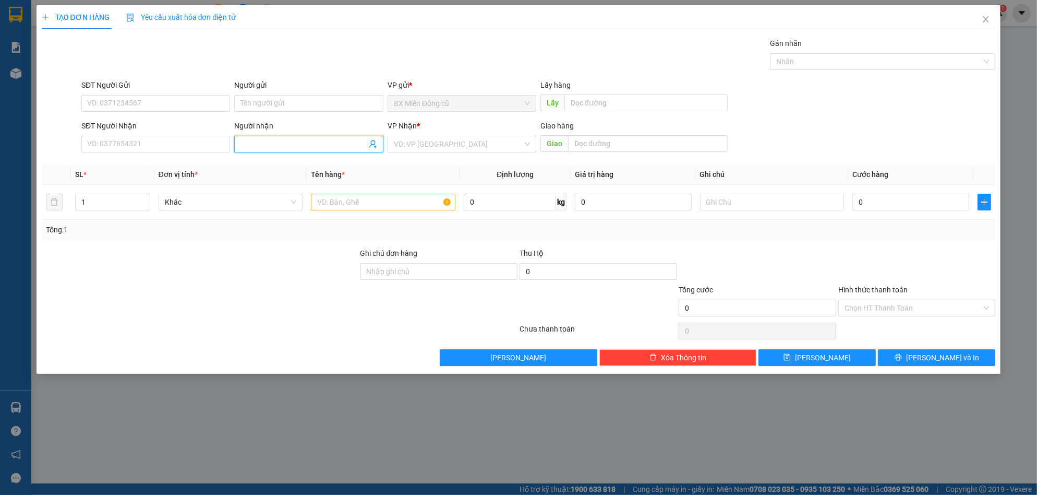
click at [286, 142] on input "Người nhận" at bounding box center [303, 143] width 126 height 11
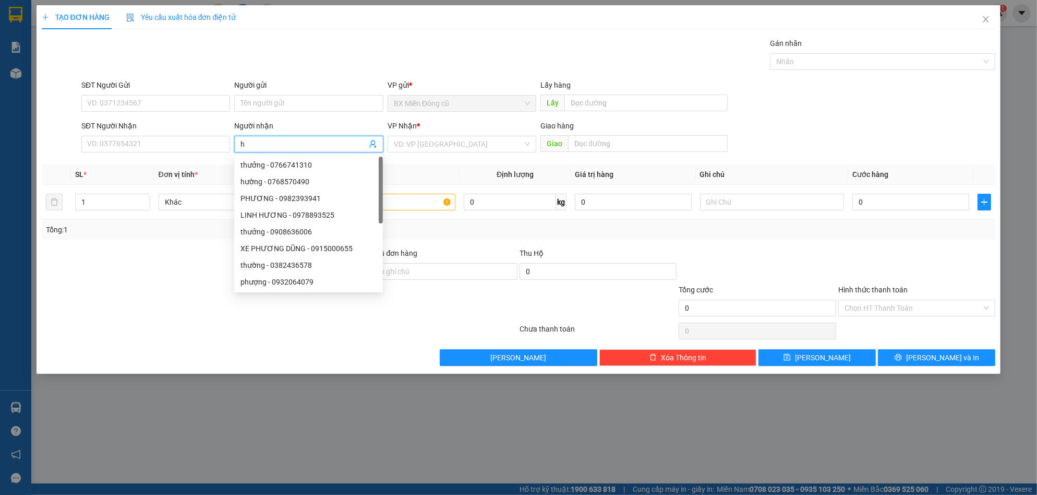
paste input "ương"
type input "hương c"
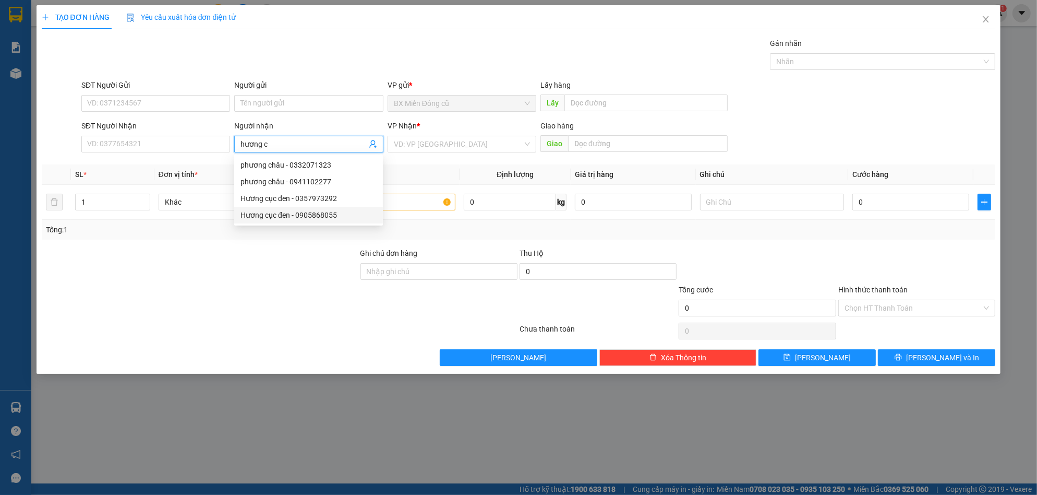
click at [344, 216] on div "Hương cục đen - 0905868055" at bounding box center [308, 214] width 136 height 11
type input "0905868055"
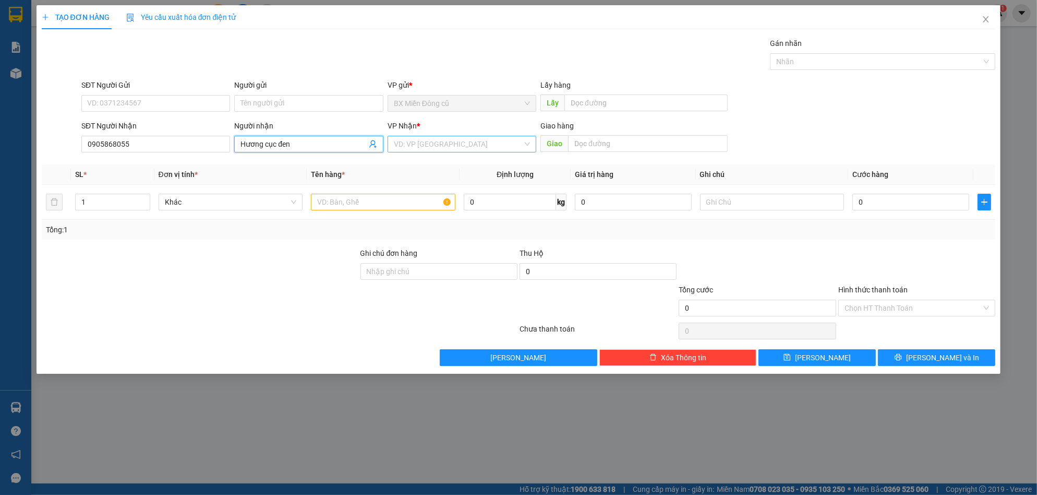
type input "Hương cục đen"
click at [411, 142] on input "search" at bounding box center [458, 144] width 129 height 16
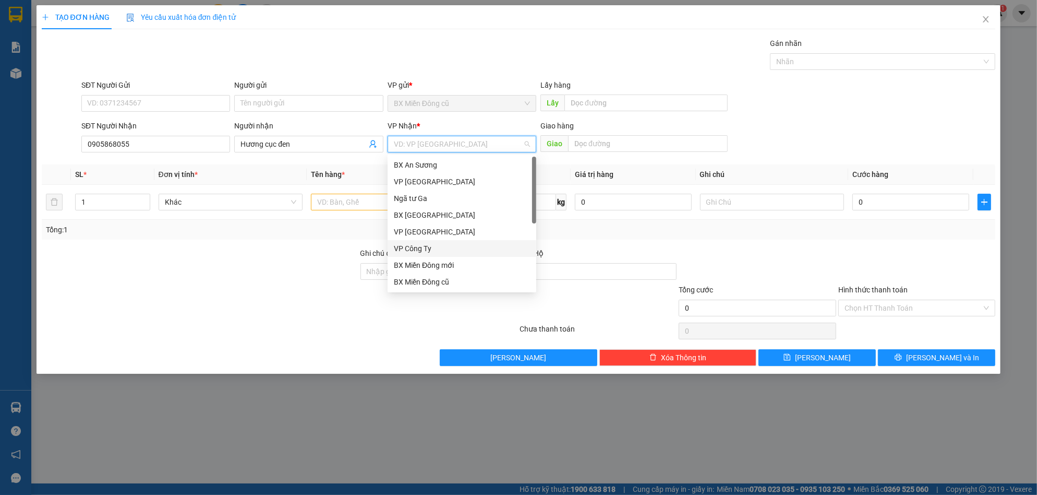
click at [418, 244] on div "VP Công Ty" at bounding box center [462, 248] width 136 height 11
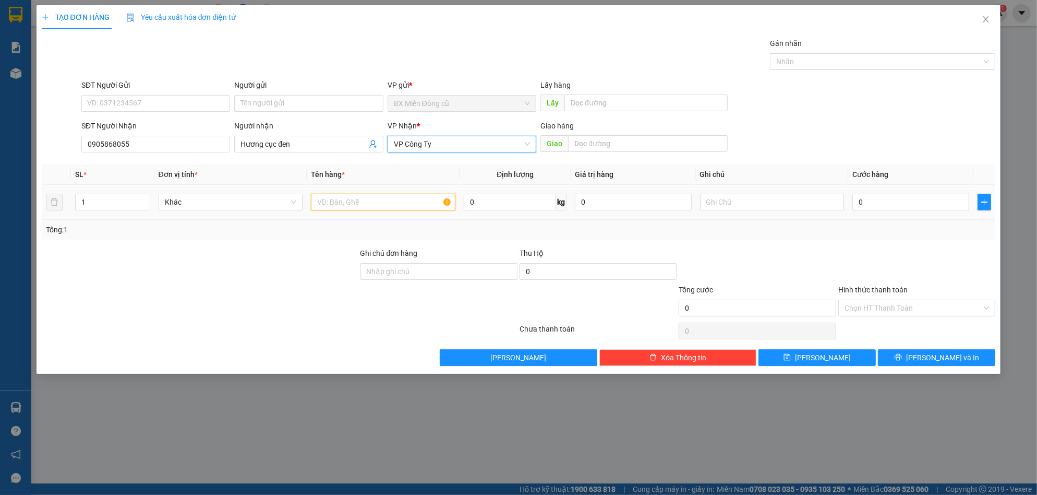
click at [366, 203] on input "text" at bounding box center [383, 202] width 144 height 17
paste input "ụ"
paste input "đ"
type input "1 cục đen"
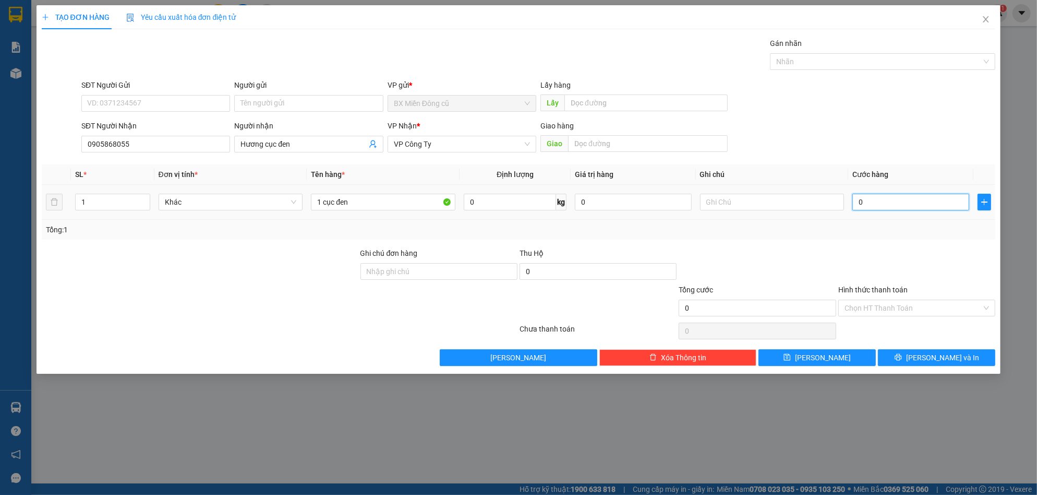
click at [871, 204] on input "0" at bounding box center [910, 202] width 117 height 17
type input "7"
type input "70"
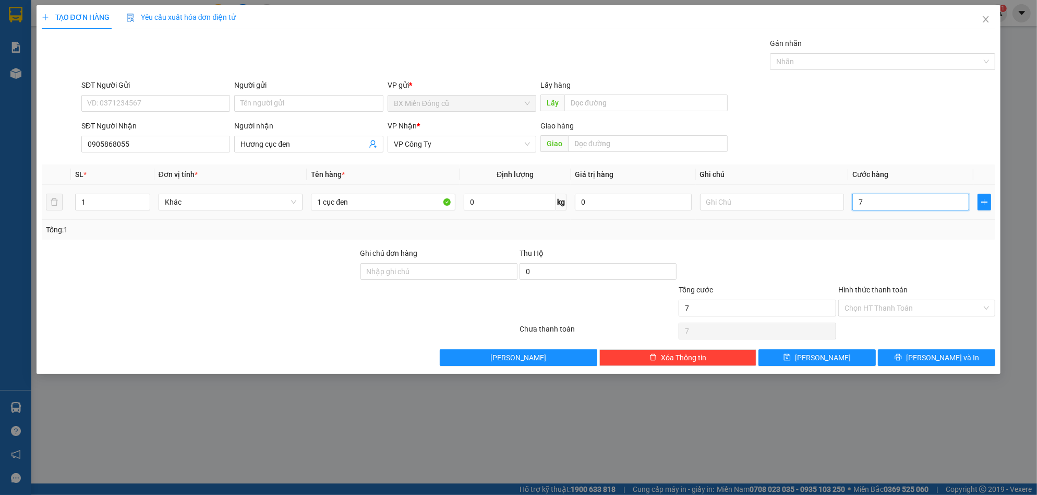
type input "70"
type input "700"
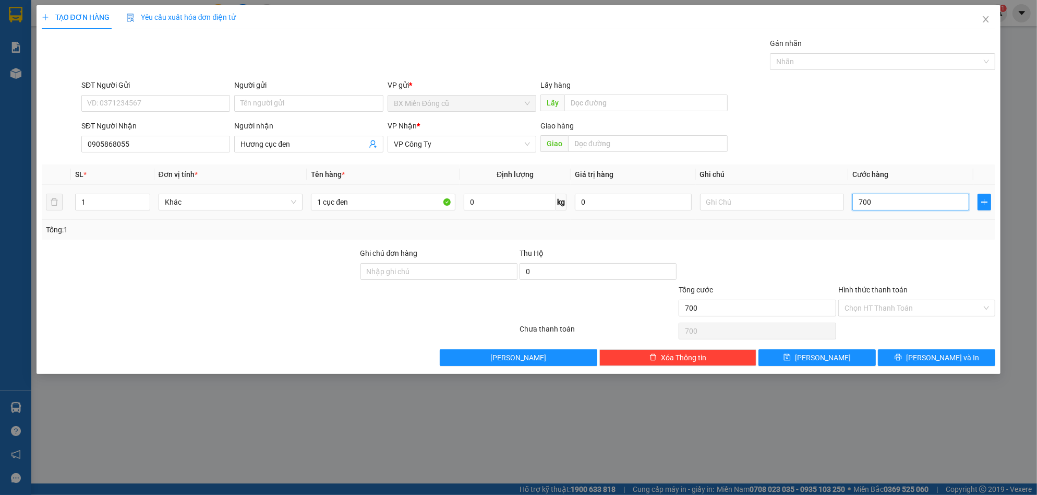
type input "7.000"
type input "70.000"
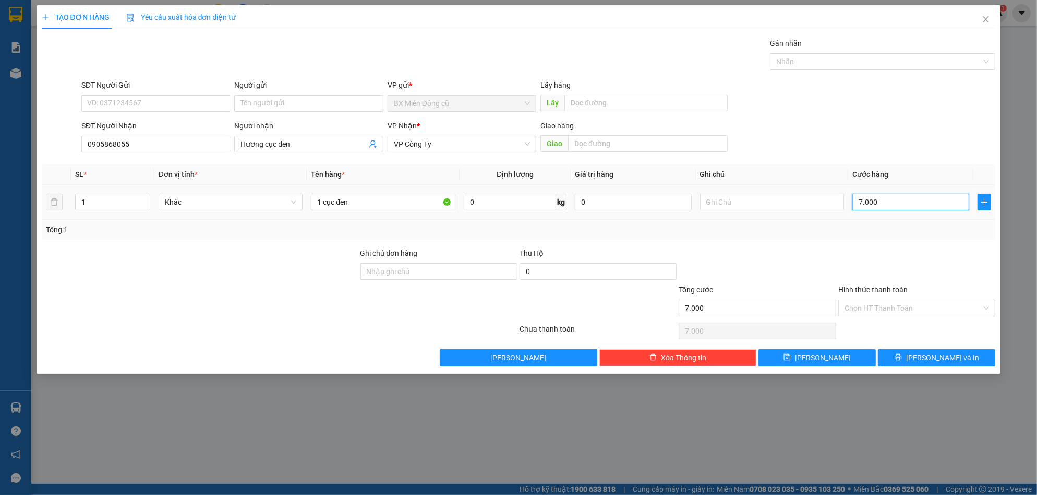
type input "70.000"
click at [925, 352] on button "[PERSON_NAME] và In" at bounding box center [936, 357] width 117 height 17
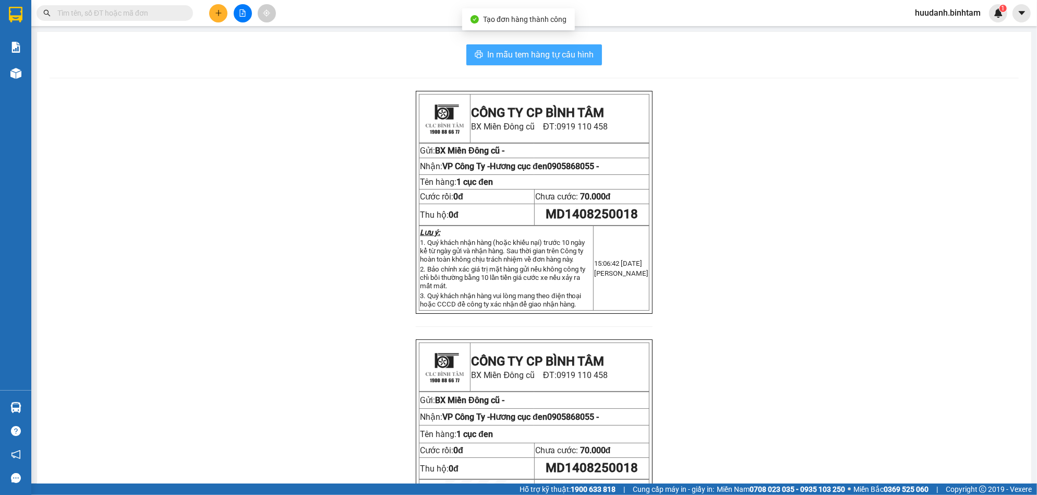
click at [531, 56] on span "In mẫu tem hàng tự cấu hình" at bounding box center [540, 54] width 106 height 13
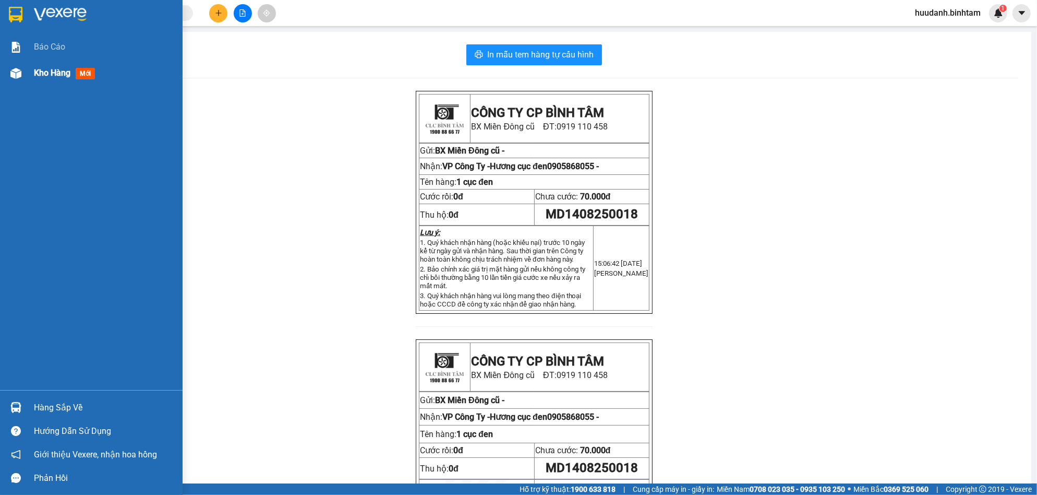
click at [44, 71] on span "Kho hàng" at bounding box center [52, 73] width 37 height 10
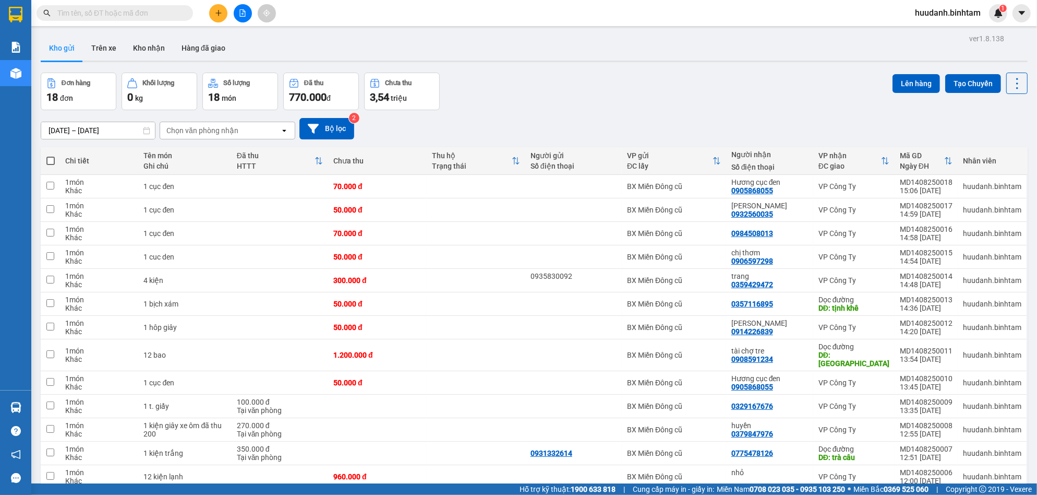
click at [48, 162] on span at bounding box center [50, 160] width 8 height 8
click at [51, 155] on input "checkbox" at bounding box center [51, 155] width 0 height 0
checkbox input "true"
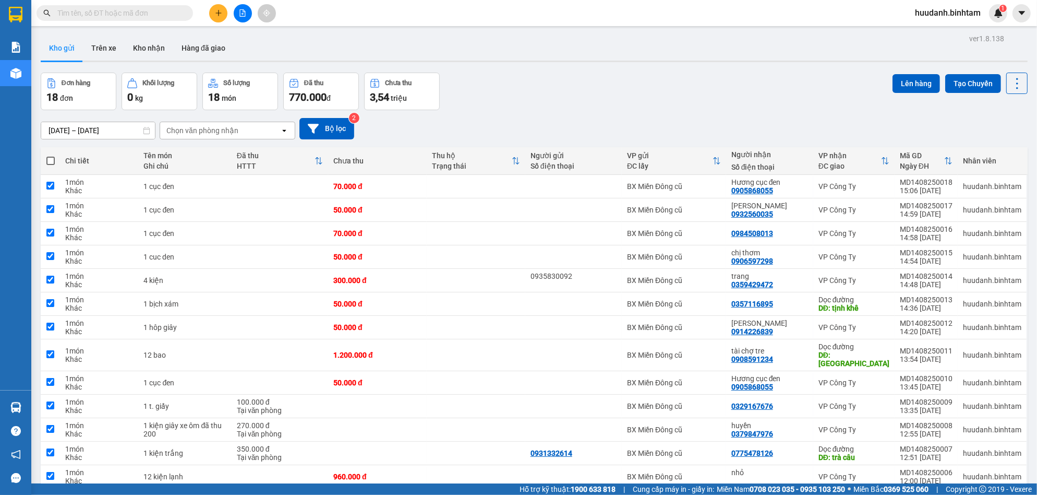
checkbox input "true"
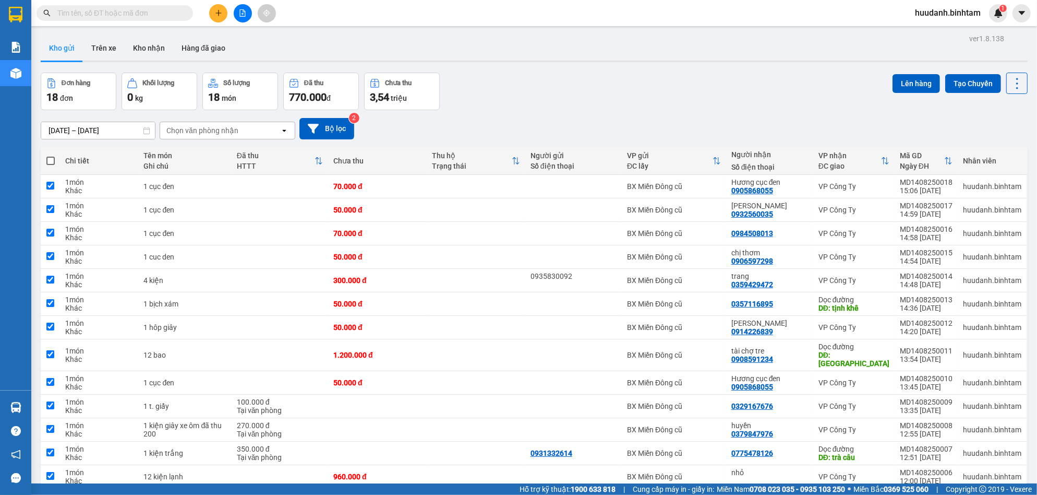
checkbox input "true"
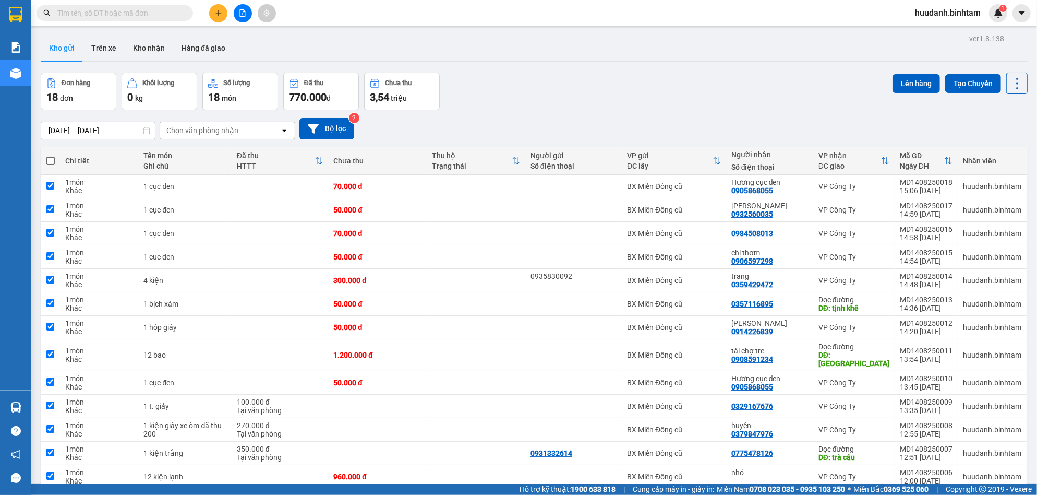
checkbox input "true"
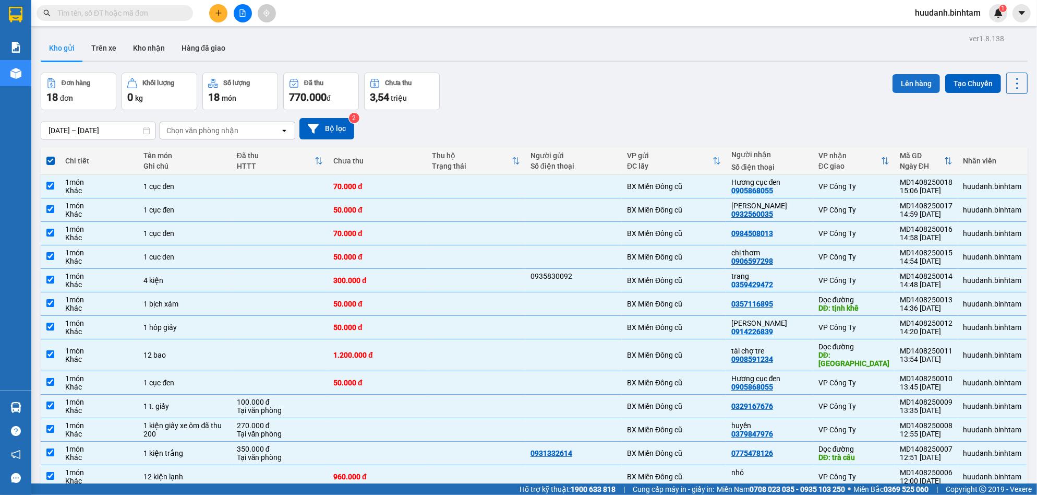
click at [915, 80] on button "Lên hàng" at bounding box center [916, 83] width 47 height 19
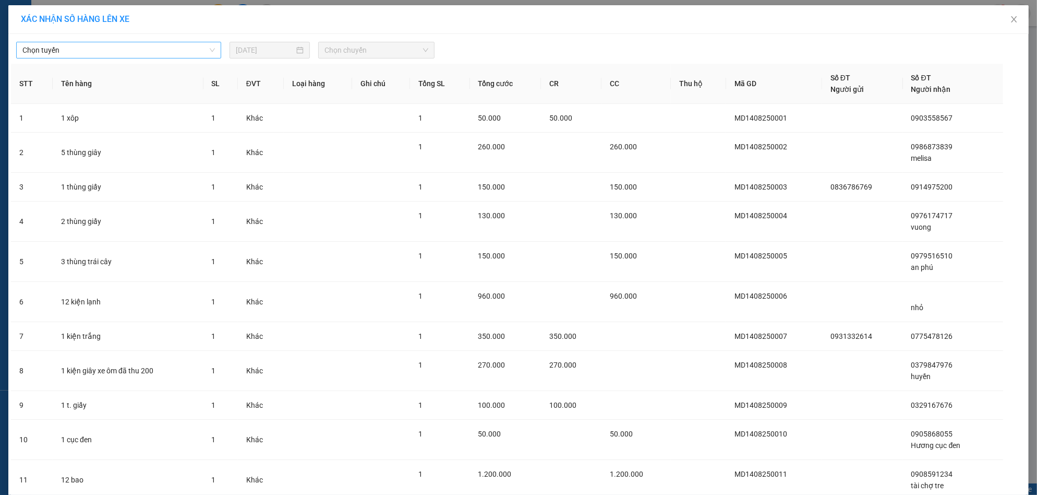
click at [148, 43] on span "Chọn tuyến" at bounding box center [118, 50] width 192 height 16
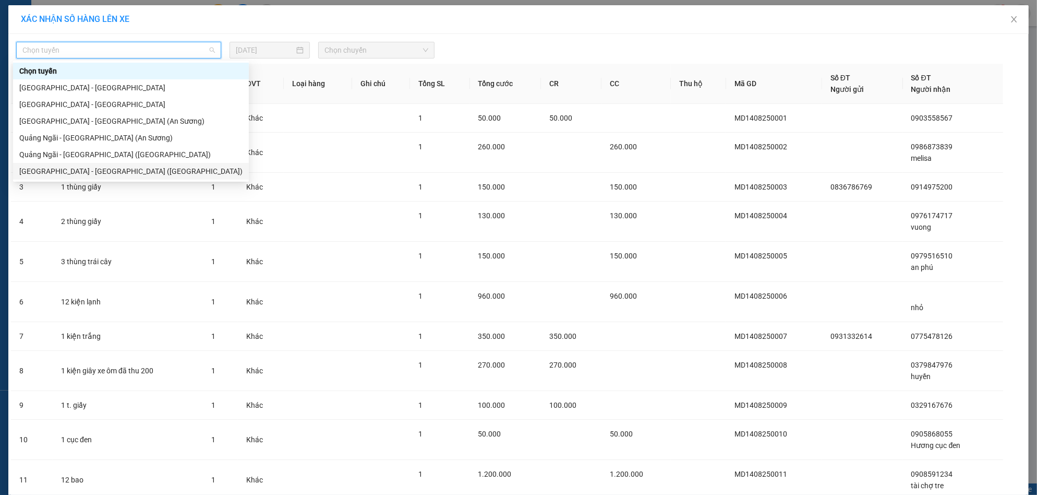
click at [118, 174] on div "[GEOGRAPHIC_DATA] - [GEOGRAPHIC_DATA] ([GEOGRAPHIC_DATA])" at bounding box center [130, 170] width 223 height 11
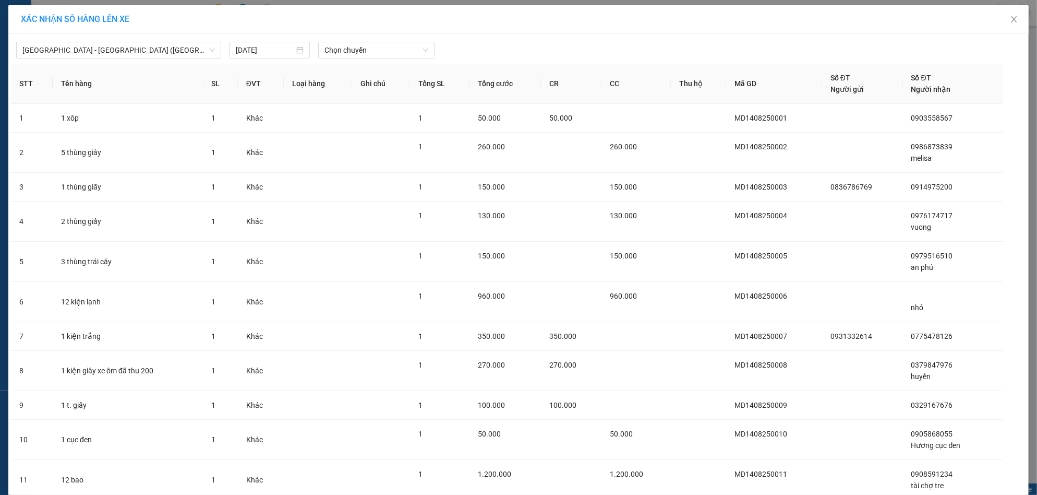
click at [361, 39] on div "[GEOGRAPHIC_DATA] - [GEOGRAPHIC_DATA] ([GEOGRAPHIC_DATA]) [DATE] Chọn chuyến" at bounding box center [518, 48] width 1015 height 22
click at [360, 49] on span "Chọn chuyến" at bounding box center [375, 50] width 103 height 16
click at [344, 100] on div "17:30 (TC) - 76E-004.76" at bounding box center [360, 104] width 81 height 11
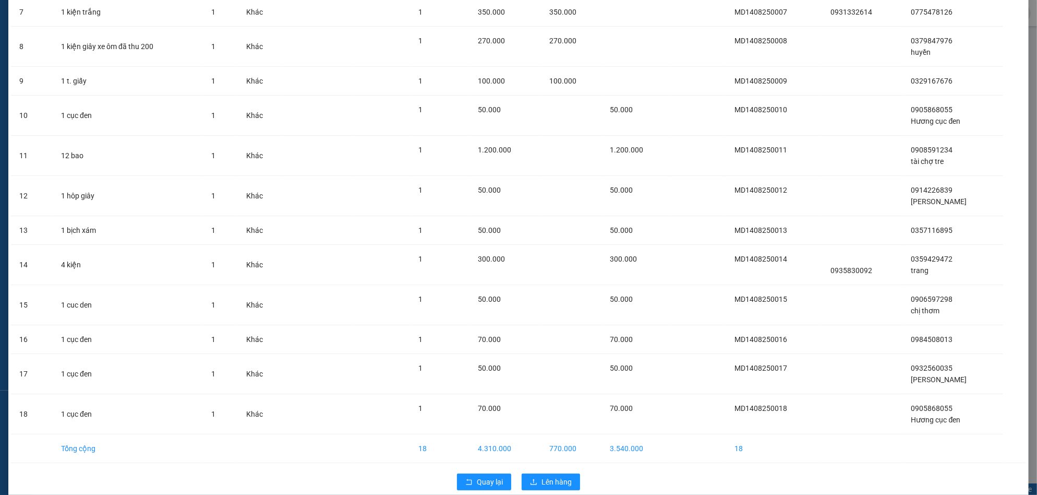
scroll to position [346, 0]
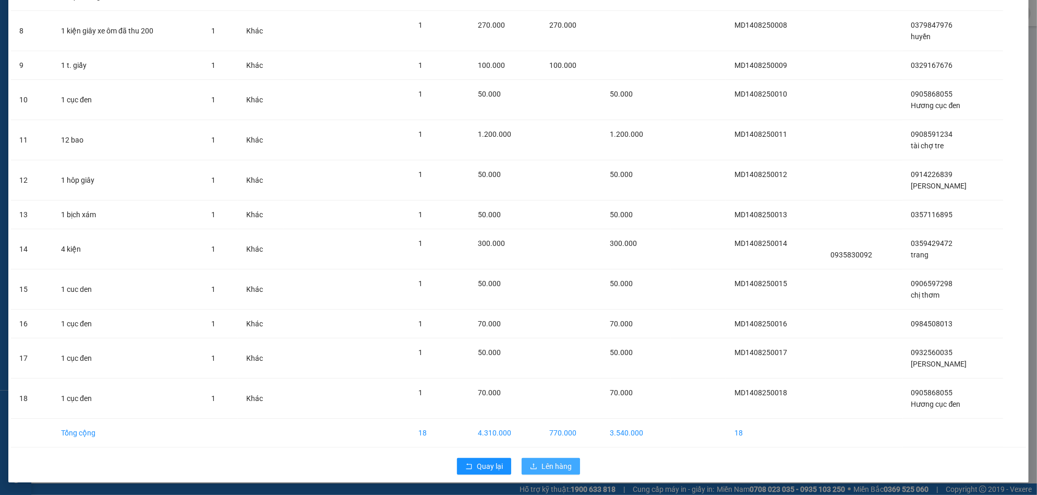
click at [556, 466] on span "Lên hàng" at bounding box center [556, 465] width 30 height 11
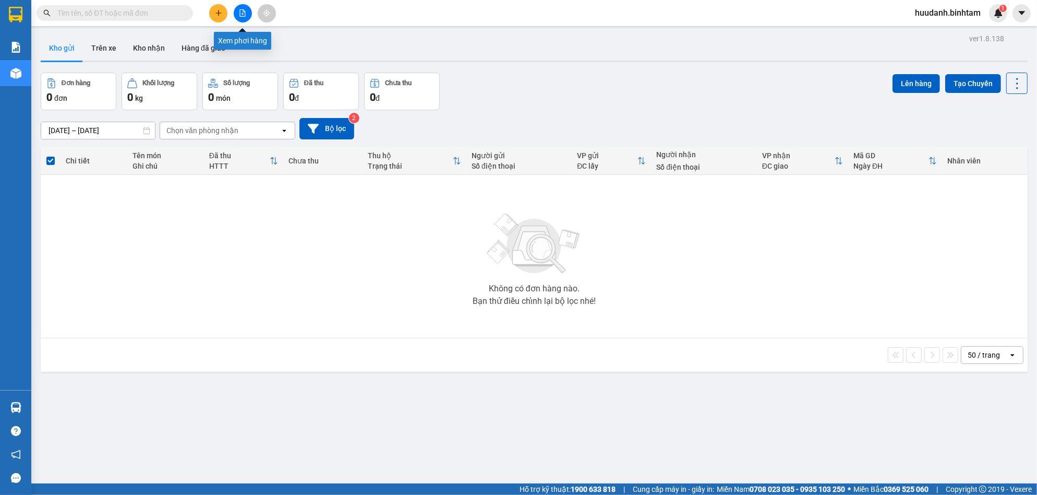
click at [239, 9] on icon "file-add" at bounding box center [242, 12] width 7 height 7
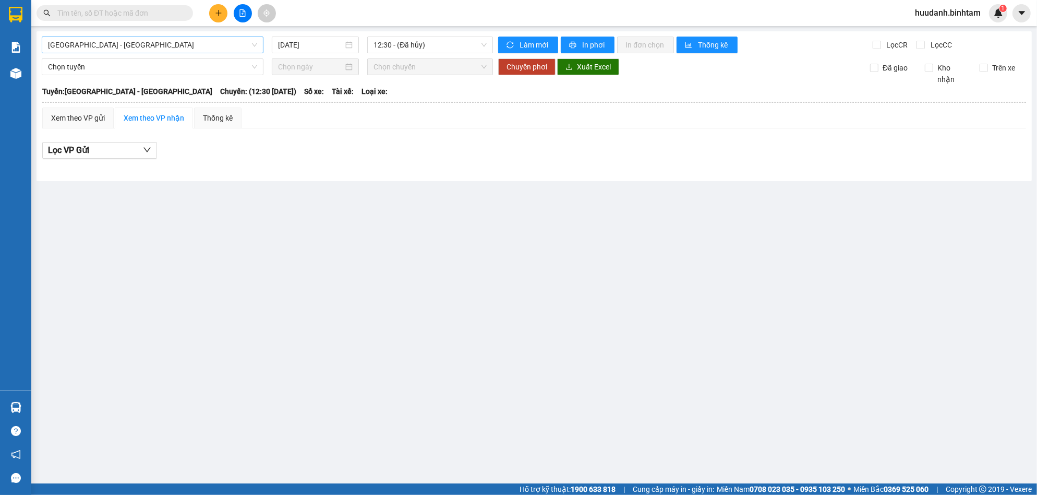
click at [179, 45] on span "[GEOGRAPHIC_DATA] - [GEOGRAPHIC_DATA]" at bounding box center [152, 45] width 209 height 16
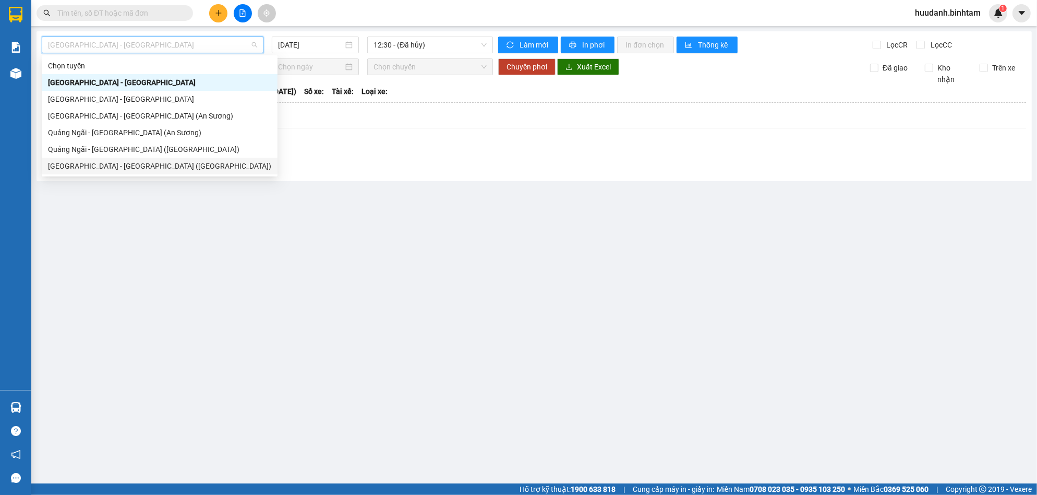
click at [149, 158] on div "[GEOGRAPHIC_DATA] - [GEOGRAPHIC_DATA] ([GEOGRAPHIC_DATA])" at bounding box center [160, 166] width 236 height 17
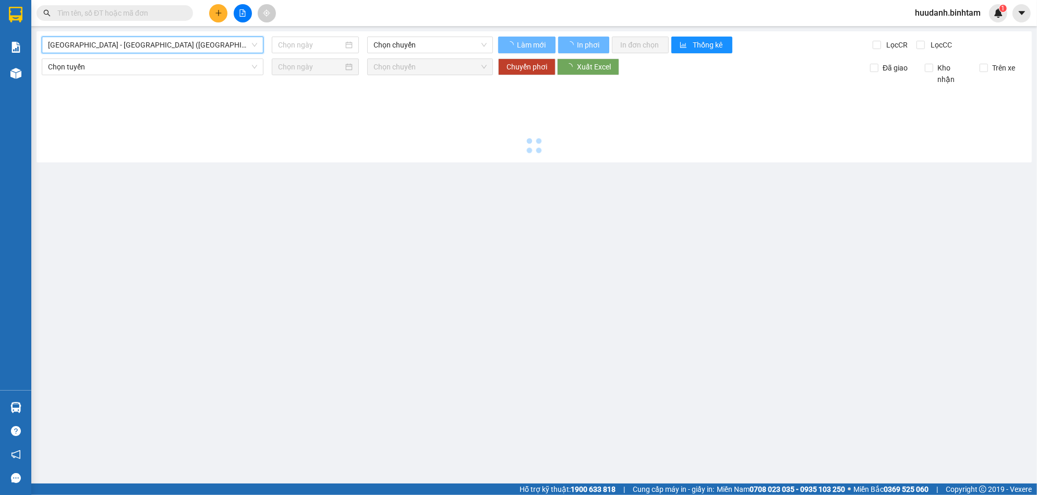
type input "[DATE]"
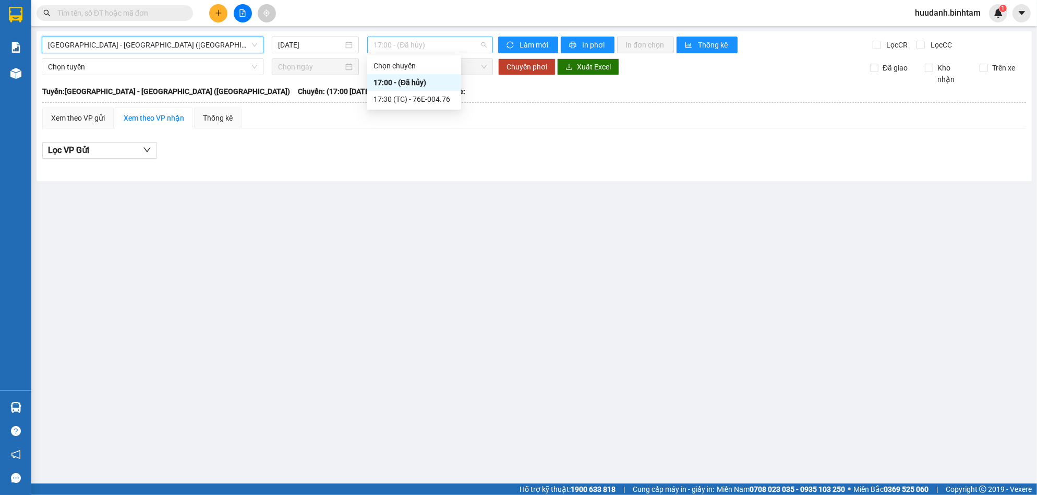
click at [412, 41] on span "17:00 - (Đã hủy)" at bounding box center [429, 45] width 113 height 16
click at [416, 95] on div "17:30 (TC) - 76E-004.76" at bounding box center [413, 98] width 81 height 11
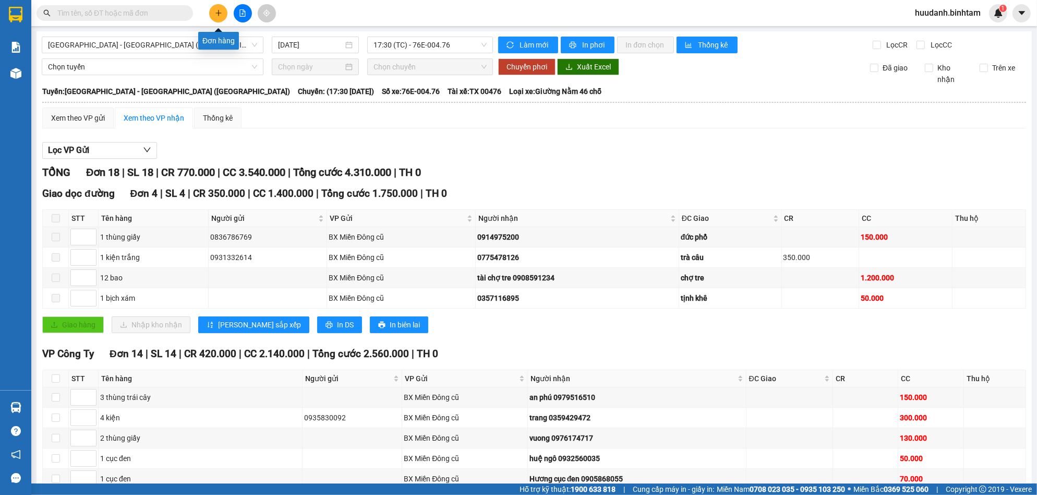
click at [220, 7] on button at bounding box center [218, 13] width 18 height 18
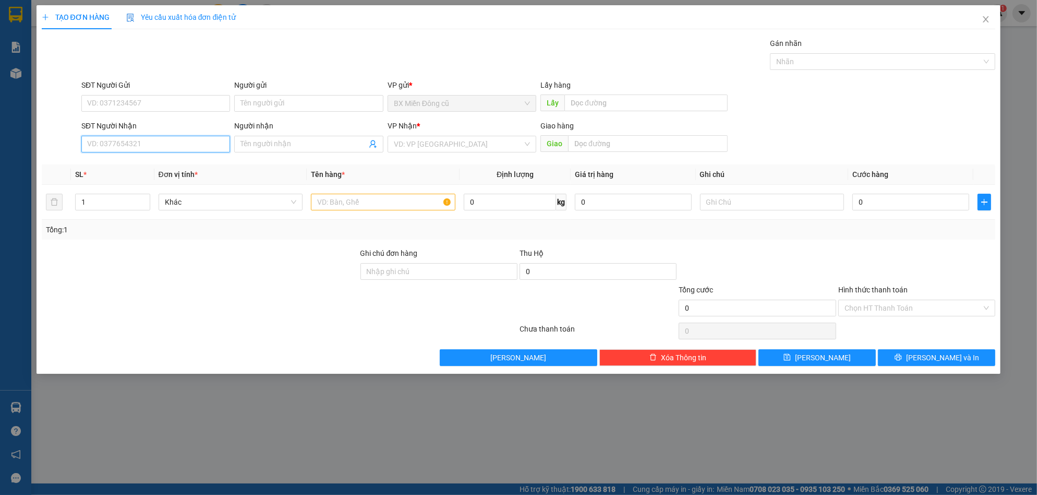
click at [142, 144] on input "SĐT Người Nhận" at bounding box center [155, 144] width 149 height 17
type input "0905877644"
click at [152, 163] on div "0905877644 - tuấn sắt" at bounding box center [156, 164] width 136 height 11
type input "tuấn sắt"
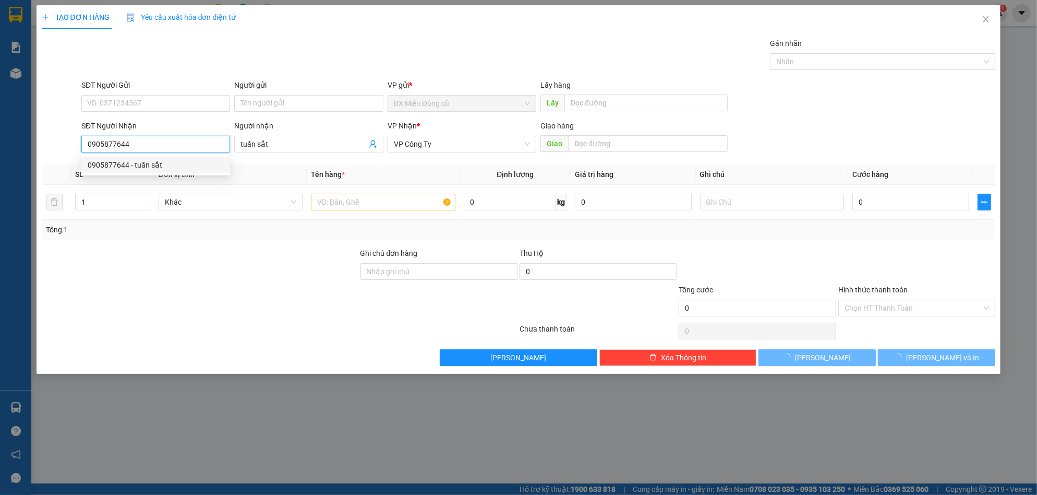
type input "70.000"
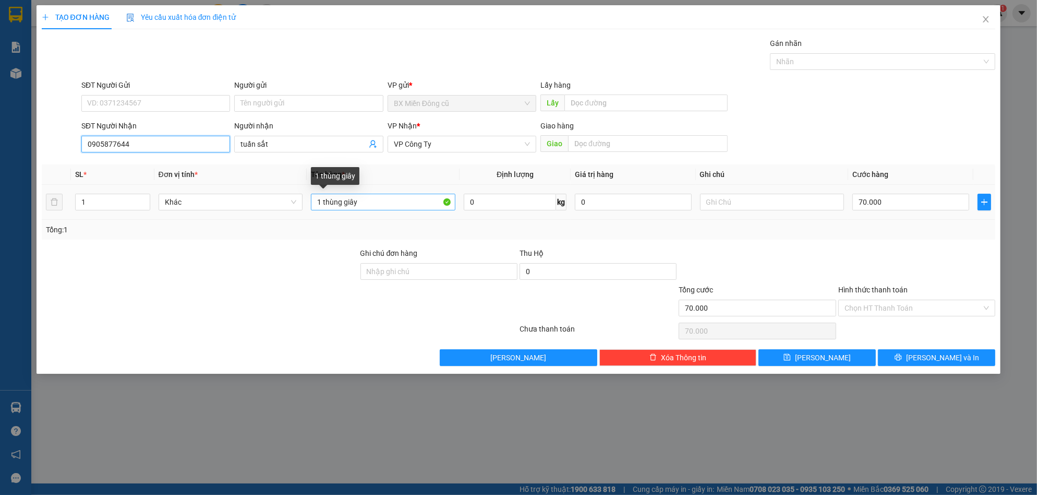
type input "0905877644"
click at [374, 200] on input "1 thùng giây" at bounding box center [383, 202] width 144 height 17
type input "1 bao"
click at [901, 202] on input "70.000" at bounding box center [910, 202] width 117 height 17
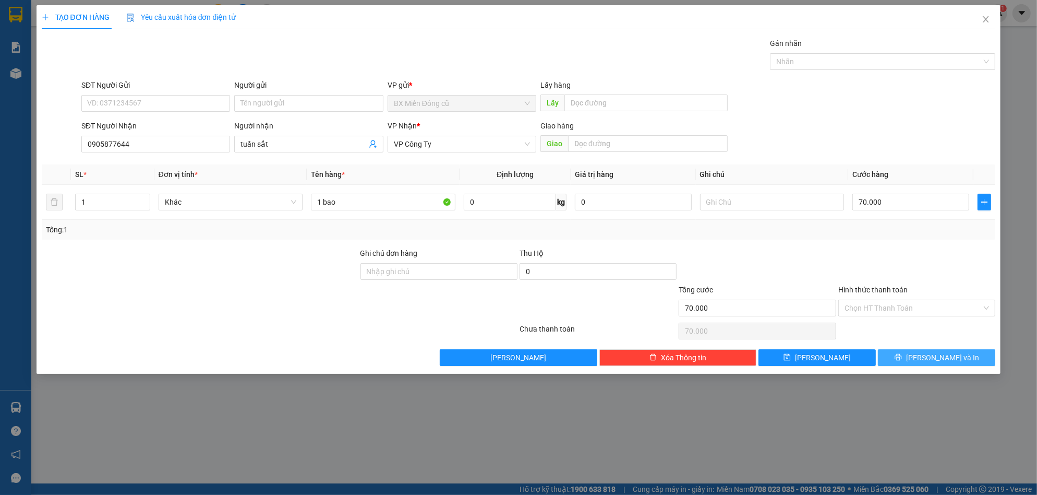
click at [948, 356] on span "[PERSON_NAME] và In" at bounding box center [942, 357] width 73 height 11
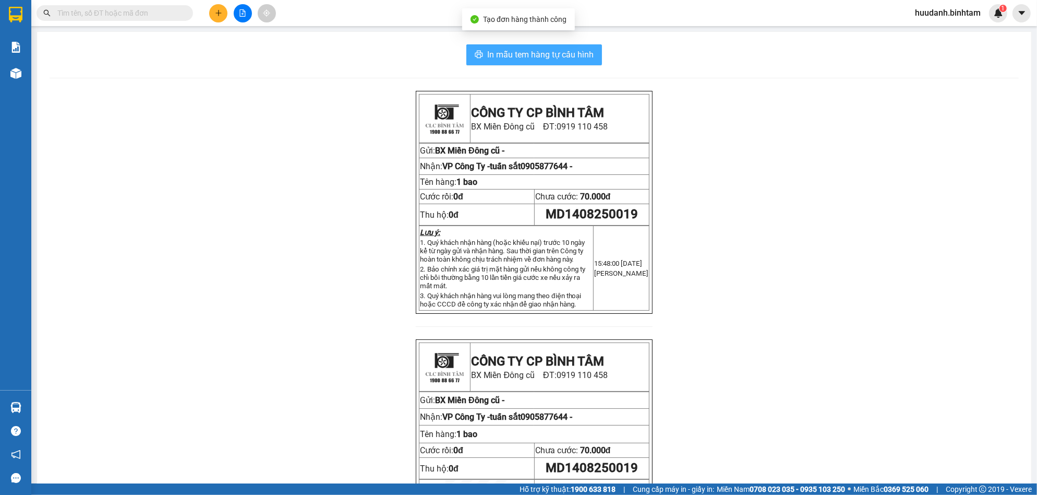
click at [572, 46] on button "In mẫu tem hàng tự cấu hình" at bounding box center [534, 54] width 136 height 21
click at [216, 10] on icon "plus" at bounding box center [218, 12] width 7 height 7
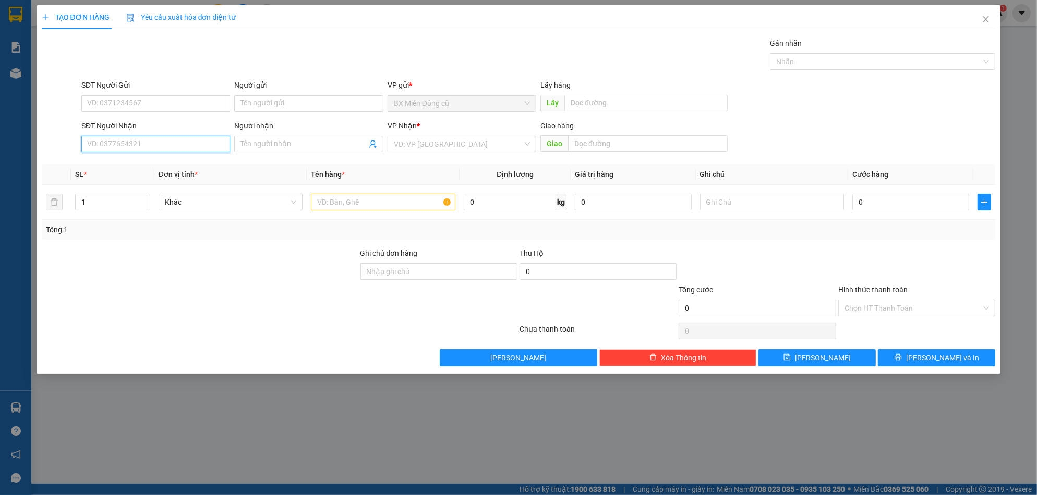
click at [132, 146] on input "SĐT Người Nhận" at bounding box center [155, 144] width 149 height 17
click at [148, 142] on input "SĐT Người Nhận" at bounding box center [155, 144] width 149 height 17
click at [265, 143] on input "Người nhận" at bounding box center [303, 143] width 126 height 11
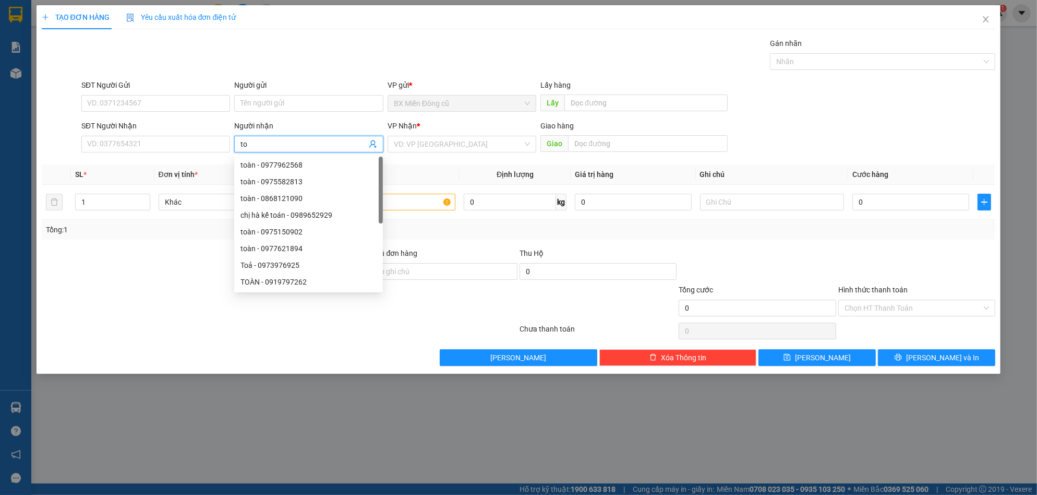
paste input "àn"
type input "toàn"
click at [306, 161] on div "toàn - 0977962568" at bounding box center [308, 164] width 136 height 11
type input "0977962568"
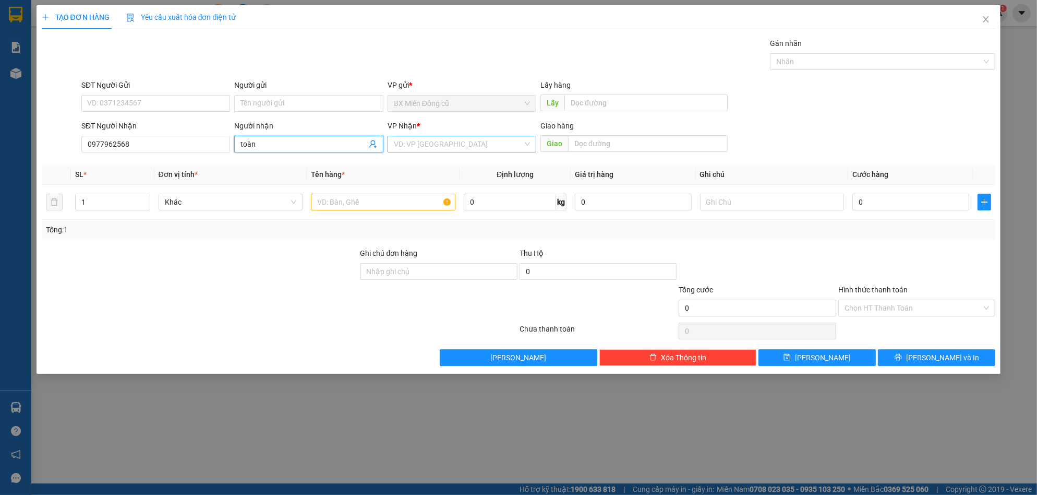
type input "toàn"
click at [409, 141] on input "search" at bounding box center [458, 144] width 129 height 16
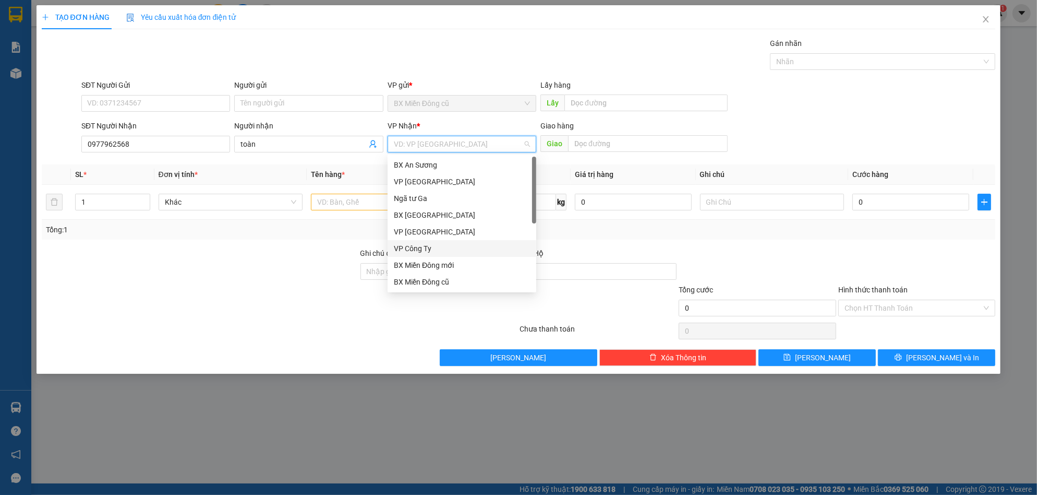
click at [413, 249] on div "VP Công Ty" at bounding box center [462, 248] width 136 height 11
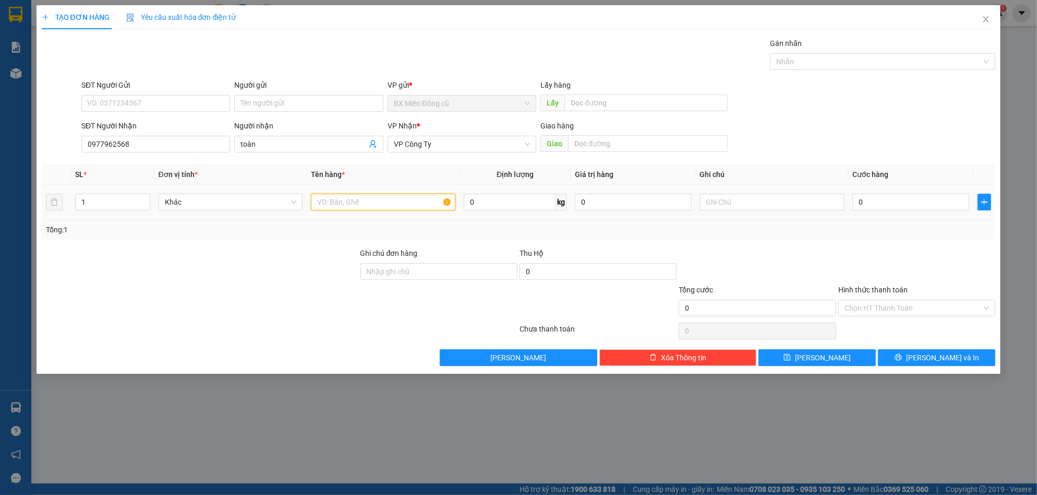
click at [344, 194] on input "text" at bounding box center [383, 202] width 144 height 17
paste input "ùng"
paste input "â"
type input "1 thùng giây"
click at [868, 207] on input "0" at bounding box center [910, 202] width 117 height 17
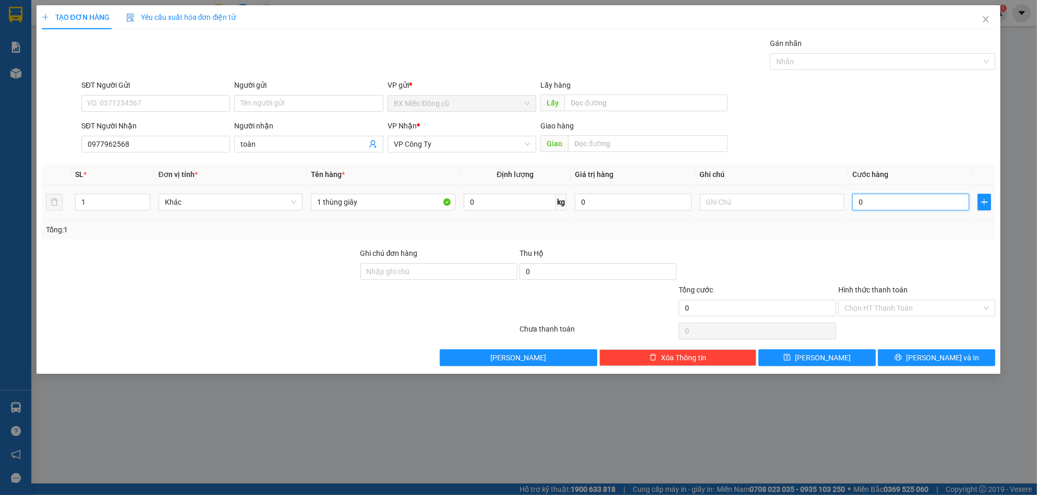
type input "5"
type input "50"
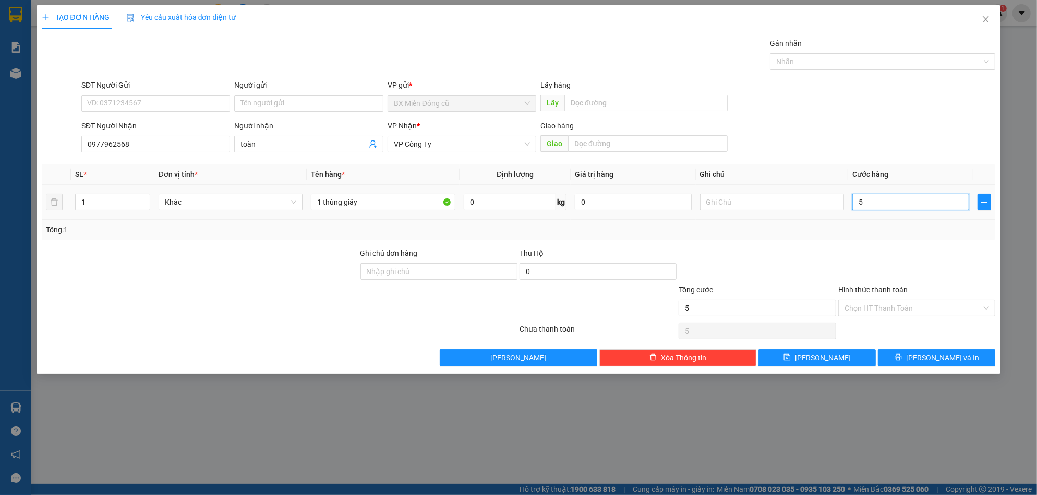
type input "50"
type input "500"
type input "5.000"
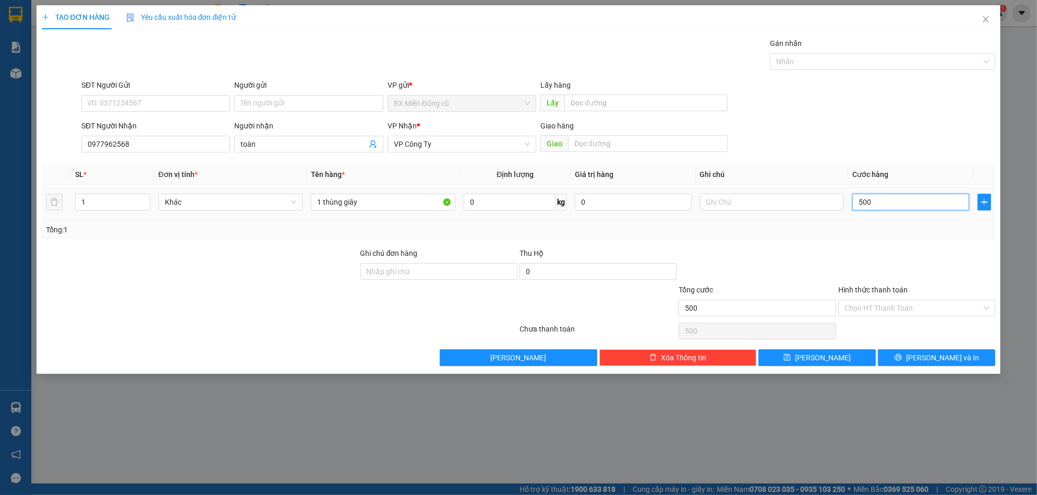
type input "5.000"
type input "50.000"
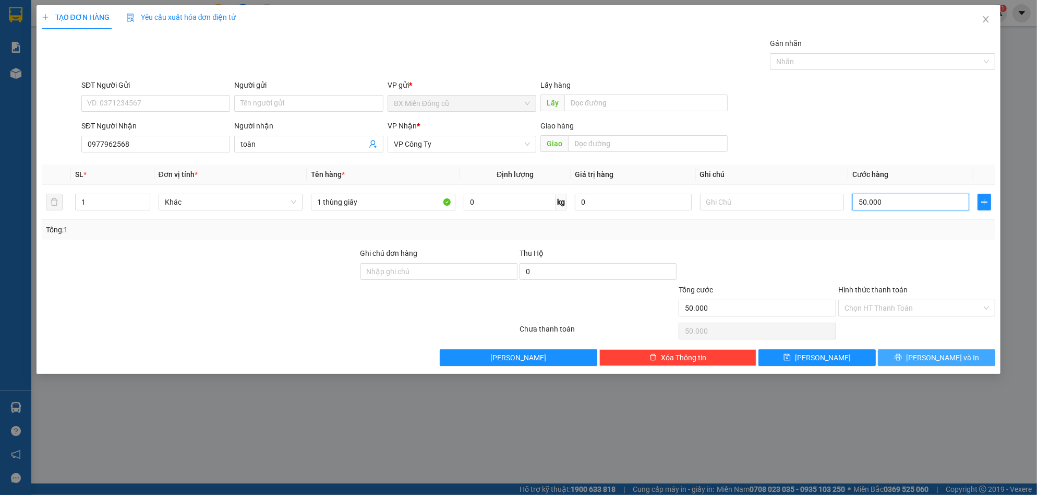
type input "50.000"
click at [930, 351] on button "[PERSON_NAME] và In" at bounding box center [936, 357] width 117 height 17
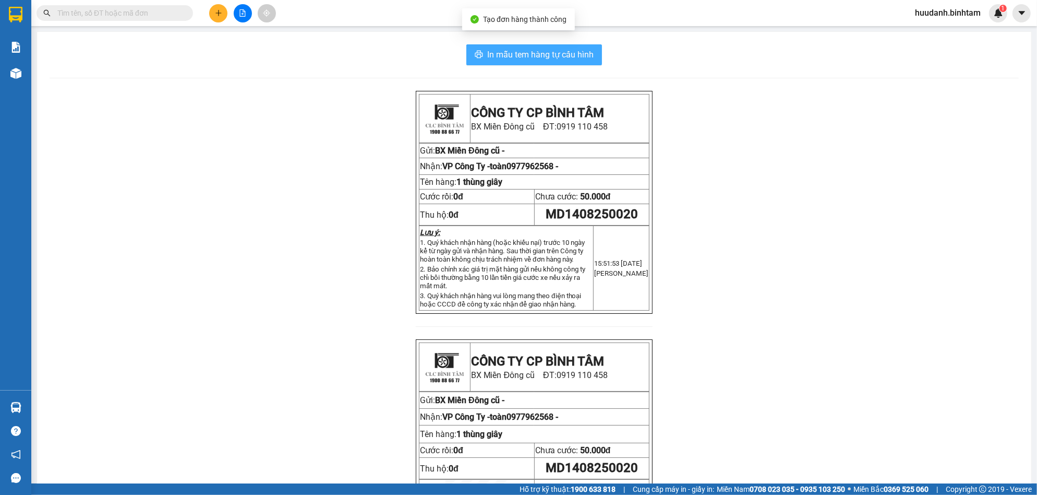
click at [577, 57] on span "In mẫu tem hàng tự cấu hình" at bounding box center [540, 54] width 106 height 13
click at [212, 7] on button at bounding box center [218, 13] width 18 height 18
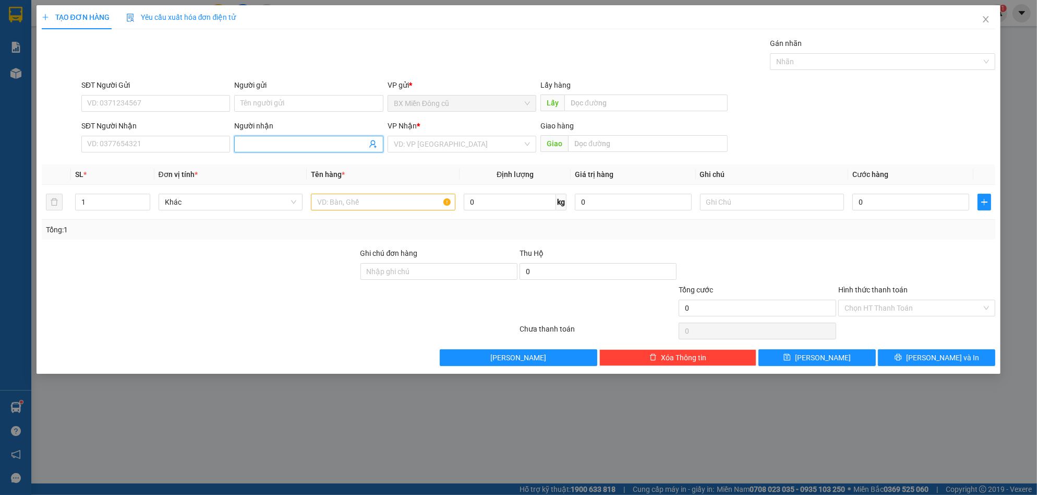
click at [272, 141] on input "Người nhận" at bounding box center [303, 143] width 126 height 11
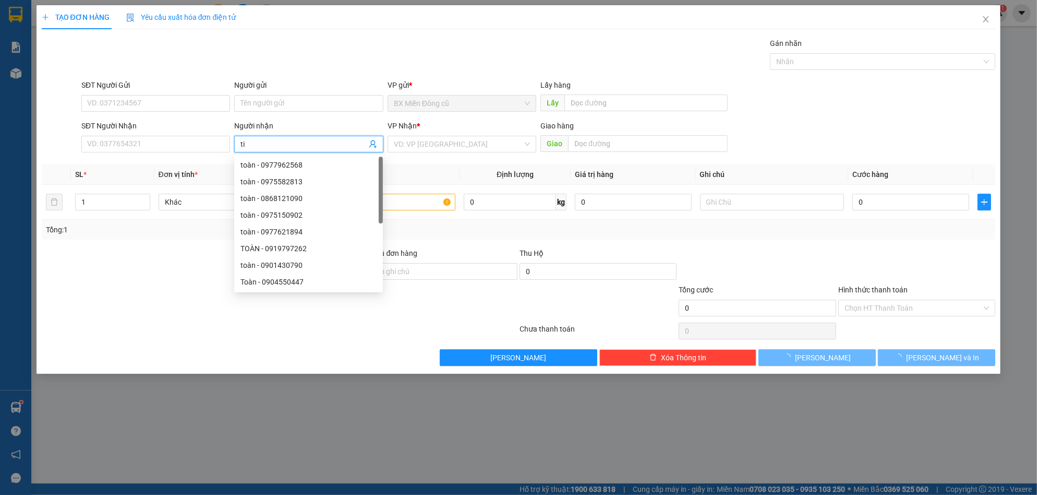
paste input "ê"
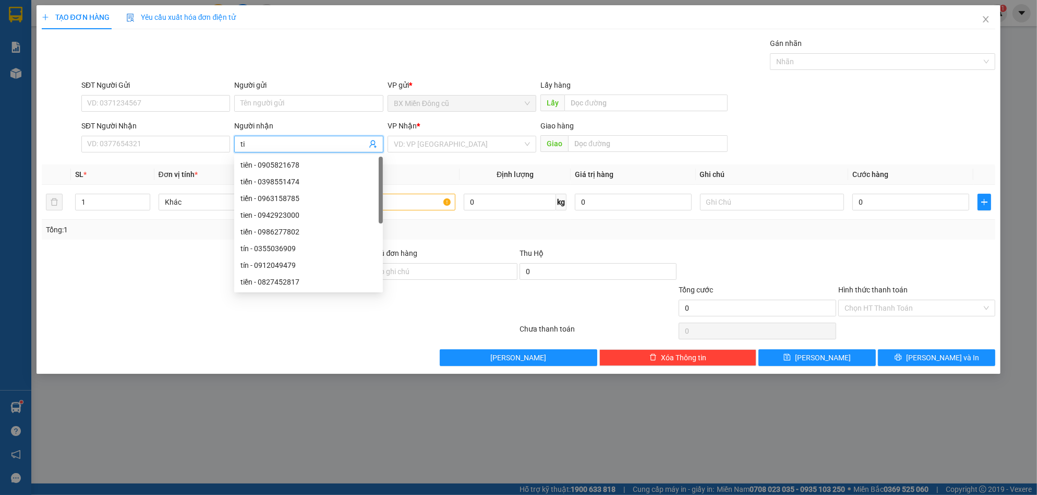
paste input "ền"
type input "tiền"
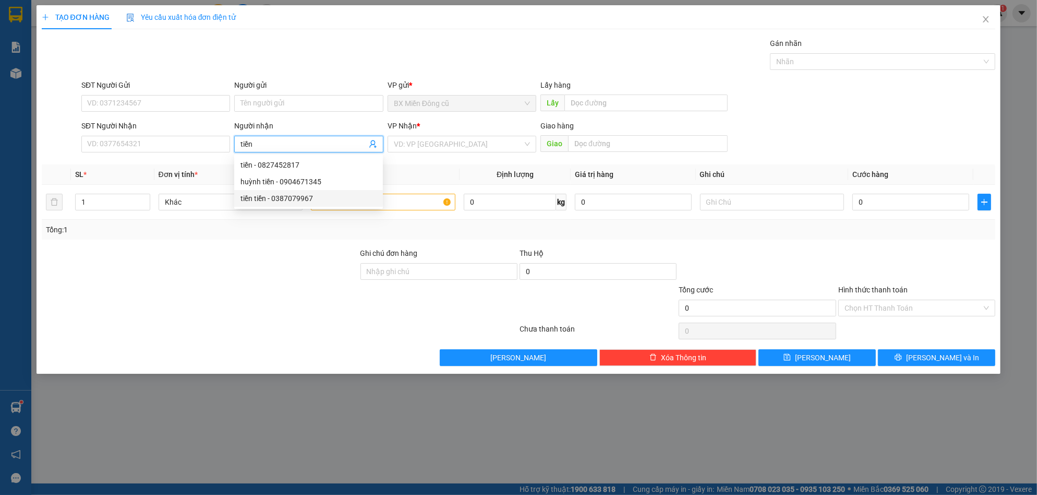
click at [298, 199] on div "tiền tiền - 0387079967" at bounding box center [308, 197] width 136 height 11
type input "0387079967"
type input "tiền tiền"
click at [445, 136] on input "search" at bounding box center [458, 144] width 129 height 16
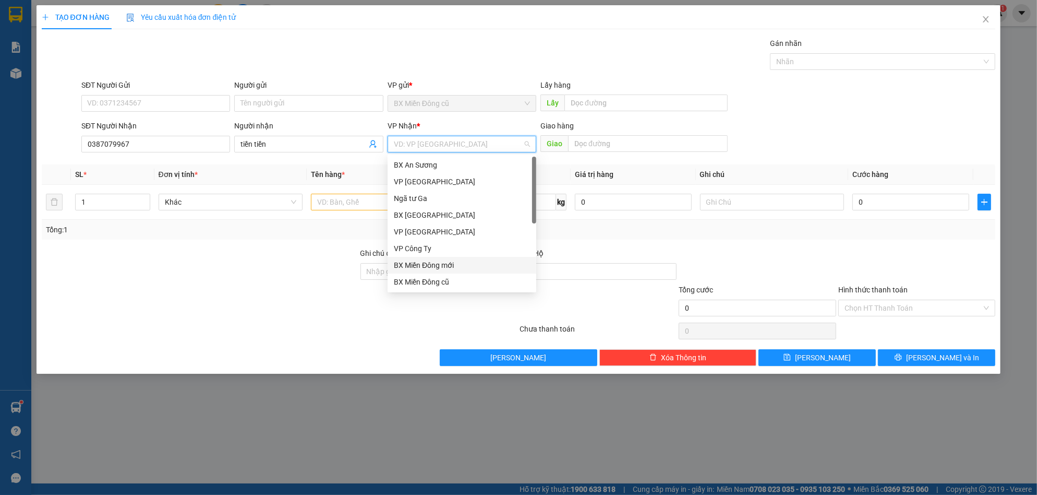
scroll to position [33, 0]
click at [408, 265] on div "Dọc đường" at bounding box center [462, 264] width 136 height 11
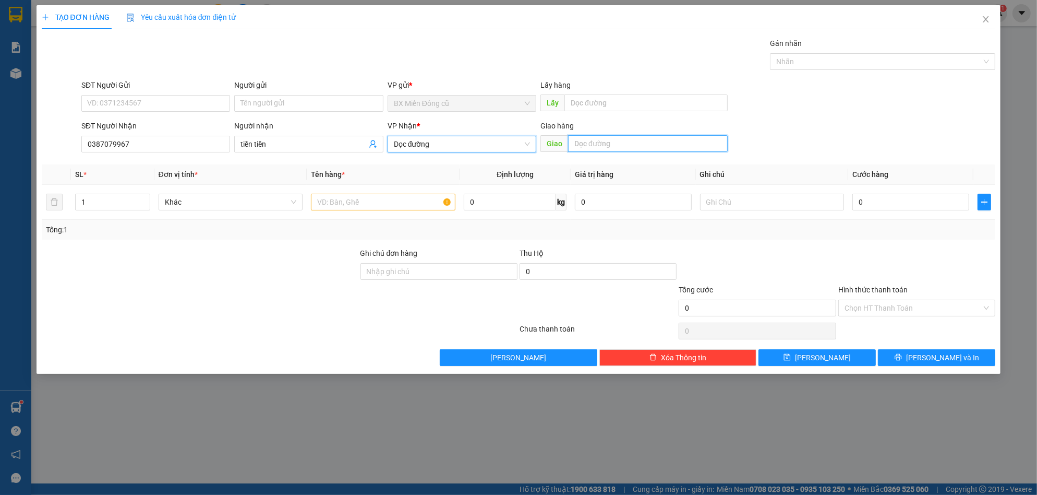
click at [595, 138] on input "text" at bounding box center [648, 143] width 160 height 17
paste input "ô"
paste input "ộ"
paste input "đ"
paste input "ưc"
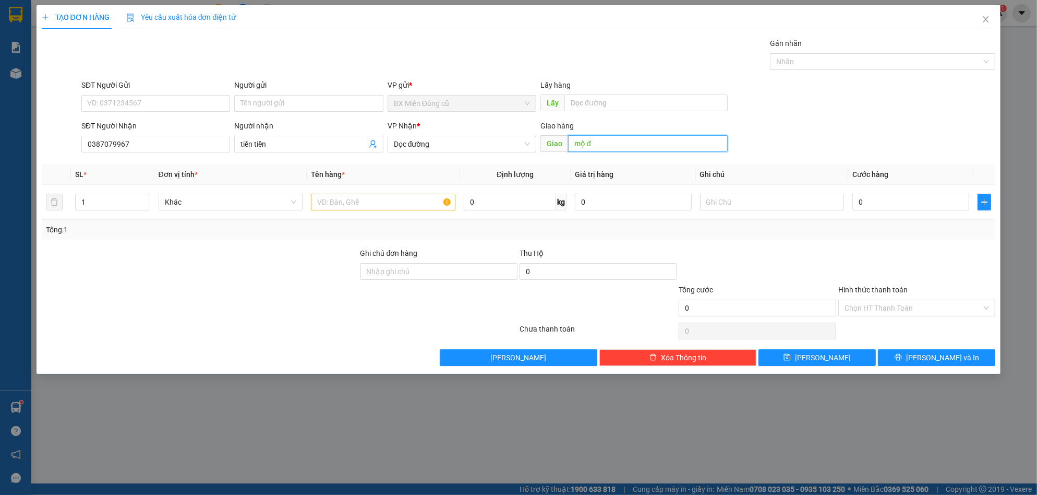
paste input "ức"
type input "mộ đức"
click at [385, 200] on input "text" at bounding box center [383, 202] width 144 height 17
paste input "ê"
paste input "ệ"
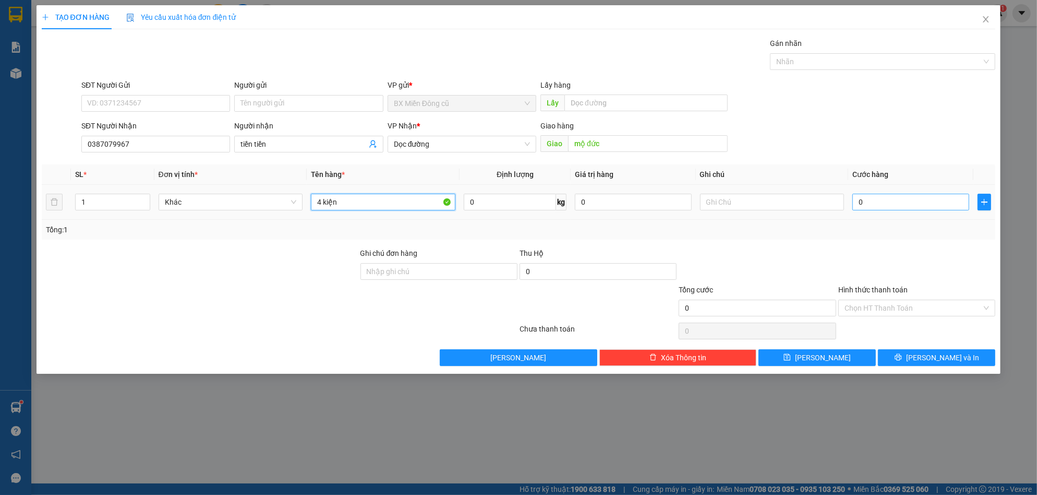
type input "4 kiện"
click at [882, 199] on input "0" at bounding box center [910, 202] width 117 height 17
type input "2"
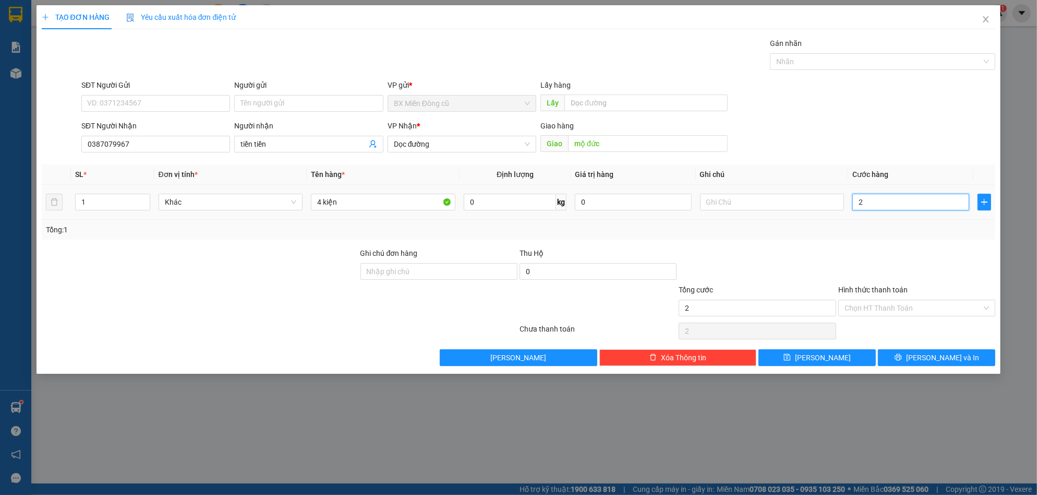
type input "20"
type input "200"
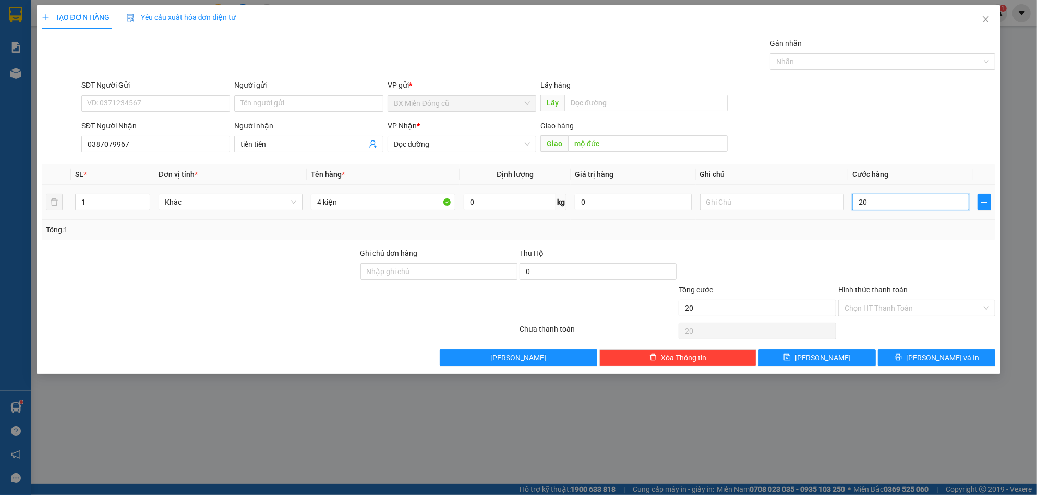
type input "200"
type input "2.000"
type input "20.000"
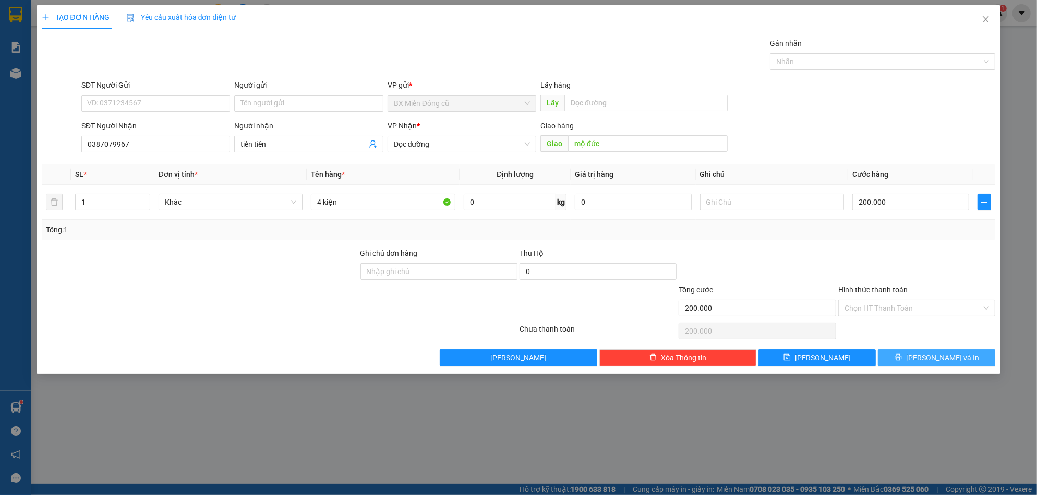
click at [938, 355] on span "[PERSON_NAME] và In" at bounding box center [942, 357] width 73 height 11
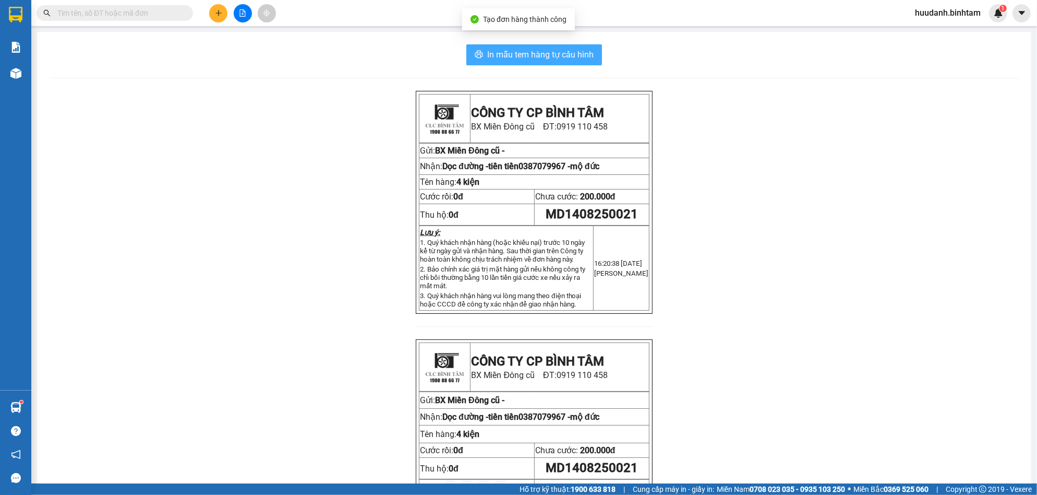
click at [566, 55] on span "In mẫu tem hàng tự cấu hình" at bounding box center [540, 54] width 106 height 13
click at [222, 6] on button at bounding box center [218, 13] width 18 height 18
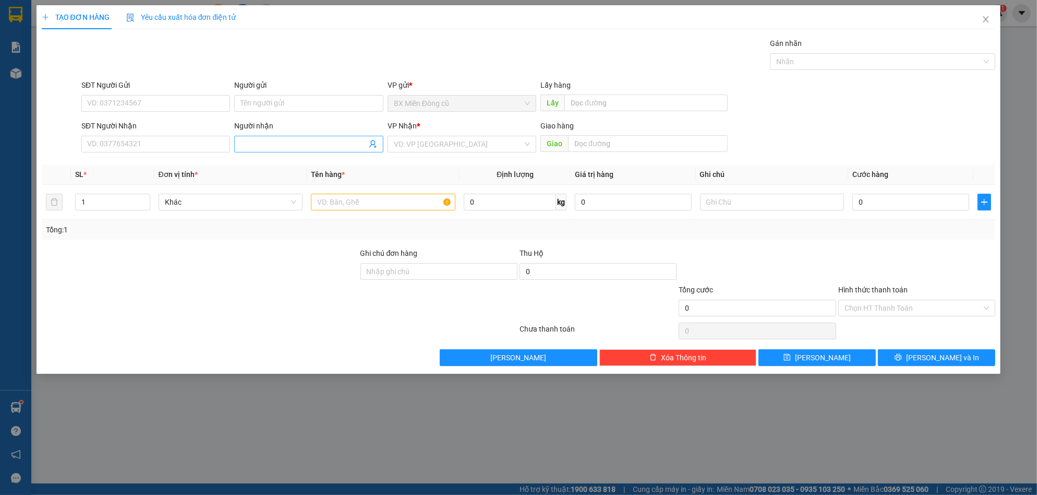
click at [279, 142] on input "Người nhận" at bounding box center [303, 143] width 126 height 11
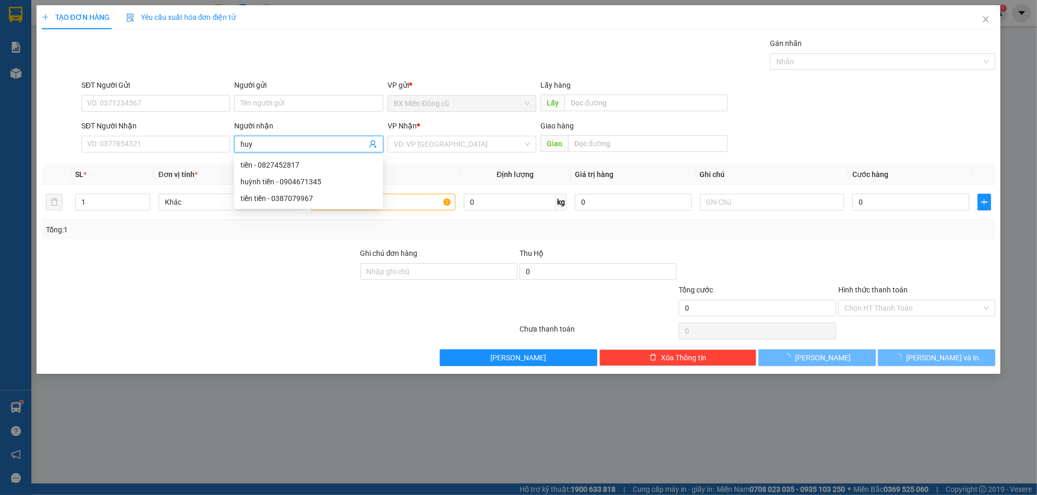
paste input "ê"
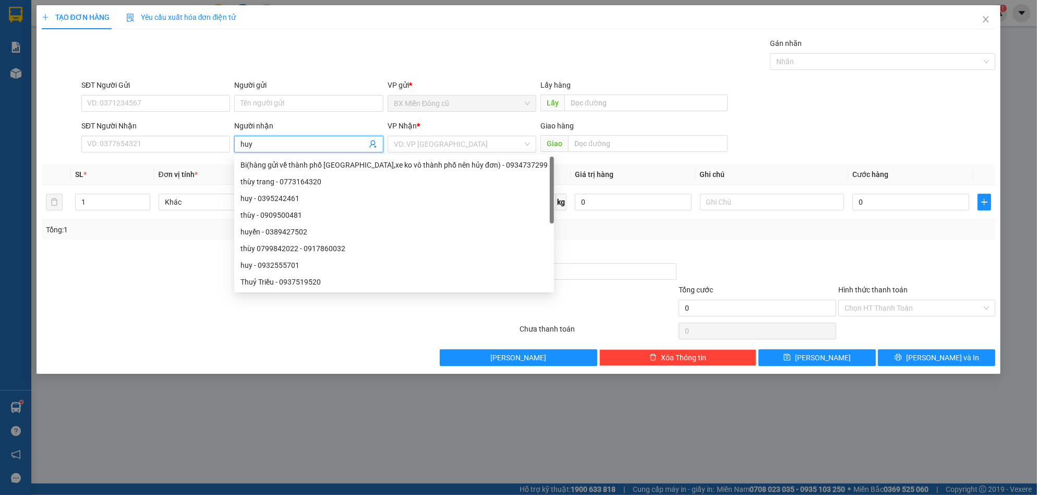
paste input "ền"
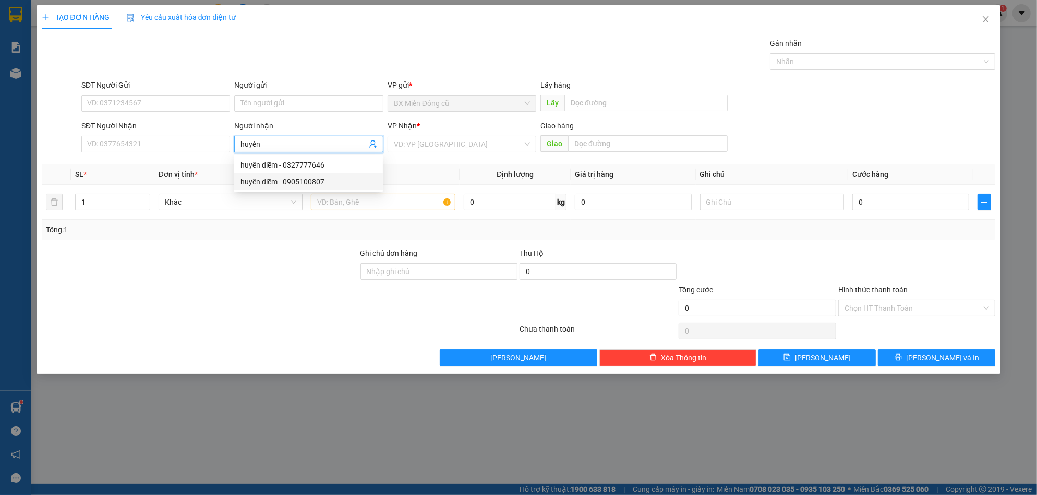
click at [324, 179] on div "huyền diễm - 0905100807" at bounding box center [308, 181] width 136 height 11
click at [424, 144] on input "search" at bounding box center [458, 144] width 129 height 16
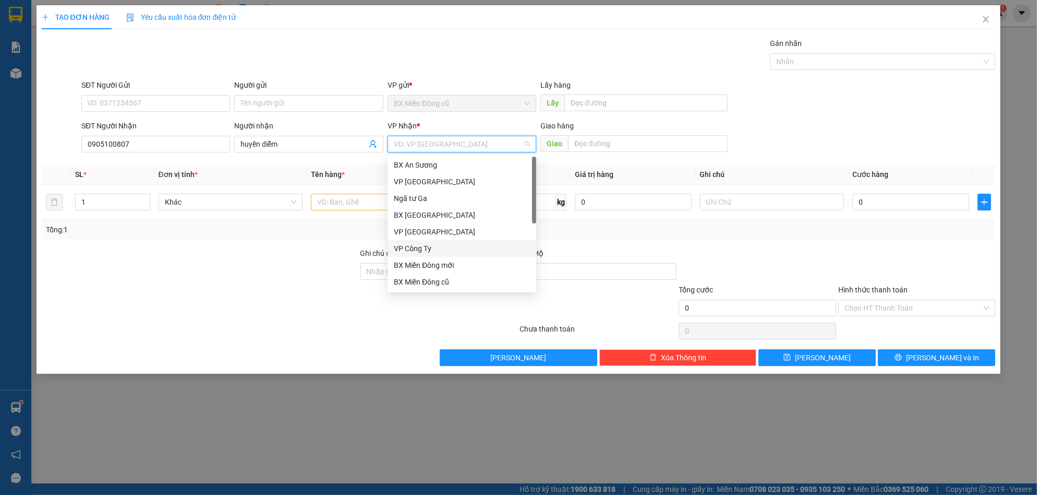
click at [421, 249] on div "VP Công Ty" at bounding box center [462, 248] width 136 height 11
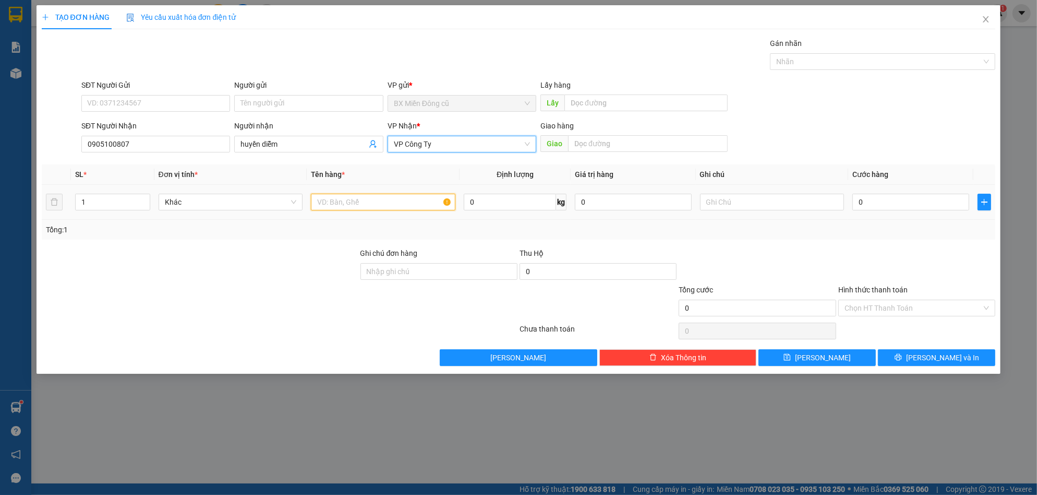
click at [357, 203] on input "text" at bounding box center [383, 202] width 144 height 17
paste input "ê"
paste input "ệ"
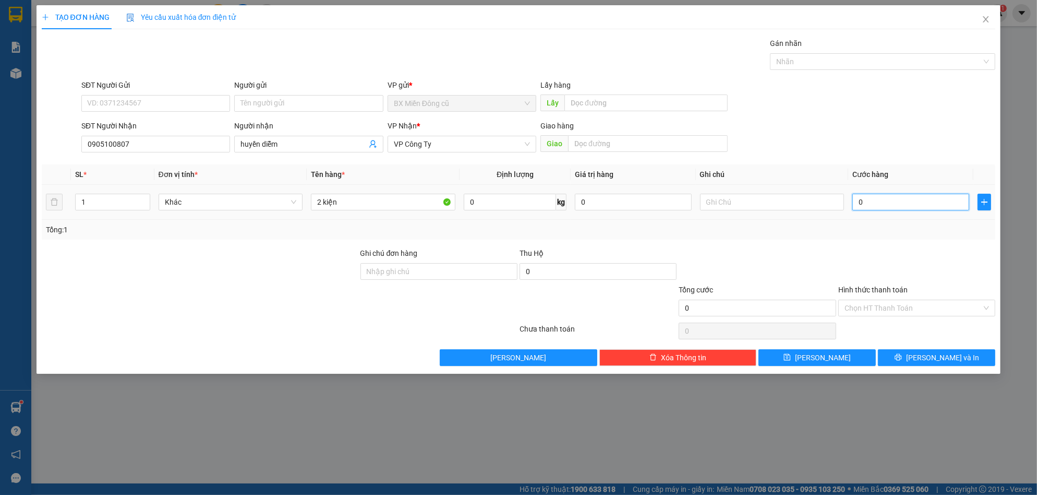
click at [885, 206] on input "0" at bounding box center [910, 202] width 117 height 17
click at [936, 353] on span "[PERSON_NAME] và In" at bounding box center [942, 357] width 73 height 11
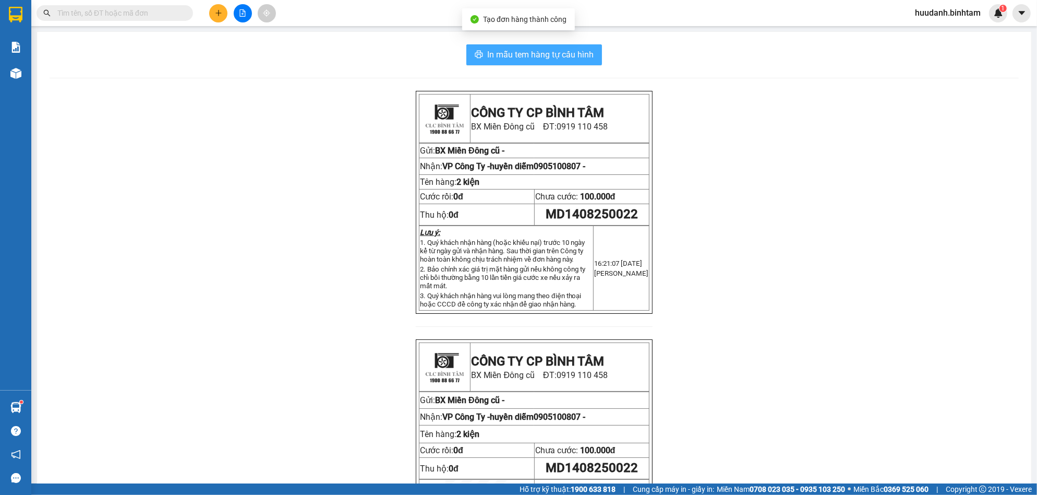
click at [569, 51] on span "In mẫu tem hàng tự cấu hình" at bounding box center [540, 54] width 106 height 13
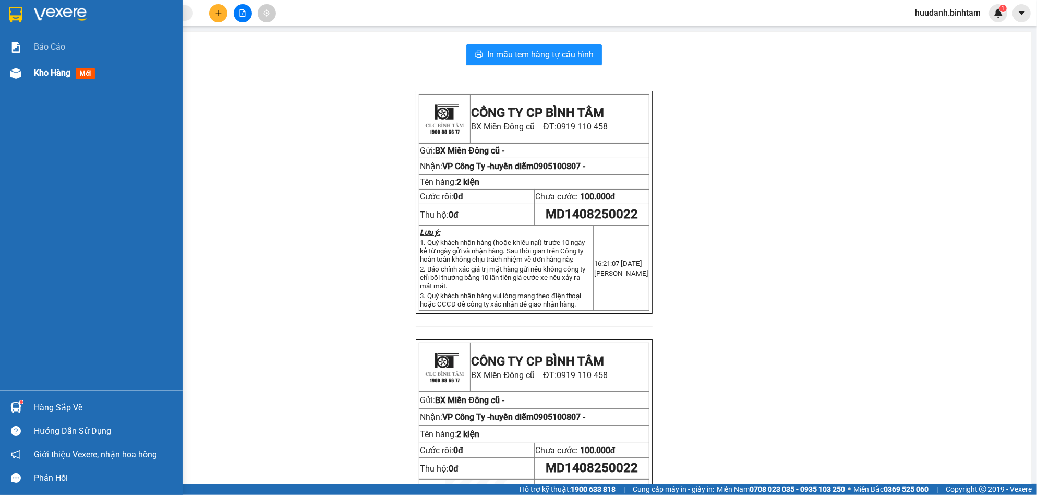
click at [38, 69] on span "Kho hàng" at bounding box center [52, 73] width 37 height 10
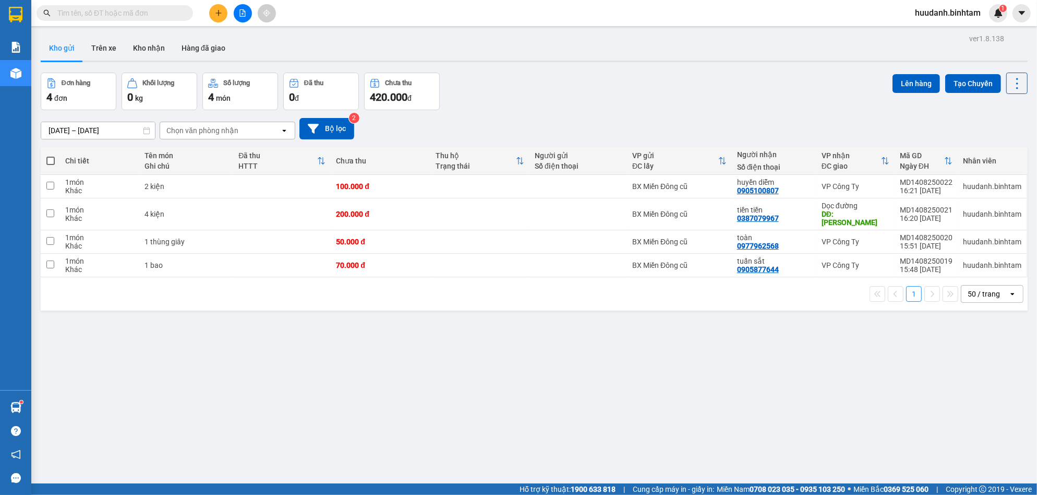
click at [51, 162] on span at bounding box center [50, 160] width 8 height 8
click at [51, 155] on input "checkbox" at bounding box center [51, 155] width 0 height 0
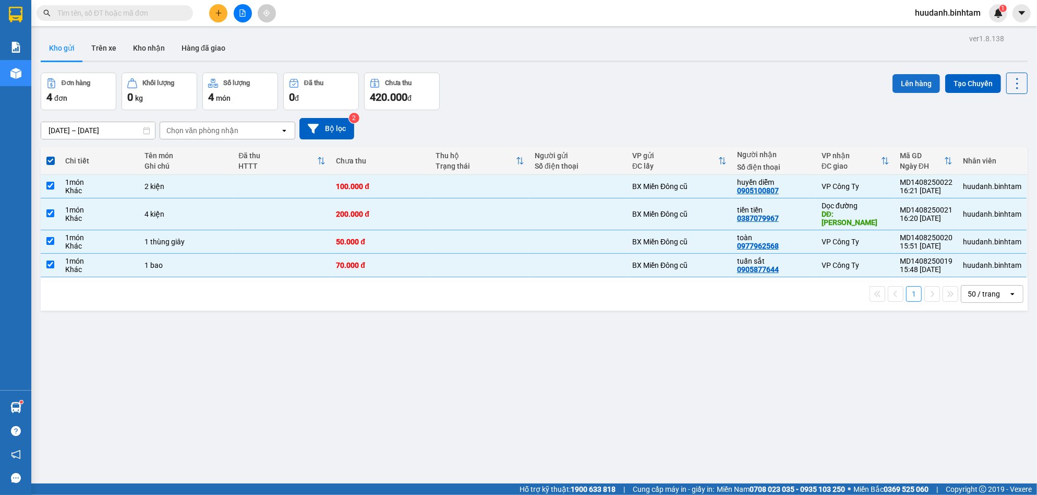
click at [894, 83] on button "Lên hàng" at bounding box center [916, 83] width 47 height 19
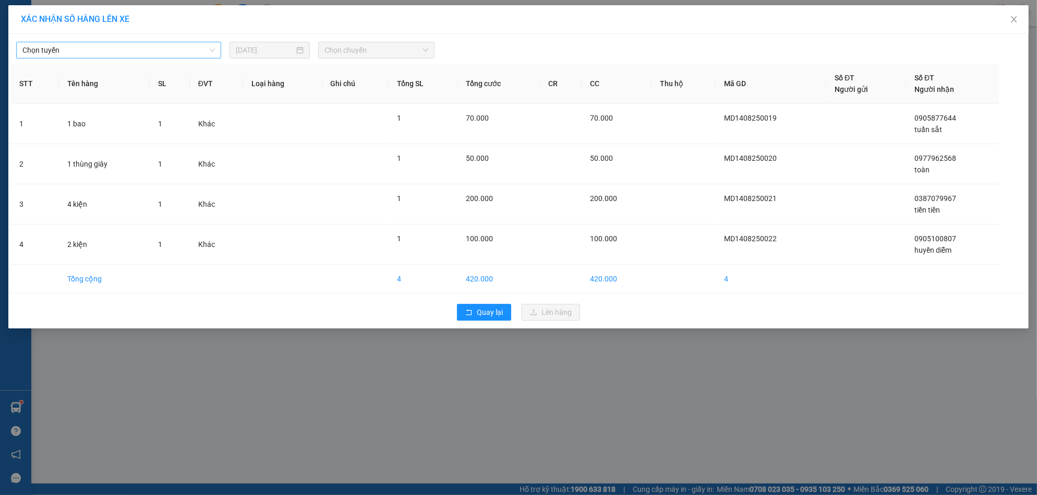
click at [160, 54] on span "Chọn tuyến" at bounding box center [118, 50] width 192 height 16
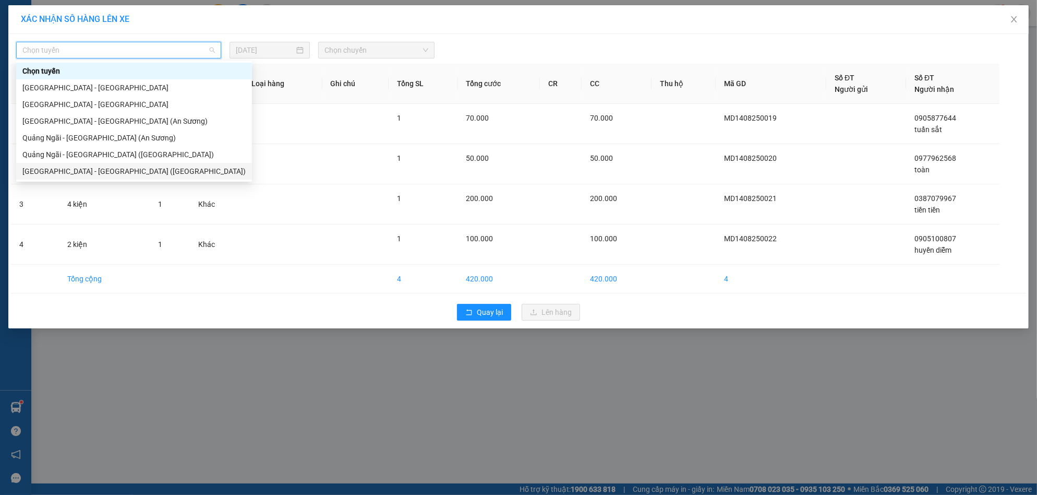
click at [108, 174] on div "[GEOGRAPHIC_DATA] - [GEOGRAPHIC_DATA] ([GEOGRAPHIC_DATA])" at bounding box center [133, 170] width 223 height 11
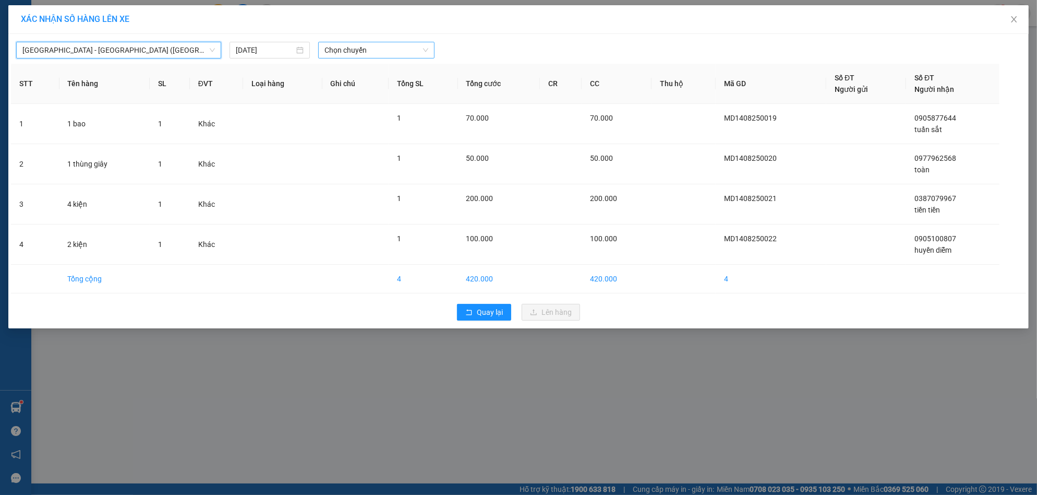
click at [345, 45] on span "Chọn chuyến" at bounding box center [375, 50] width 103 height 16
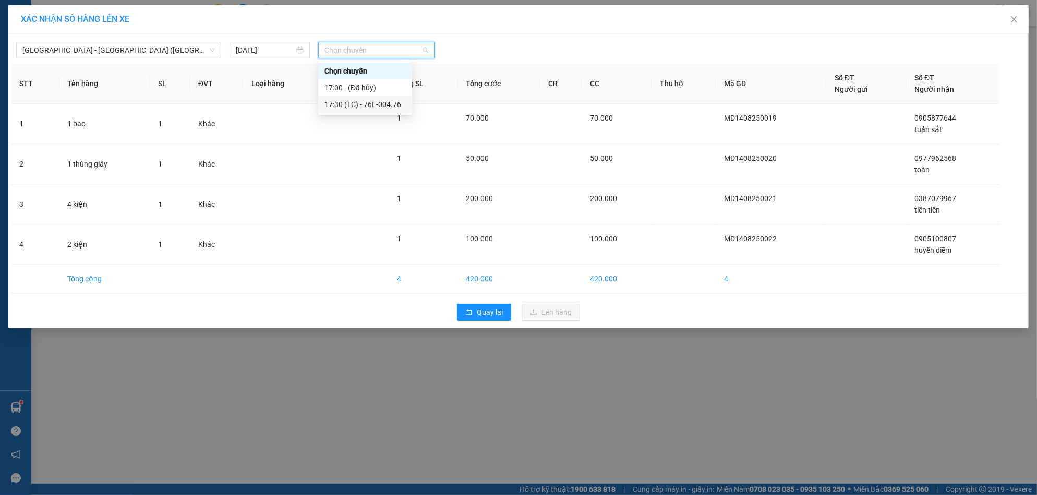
click at [368, 99] on div "17:30 (TC) - 76E-004.76" at bounding box center [364, 104] width 81 height 11
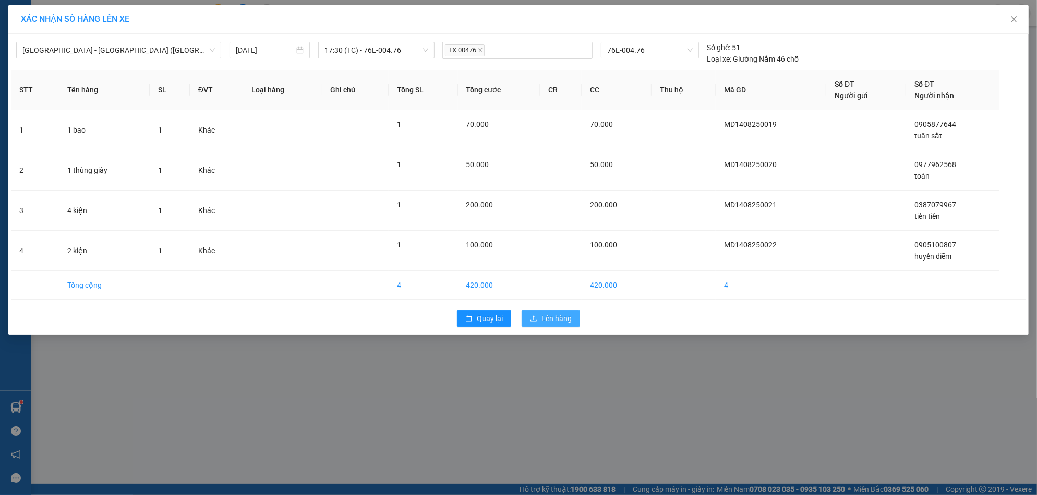
click at [547, 314] on span "Lên hàng" at bounding box center [556, 317] width 30 height 11
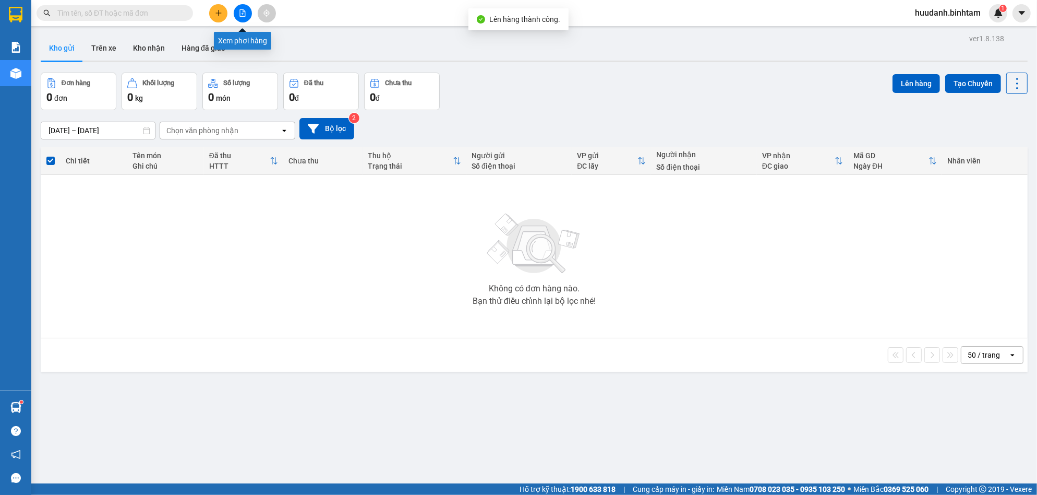
click at [239, 11] on icon "file-add" at bounding box center [242, 12] width 7 height 7
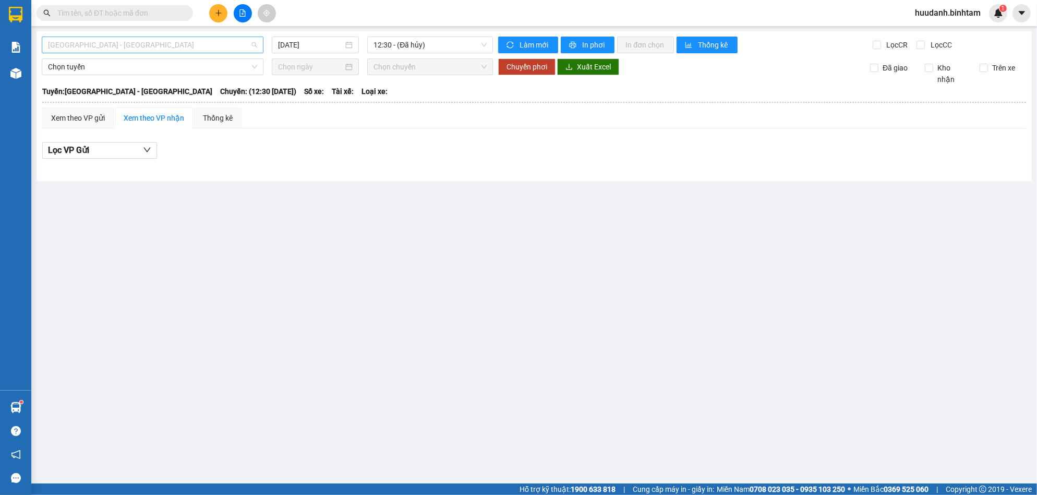
click at [140, 43] on span "[GEOGRAPHIC_DATA] - [GEOGRAPHIC_DATA]" at bounding box center [152, 45] width 209 height 16
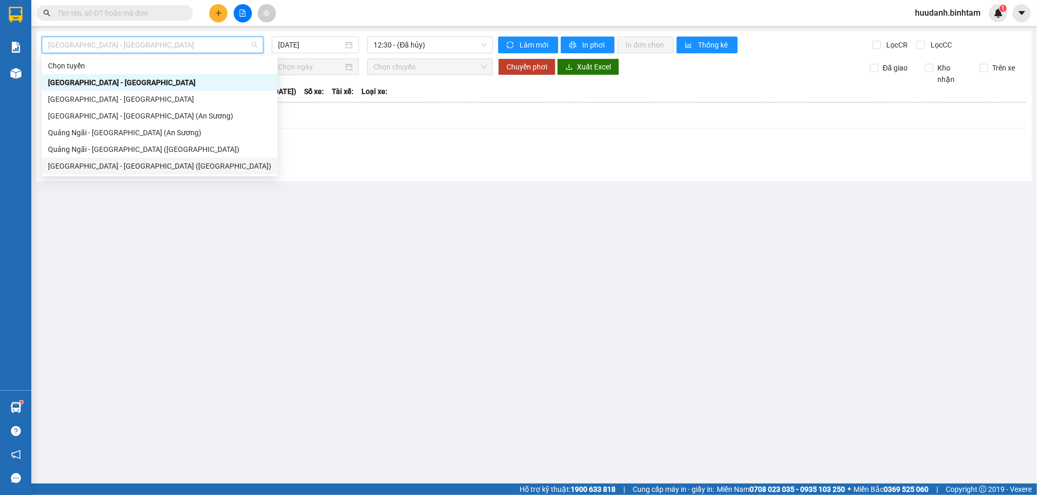
click at [123, 163] on div "[GEOGRAPHIC_DATA] - [GEOGRAPHIC_DATA] ([GEOGRAPHIC_DATA])" at bounding box center [159, 165] width 223 height 11
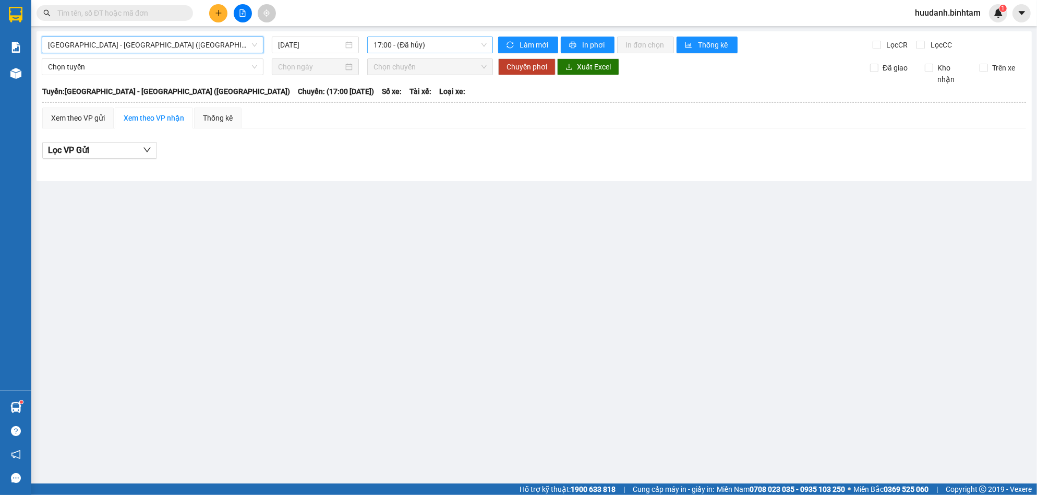
click at [439, 44] on span "17:00 - (Đã hủy)" at bounding box center [429, 45] width 113 height 16
click at [431, 98] on div "17:30 (TC) - 76E-004.76" at bounding box center [413, 98] width 81 height 11
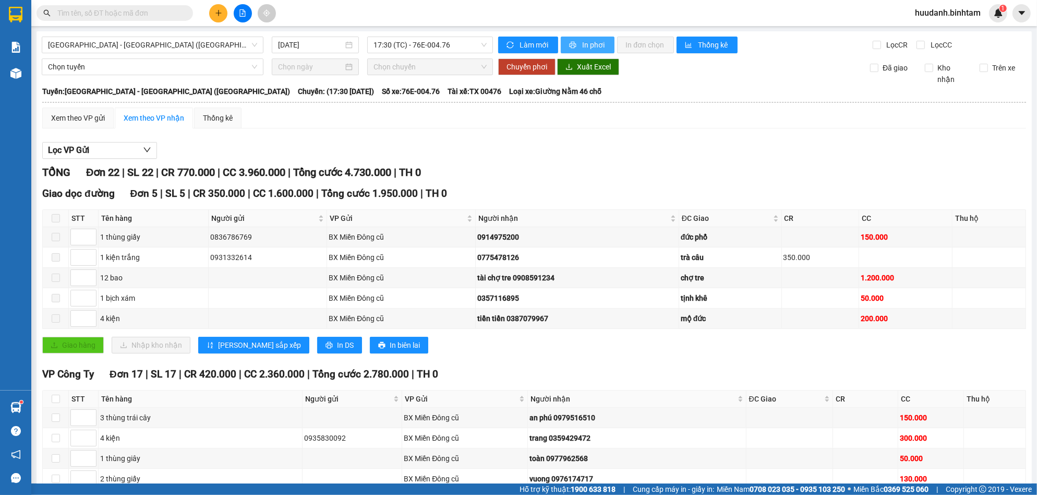
click at [588, 38] on button "In phơi" at bounding box center [588, 45] width 54 height 17
click at [573, 40] on button "In phơi" at bounding box center [588, 45] width 54 height 17
click at [573, 42] on button "In phơi" at bounding box center [588, 45] width 54 height 17
click at [583, 41] on span "In phơi" at bounding box center [594, 44] width 24 height 11
click at [589, 41] on span "In phơi" at bounding box center [594, 44] width 24 height 11
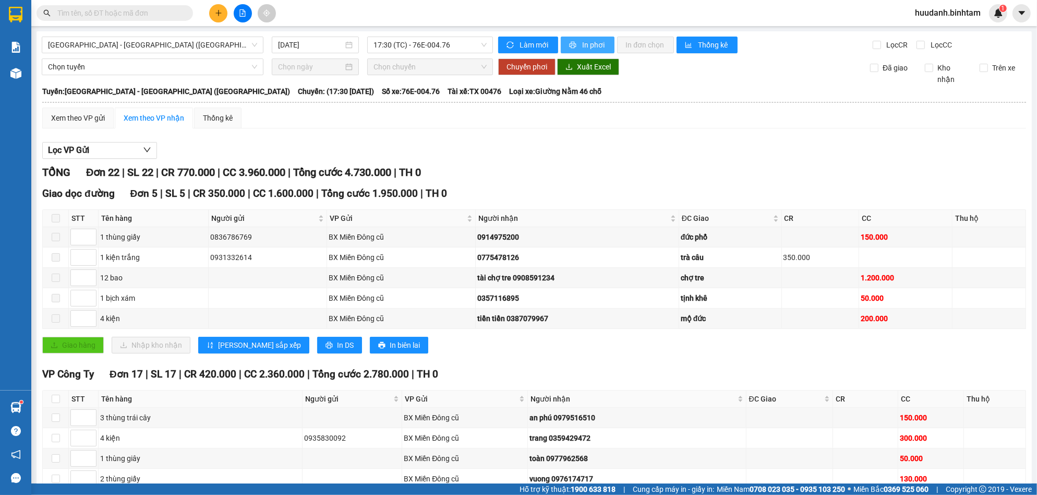
click at [591, 47] on span "In phơi" at bounding box center [594, 44] width 24 height 11
drag, startPoint x: 583, startPoint y: 43, endPoint x: 583, endPoint y: 59, distance: 16.2
click at [583, 42] on span "In phơi" at bounding box center [594, 44] width 24 height 11
